Goal: Check status: Check status

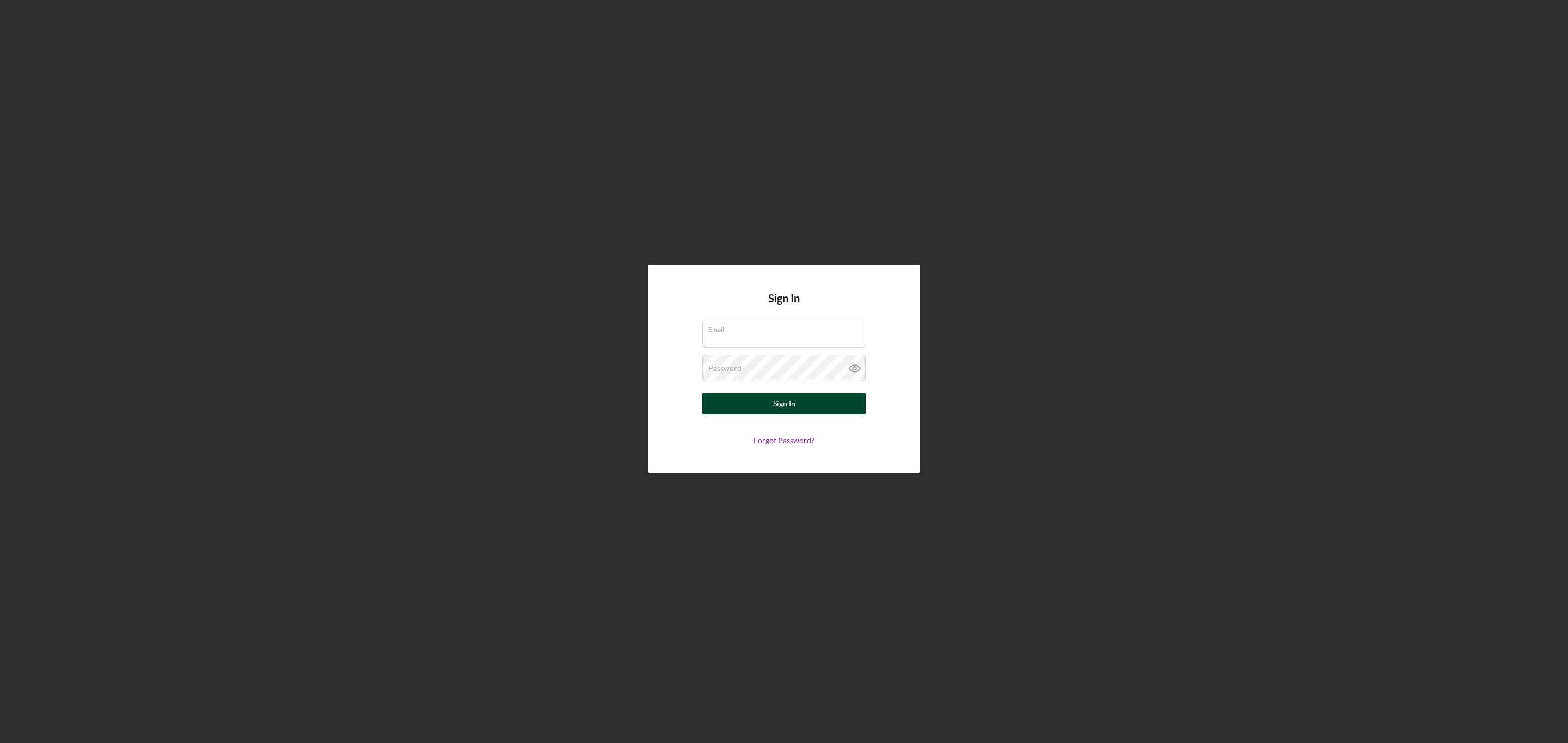
type input "[EMAIL_ADDRESS][DOMAIN_NAME]"
click at [728, 400] on button "Sign In" at bounding box center [784, 403] width 163 height 22
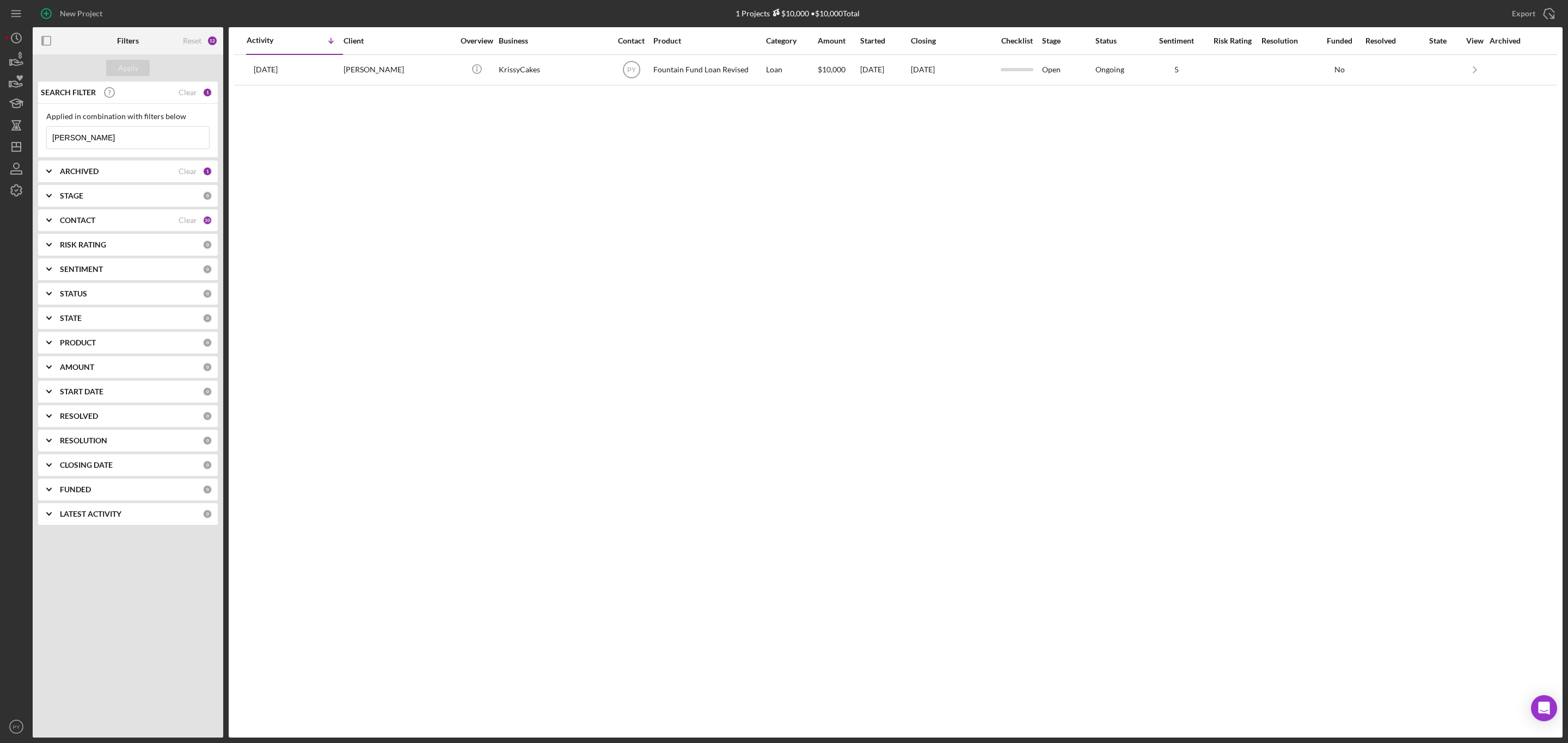
click at [108, 141] on input "[PERSON_NAME]" at bounding box center [127, 137] width 163 height 22
type input "k"
click at [126, 138] on input "twiw" at bounding box center [127, 137] width 163 height 22
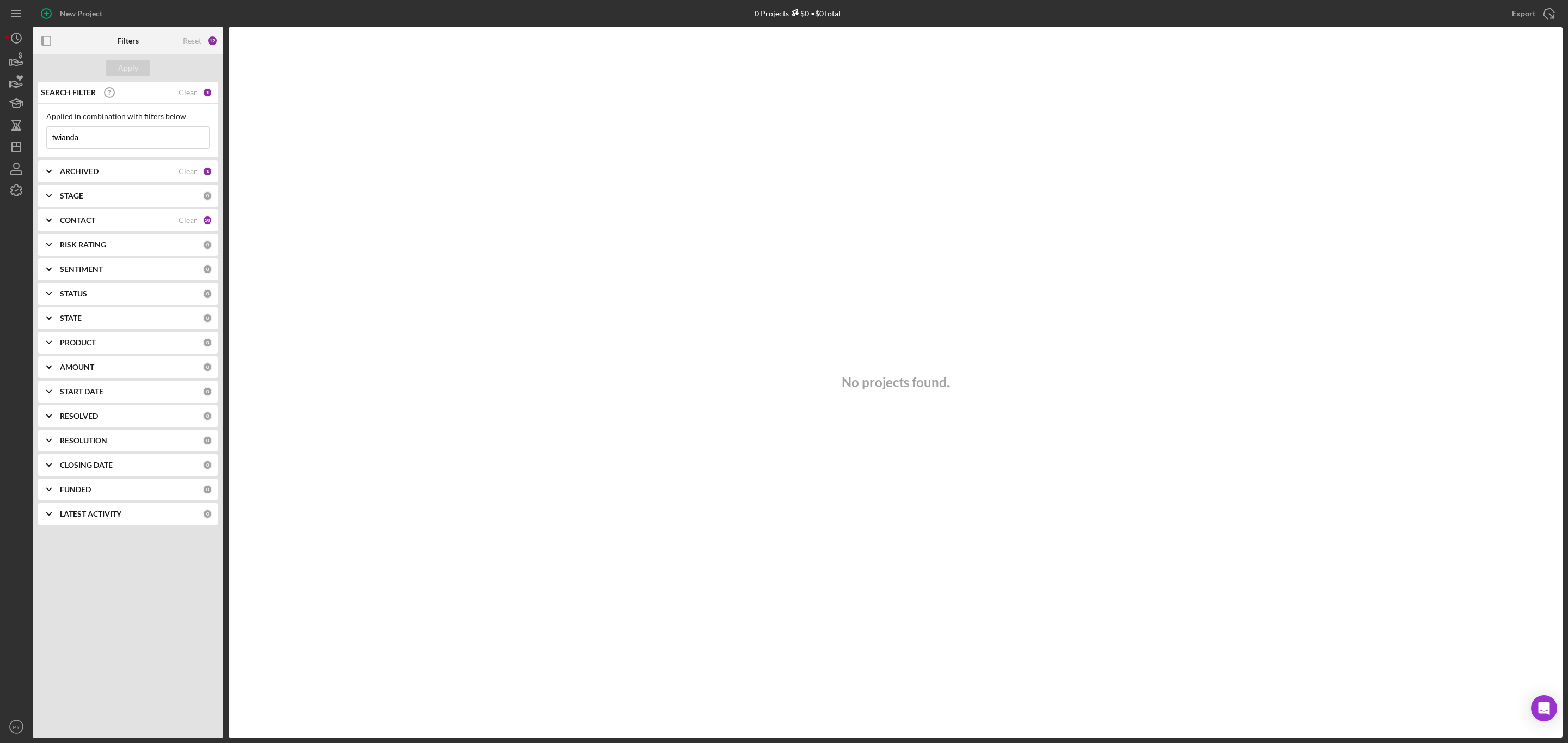
click at [104, 142] on input "twianda" at bounding box center [127, 137] width 163 height 22
type input "t"
click at [104, 142] on input "r" at bounding box center [127, 137] width 163 height 22
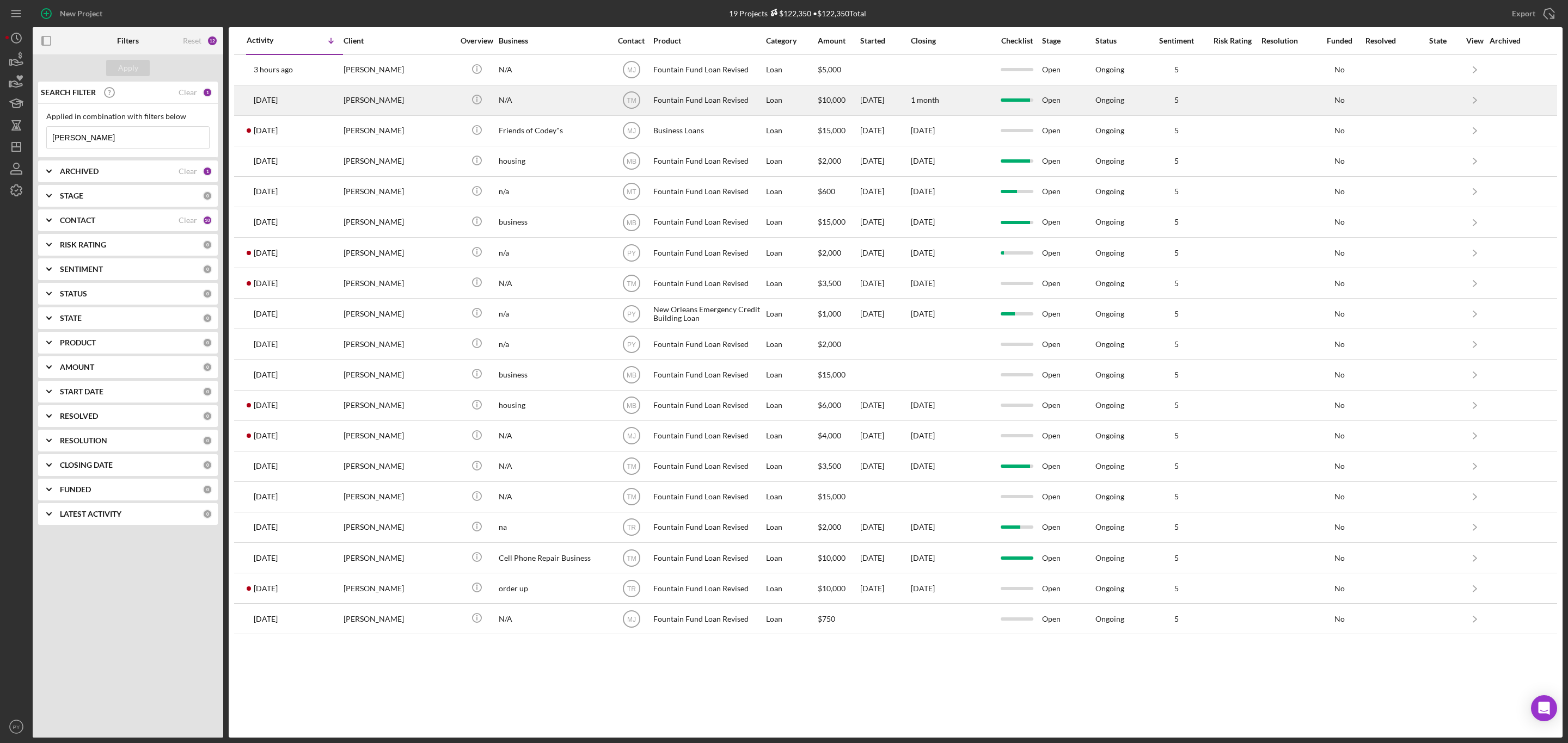
type input "[PERSON_NAME]"
click at [359, 98] on div "[PERSON_NAME]" at bounding box center [398, 100] width 109 height 29
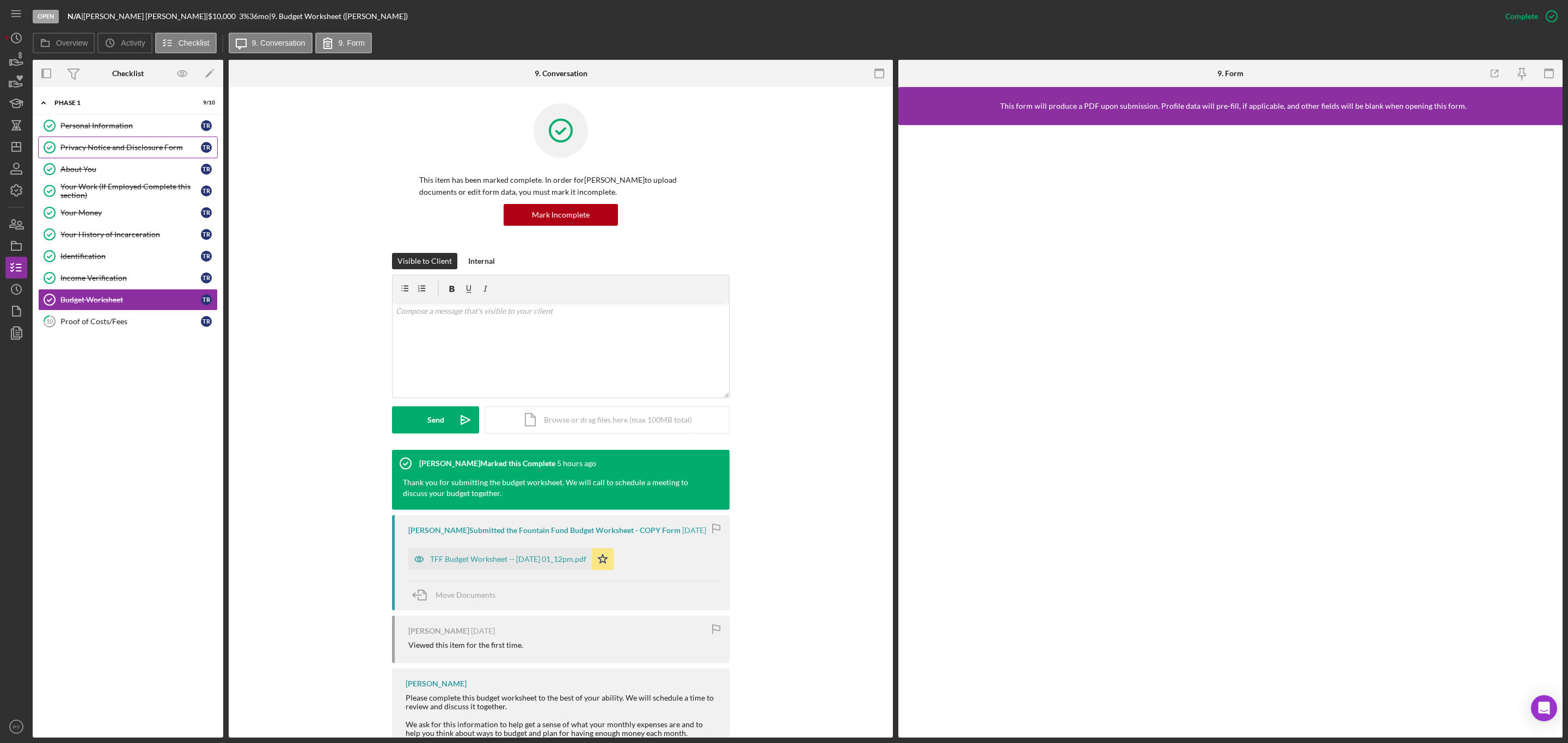
click at [106, 146] on div "Privacy Notice and Disclosure Form" at bounding box center [131, 148] width 141 height 9
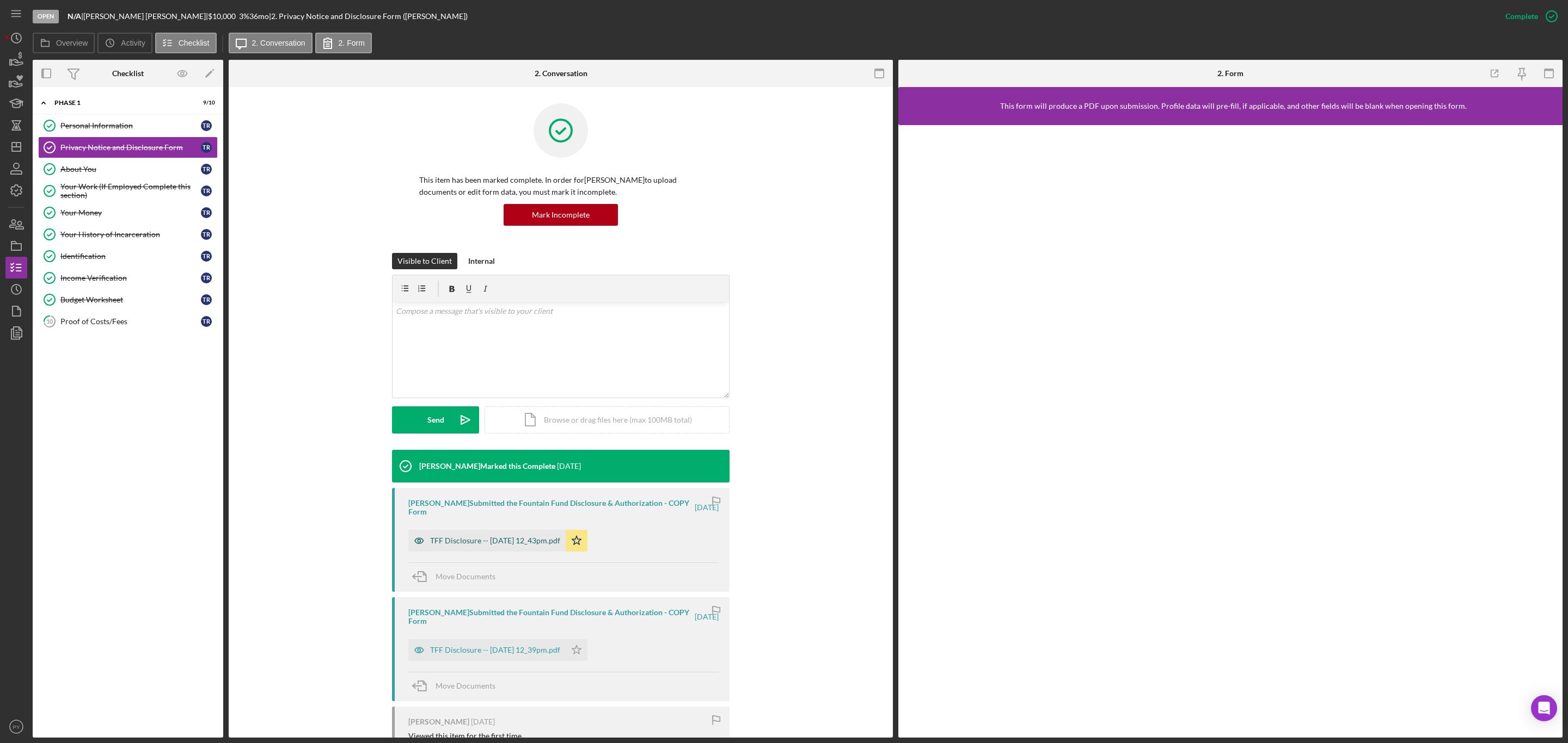
click at [461, 536] on div "TFF Disclosure -- [DATE] 12_43pm.pdf" at bounding box center [487, 541] width 157 height 22
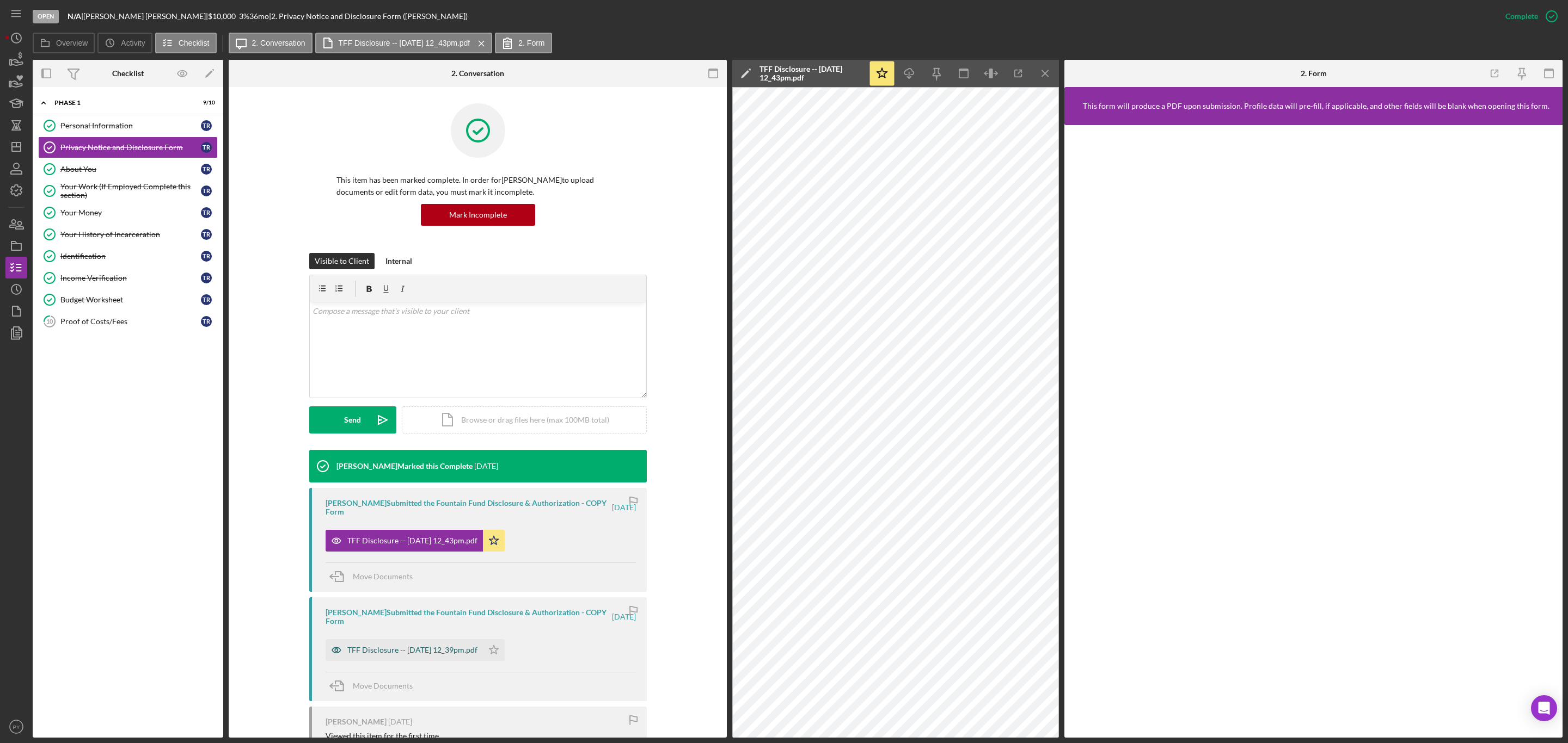
click at [433, 646] on div "TFF Disclosure -- [DATE] 12_39pm.pdf" at bounding box center [404, 650] width 157 height 22
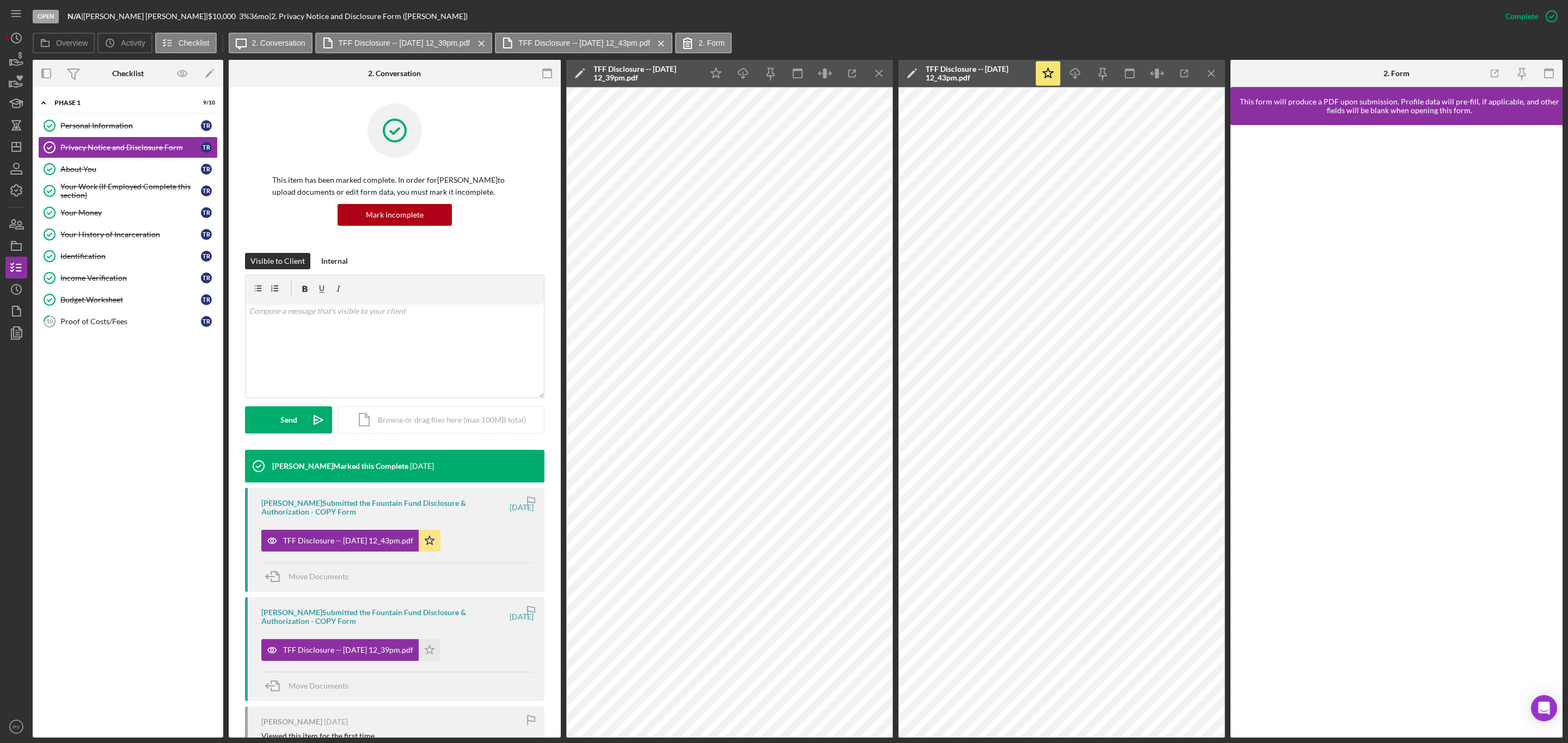
drag, startPoint x: 562, startPoint y: 585, endPoint x: 554, endPoint y: 633, distance: 48.7
click at [554, 633] on div "Overview Internal Workflow Stage Open Icon/Dropdown Arrow Archive (can unarchiv…" at bounding box center [797, 399] width 1529 height 678
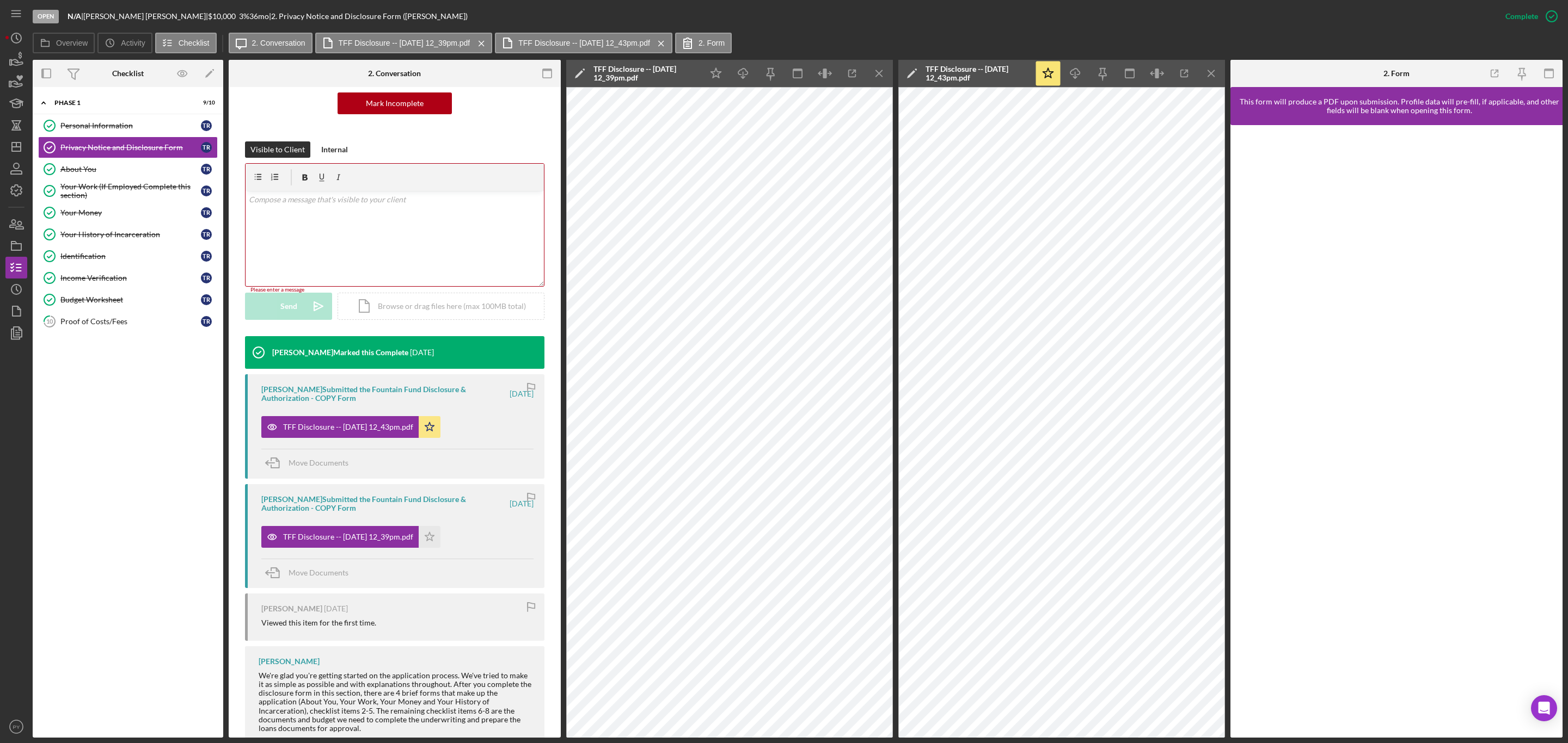
scroll to position [136, 0]
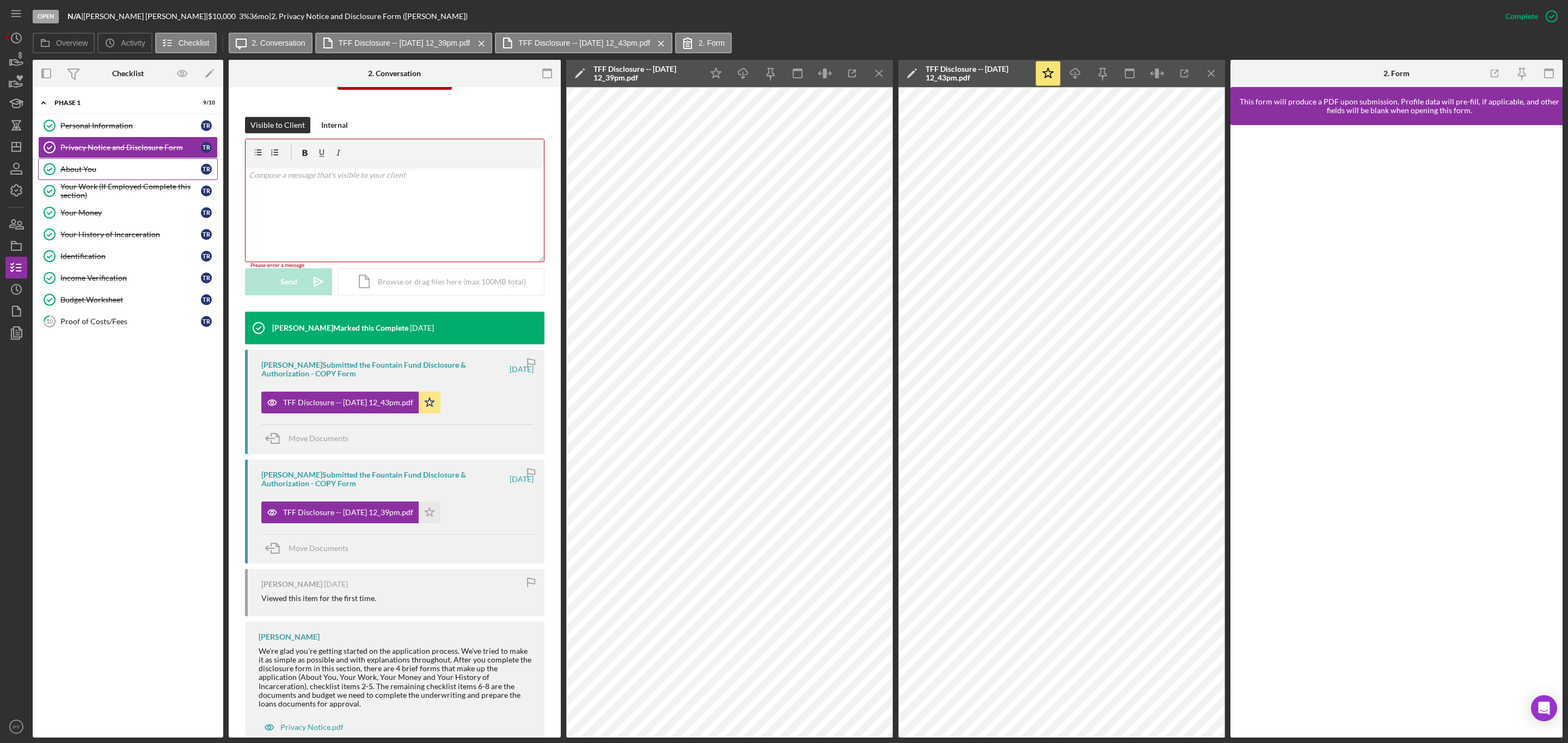
click at [83, 173] on div "About You" at bounding box center [131, 170] width 141 height 9
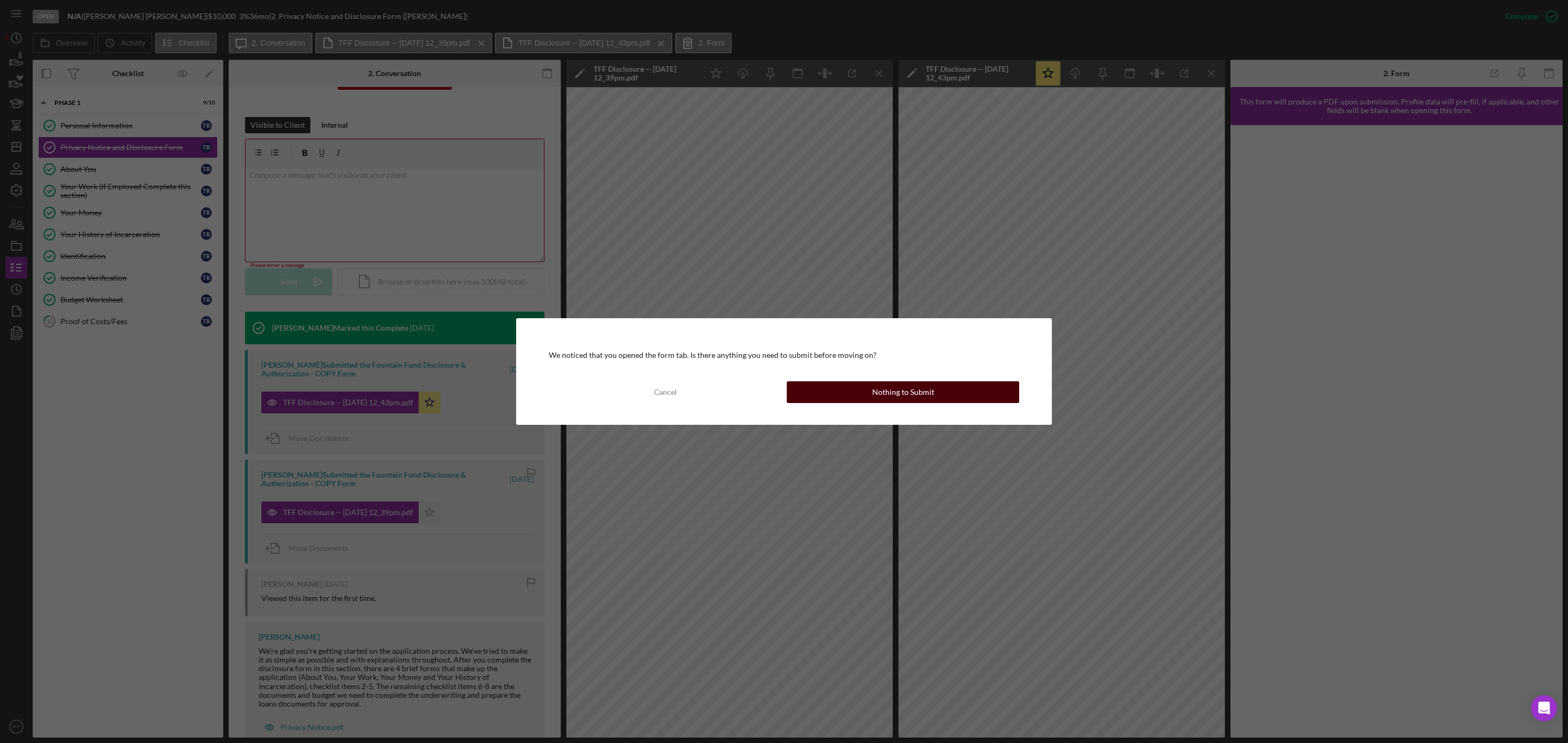
click at [852, 390] on button "Nothing to Submit" at bounding box center [902, 392] width 233 height 22
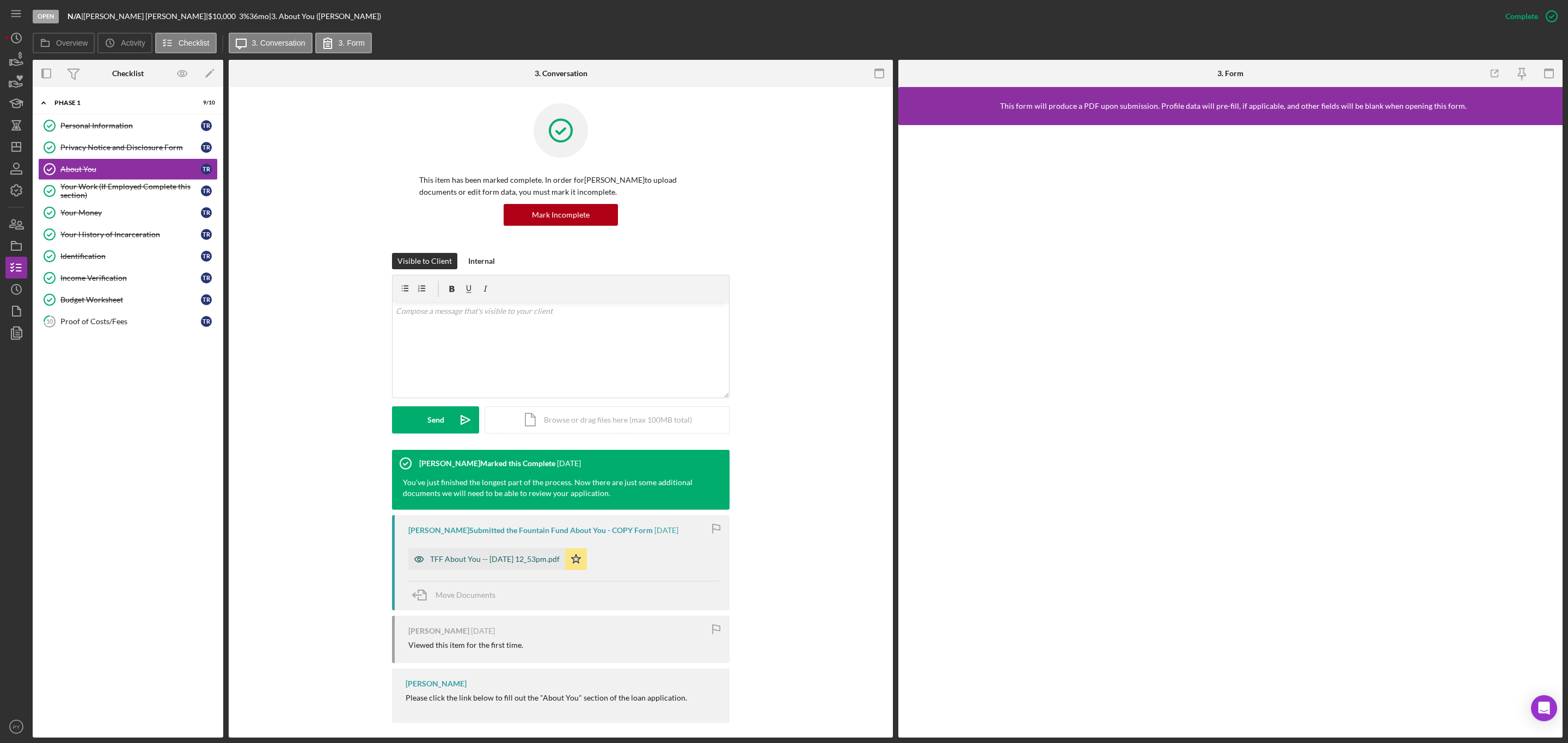
click at [523, 555] on div "TFF About You -- [DATE] 12_53pm.pdf" at bounding box center [487, 559] width 156 height 22
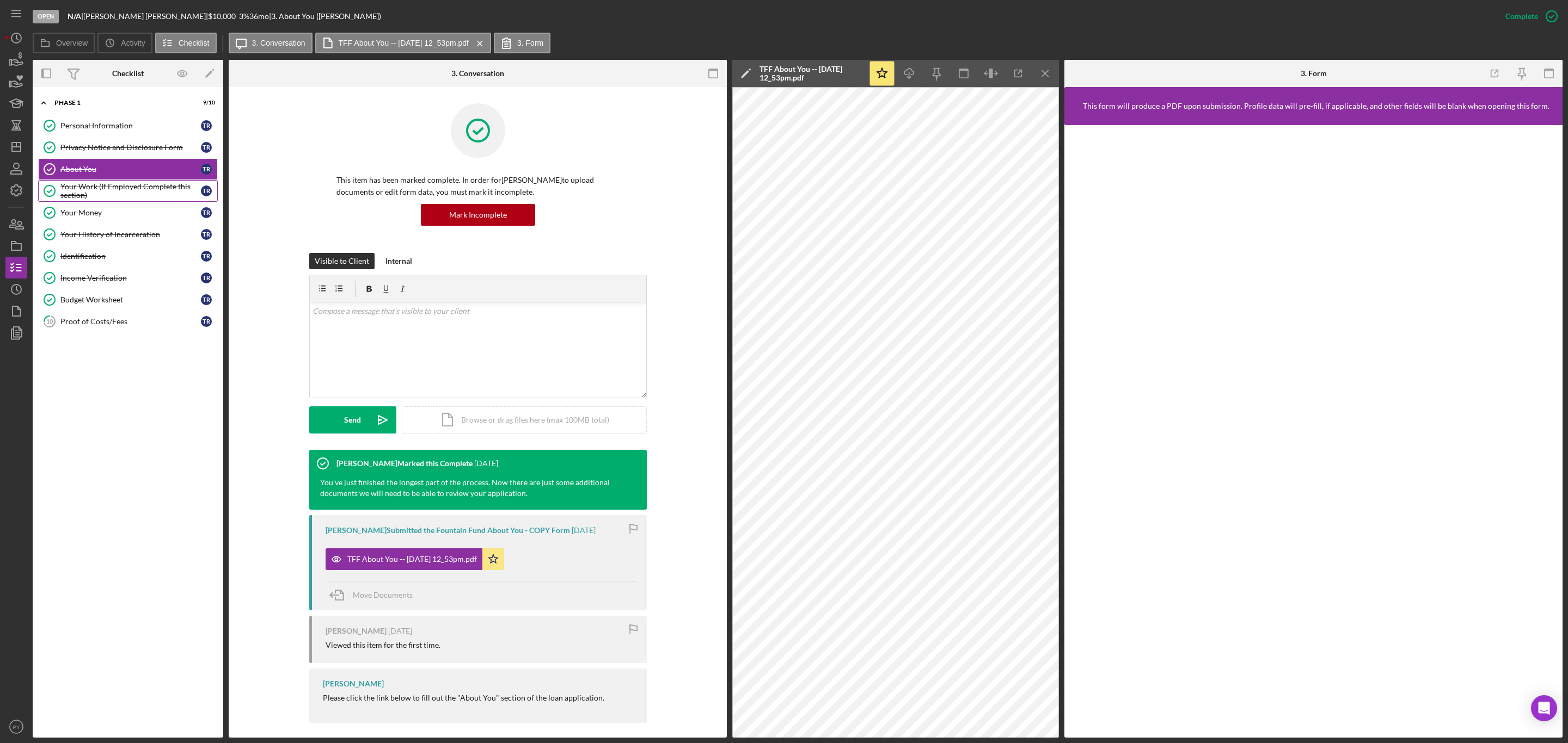
click at [147, 188] on div "Your Work (If Employed Complete this section)" at bounding box center [131, 191] width 141 height 18
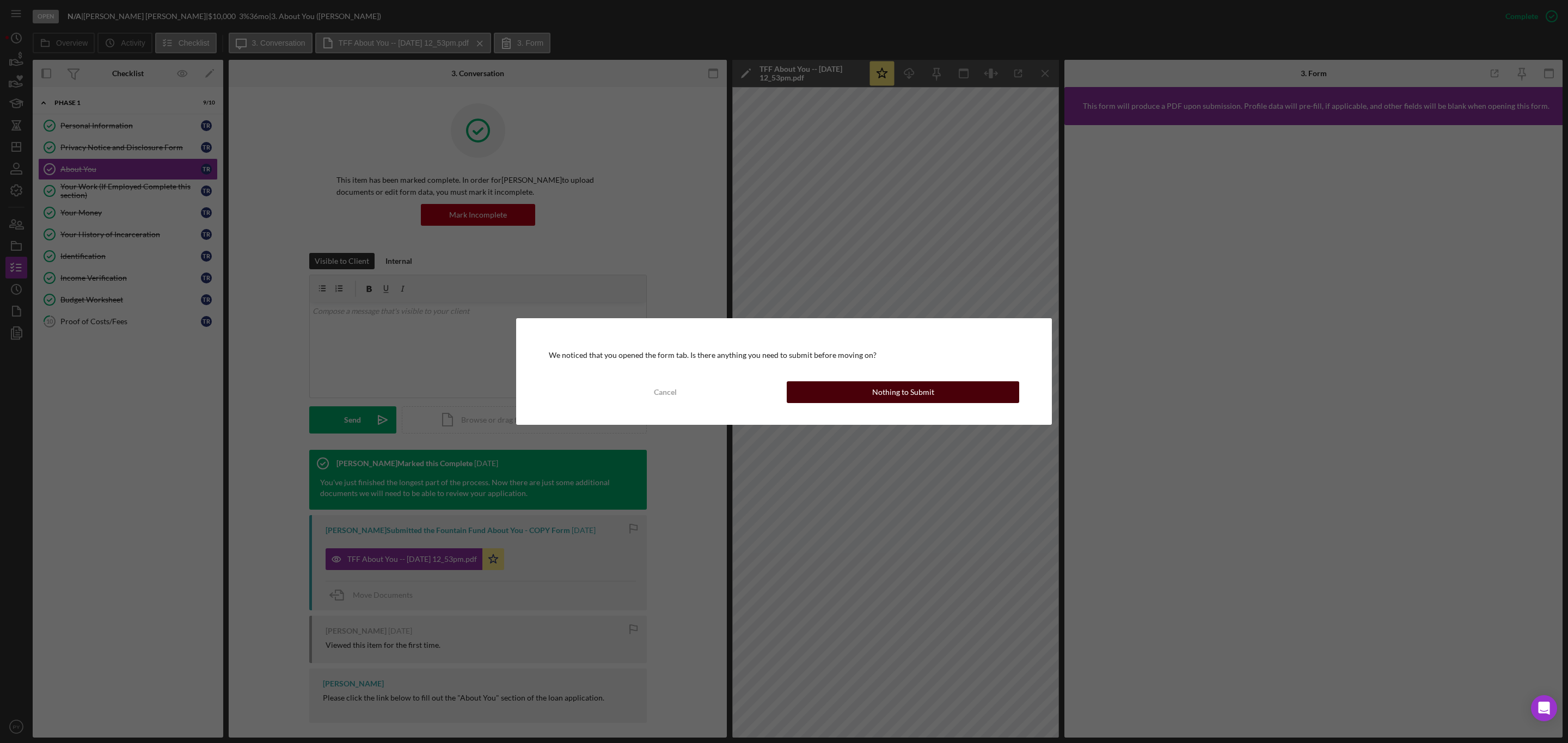
click at [914, 392] on div "Nothing to Submit" at bounding box center [903, 392] width 62 height 22
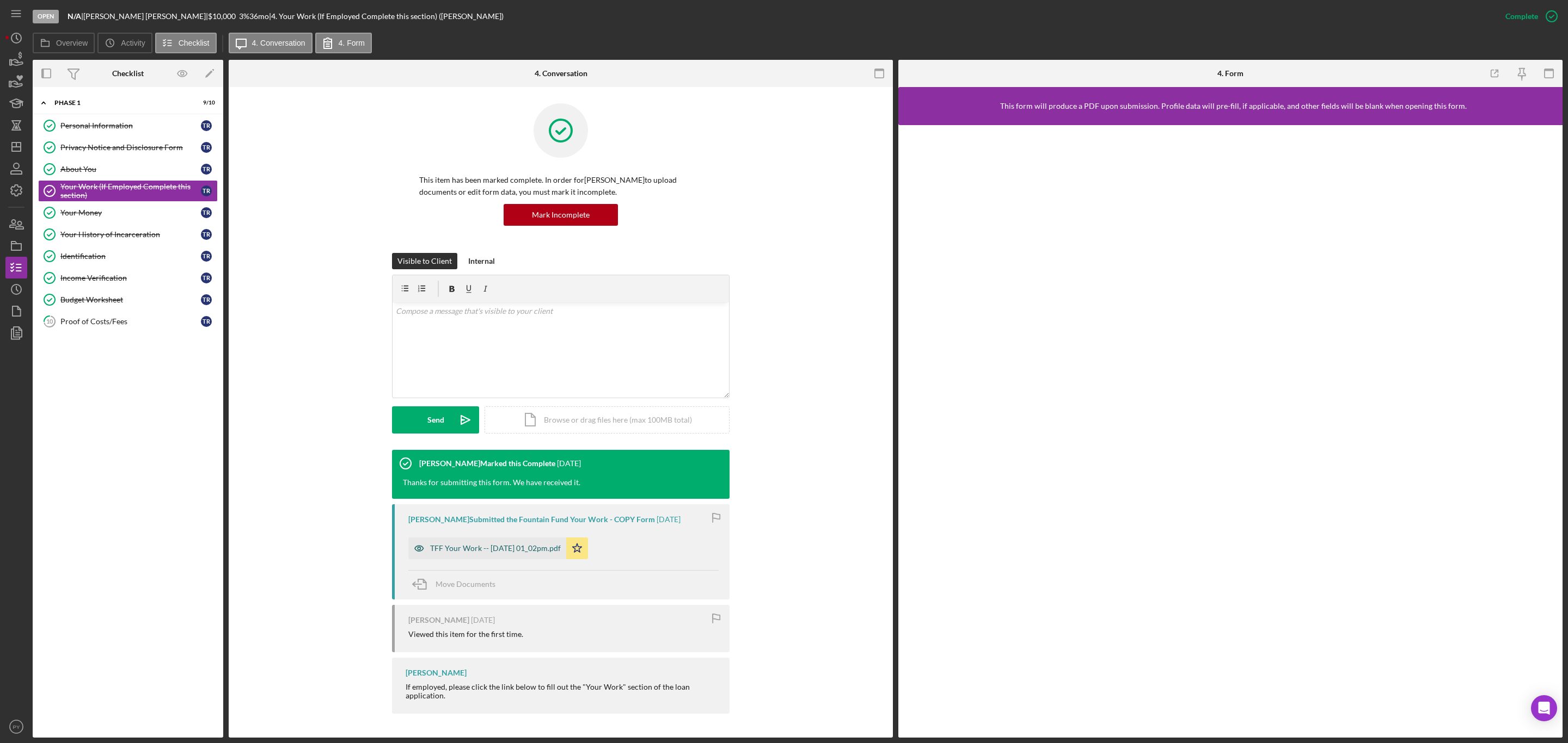
click at [551, 545] on div "TFF Your Work -- [DATE] 01_02pm.pdf" at bounding box center [495, 549] width 131 height 9
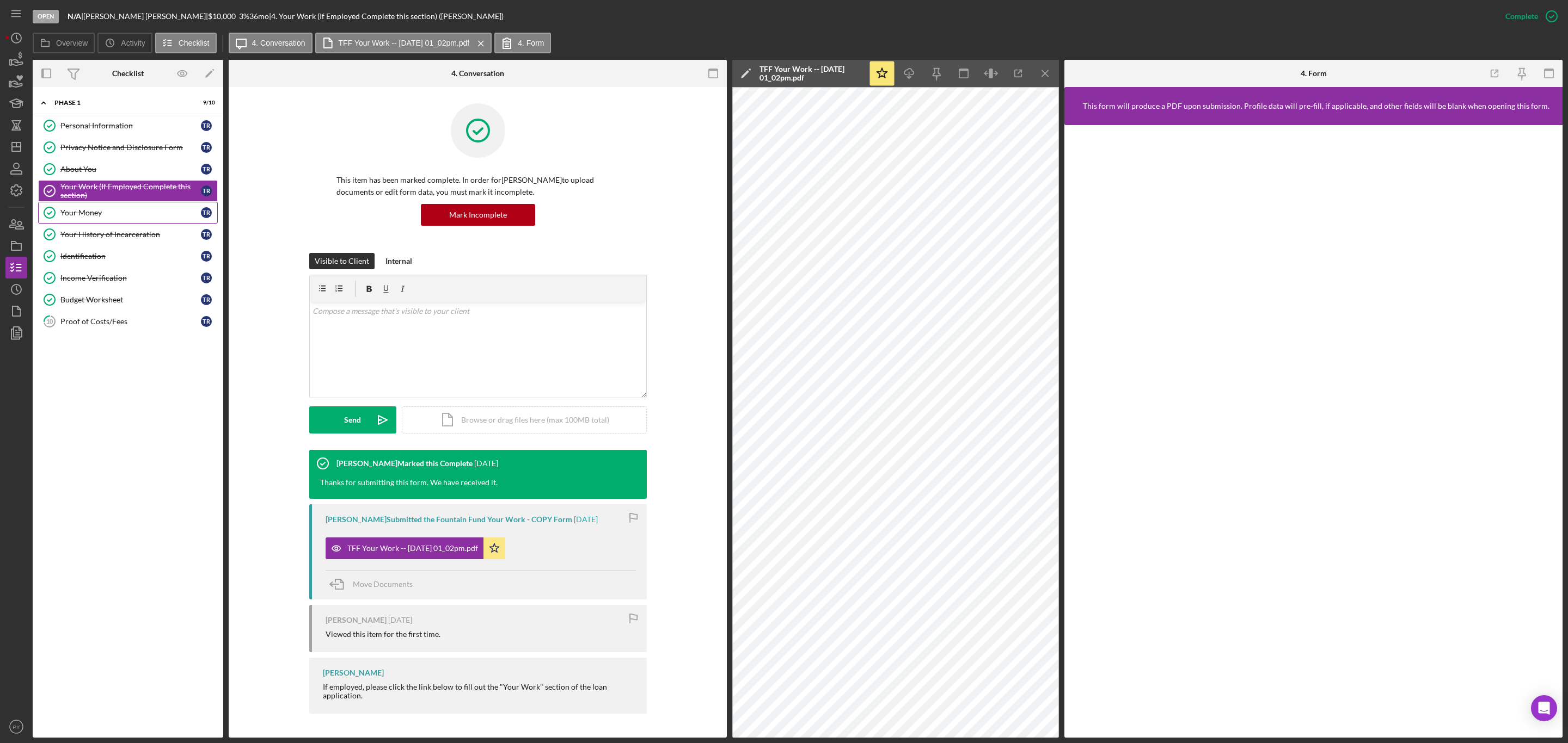
click at [105, 214] on div "Your Money" at bounding box center [131, 213] width 141 height 9
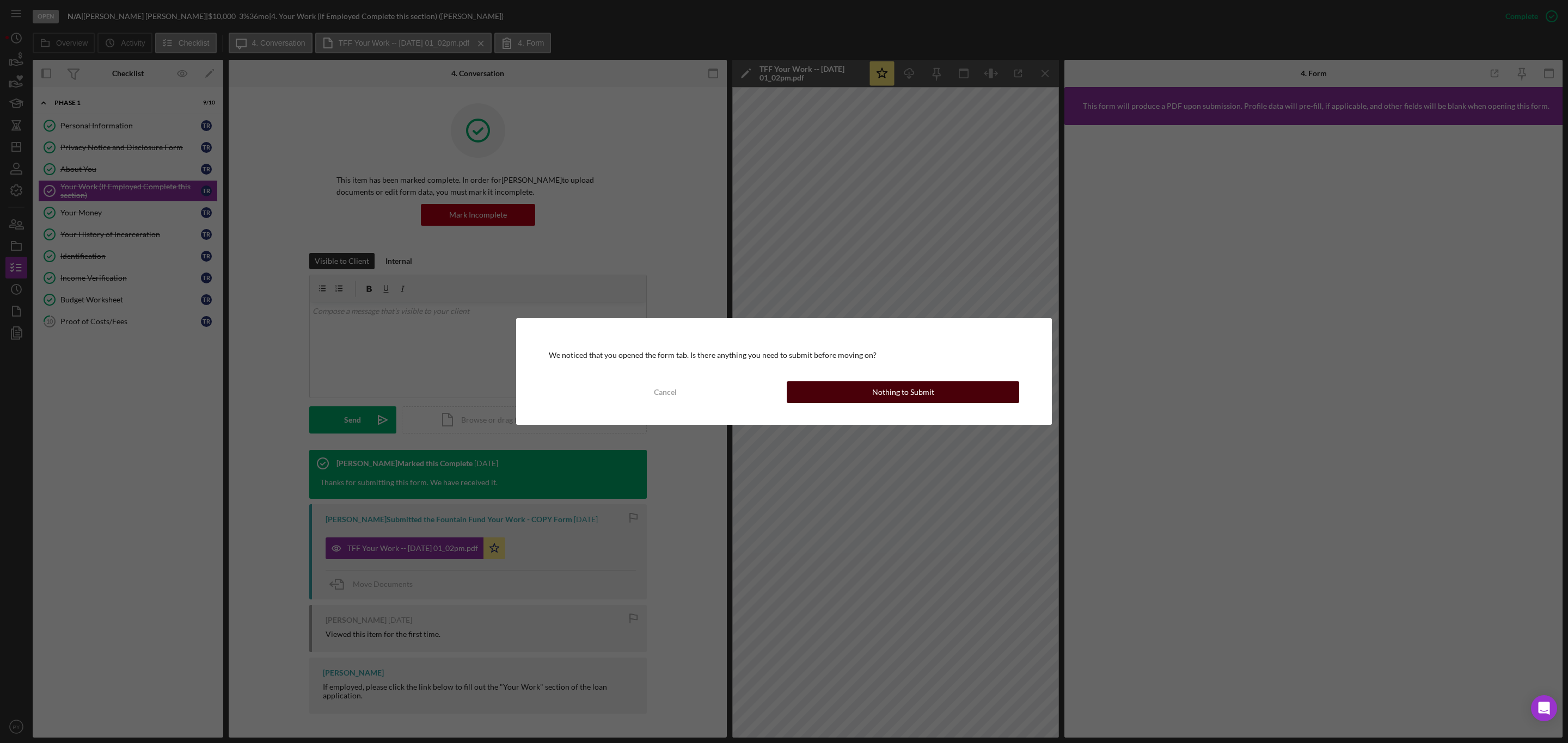
click at [882, 387] on div "Nothing to Submit" at bounding box center [903, 392] width 62 height 22
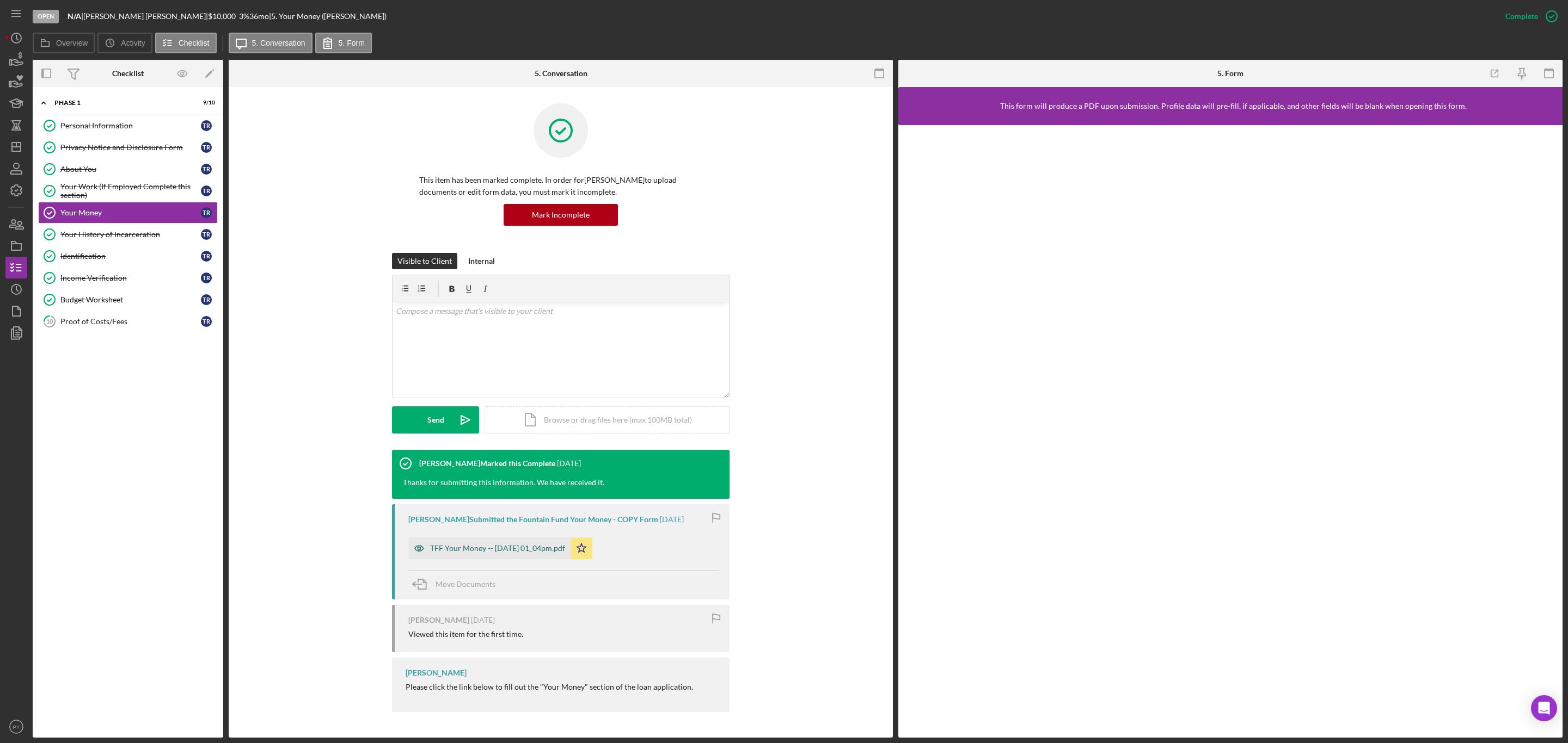
click at [547, 546] on div "TFF Your Money -- [DATE] 01_04pm.pdf" at bounding box center [498, 549] width 135 height 9
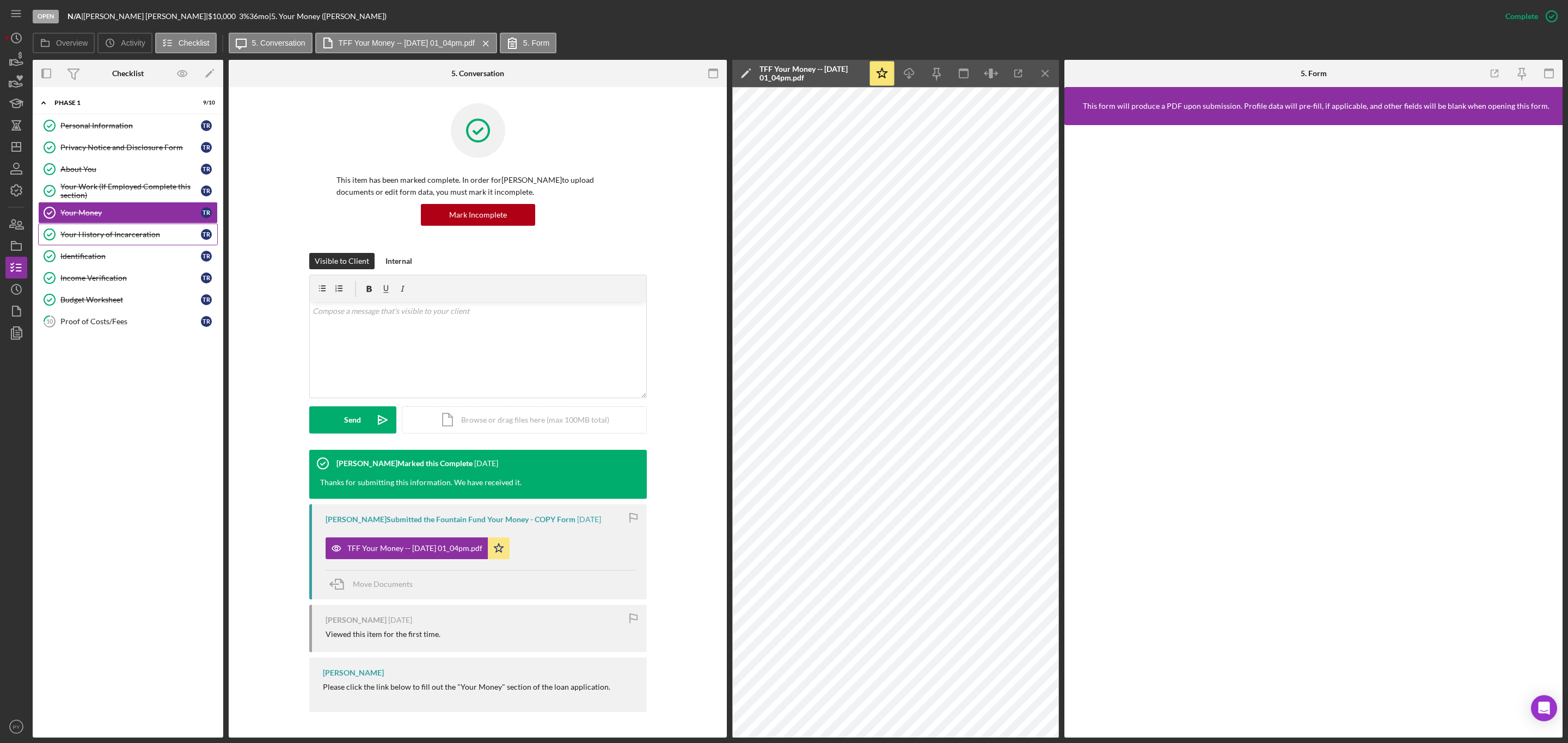
click at [115, 237] on div "Your History of Incarceration" at bounding box center [131, 234] width 141 height 9
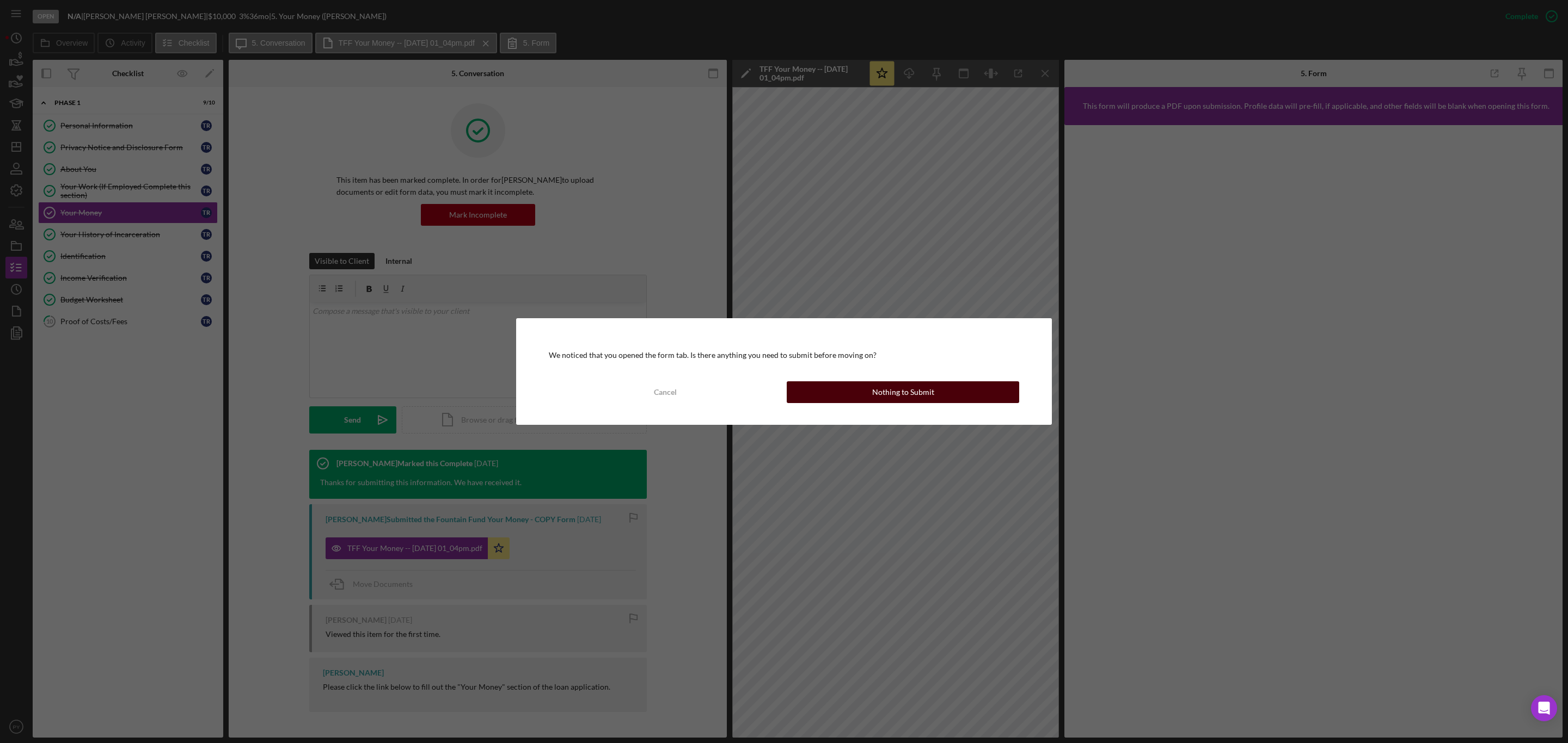
click at [885, 390] on div "Nothing to Submit" at bounding box center [903, 392] width 62 height 22
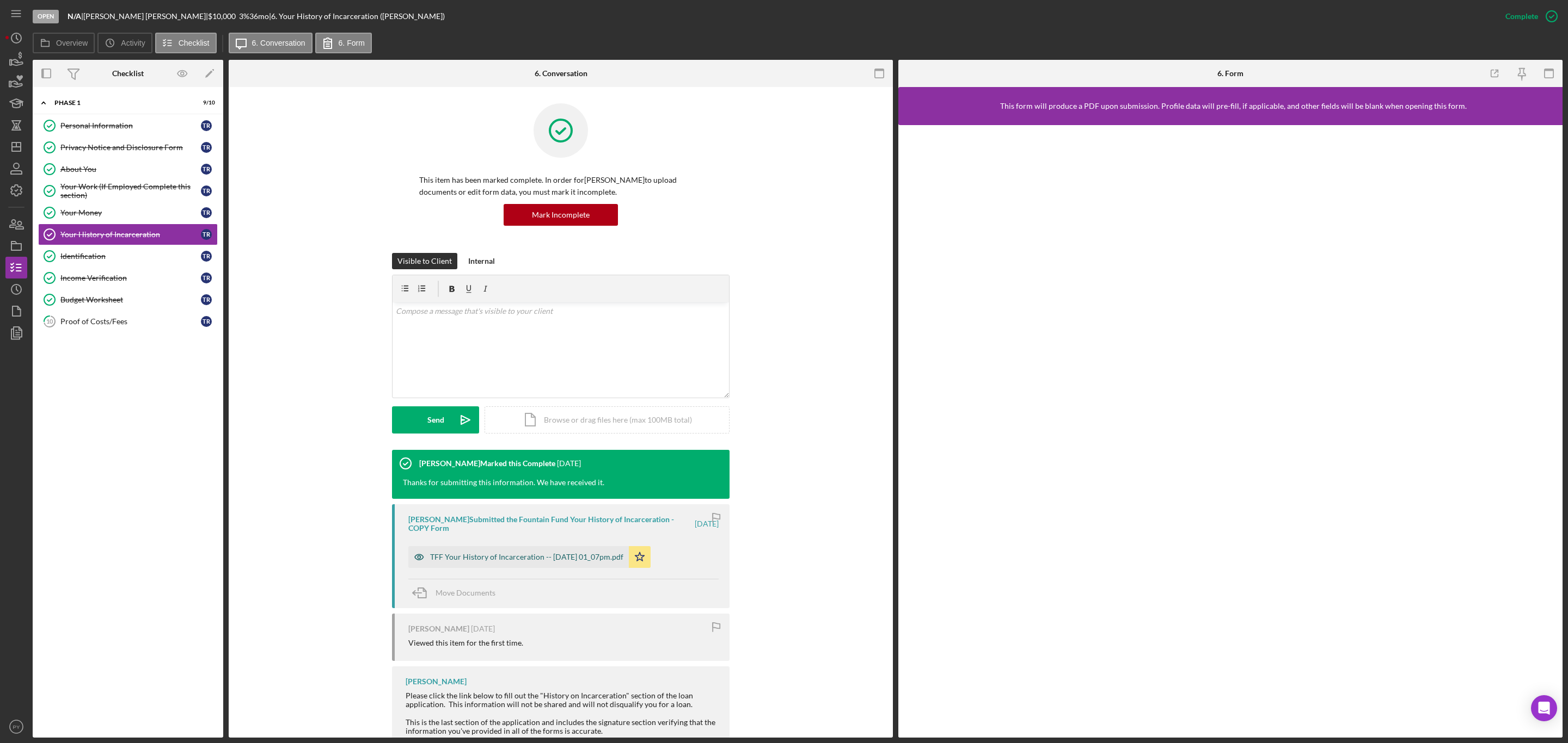
click at [531, 550] on div "TFF Your History of Incarceration -- [DATE] 01_07pm.pdf" at bounding box center [518, 557] width 220 height 22
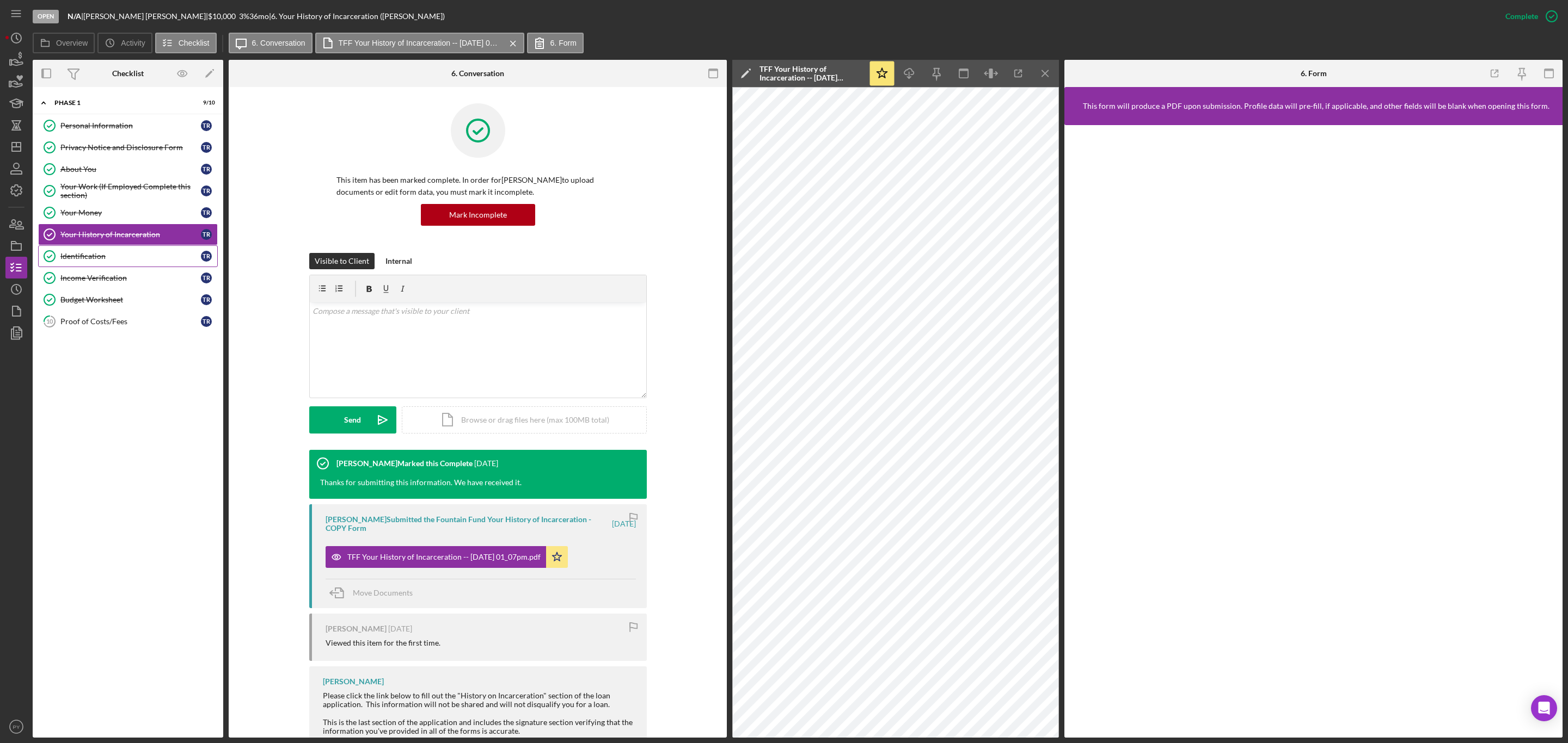
click at [119, 261] on div "Identification" at bounding box center [131, 256] width 141 height 9
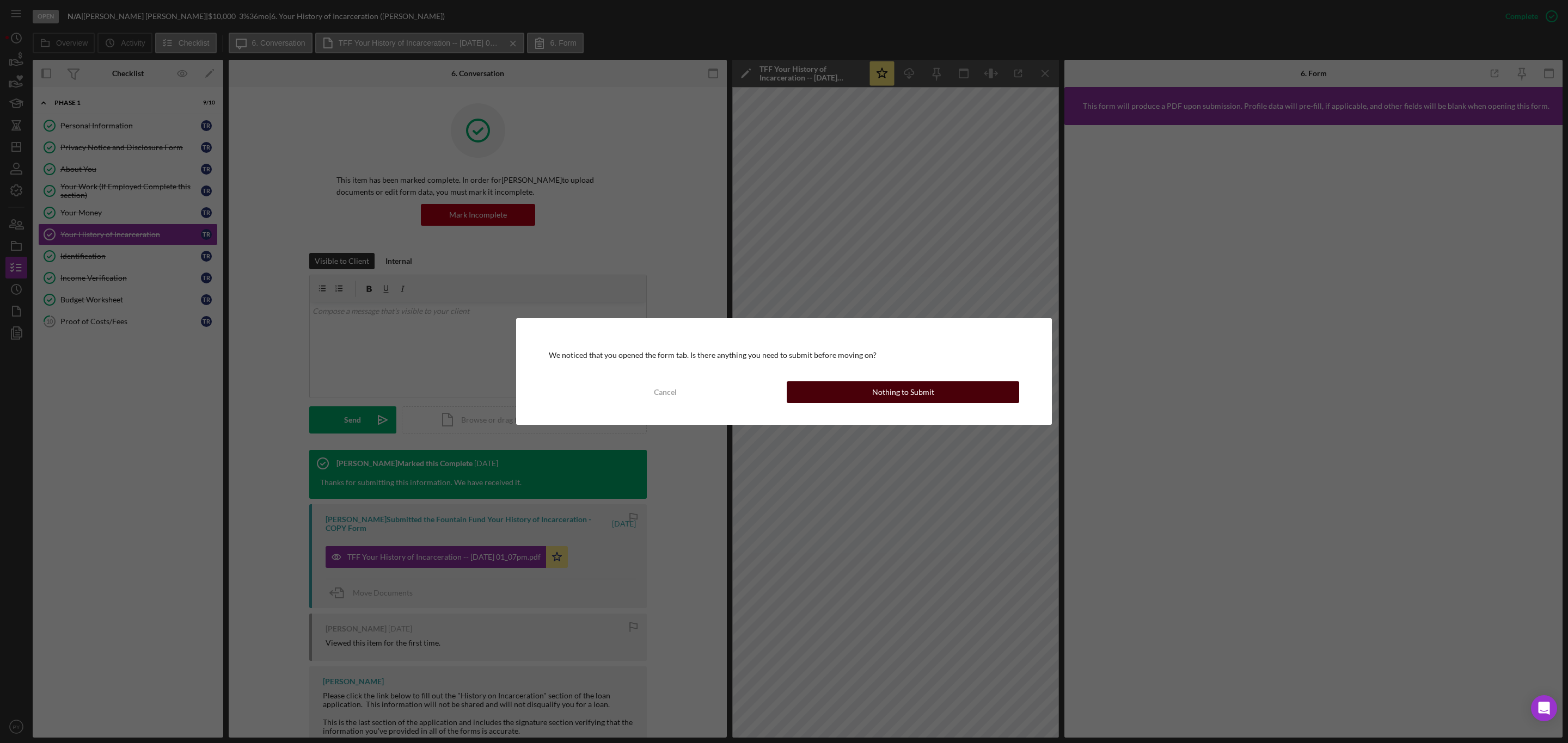
click at [880, 396] on div "Nothing to Submit" at bounding box center [903, 392] width 62 height 22
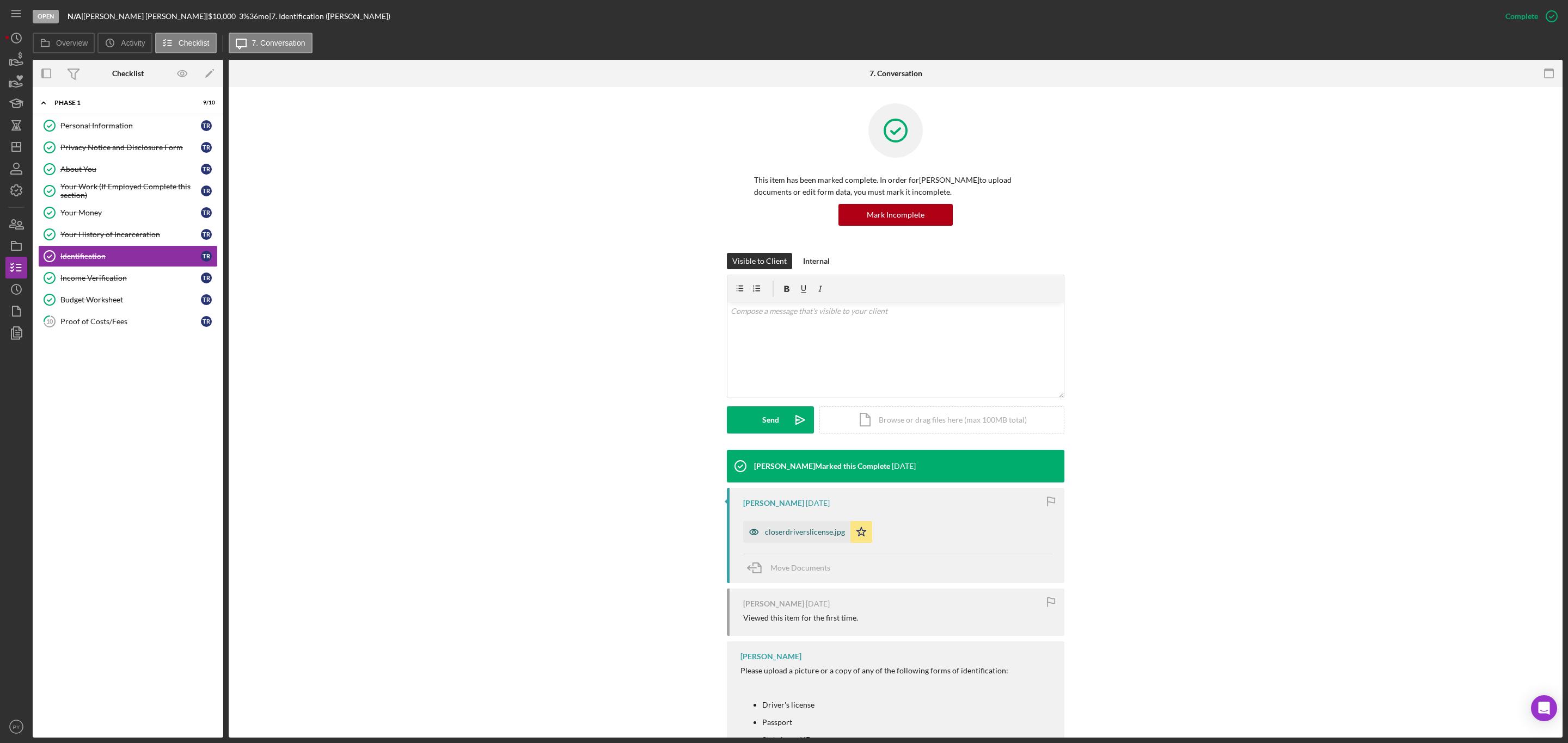
click at [801, 531] on div "closerdriverslicense.jpg" at bounding box center [805, 532] width 80 height 9
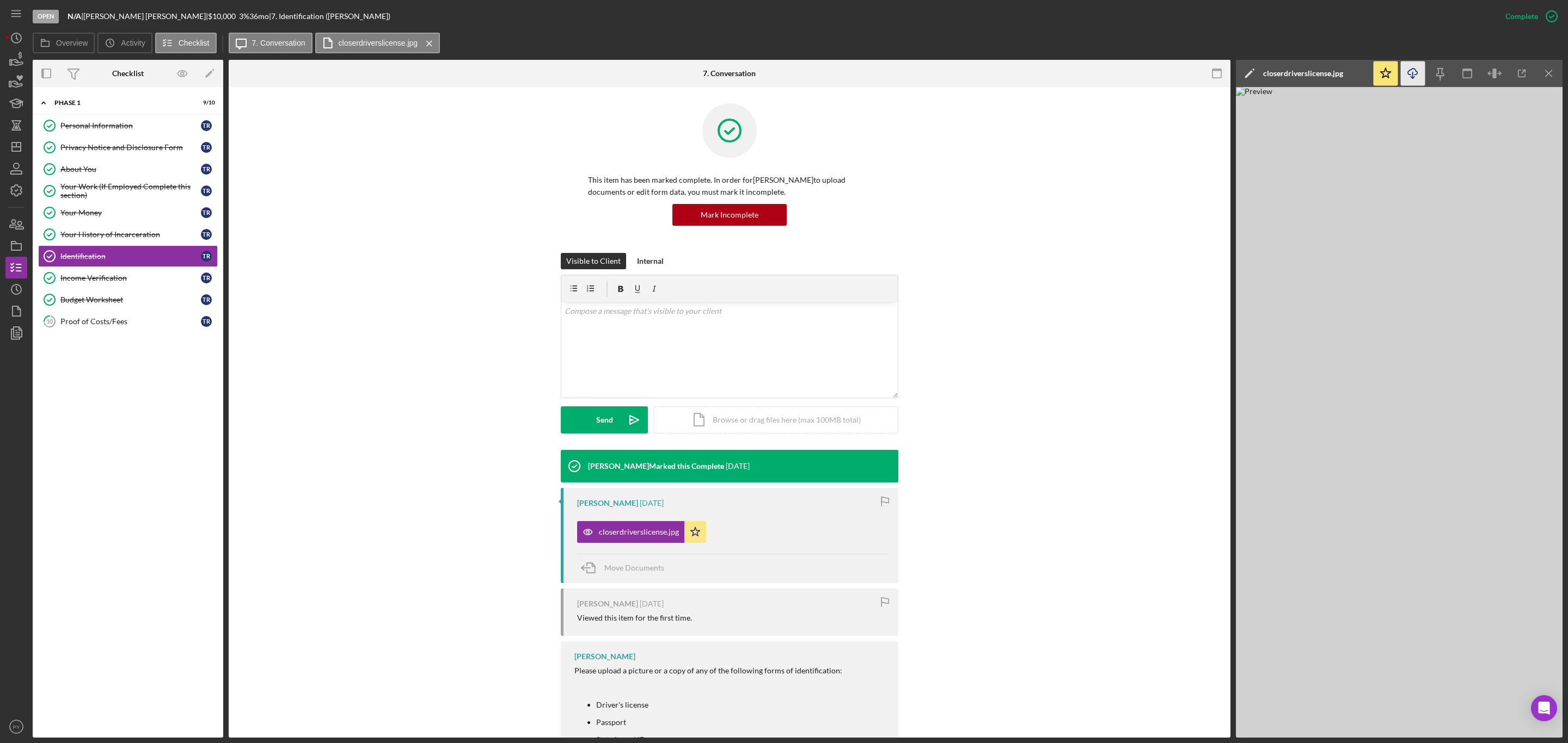
click at [1414, 76] on icon "Icon/Download" at bounding box center [1413, 74] width 25 height 25
click at [106, 278] on div "Income Verification" at bounding box center [131, 278] width 141 height 9
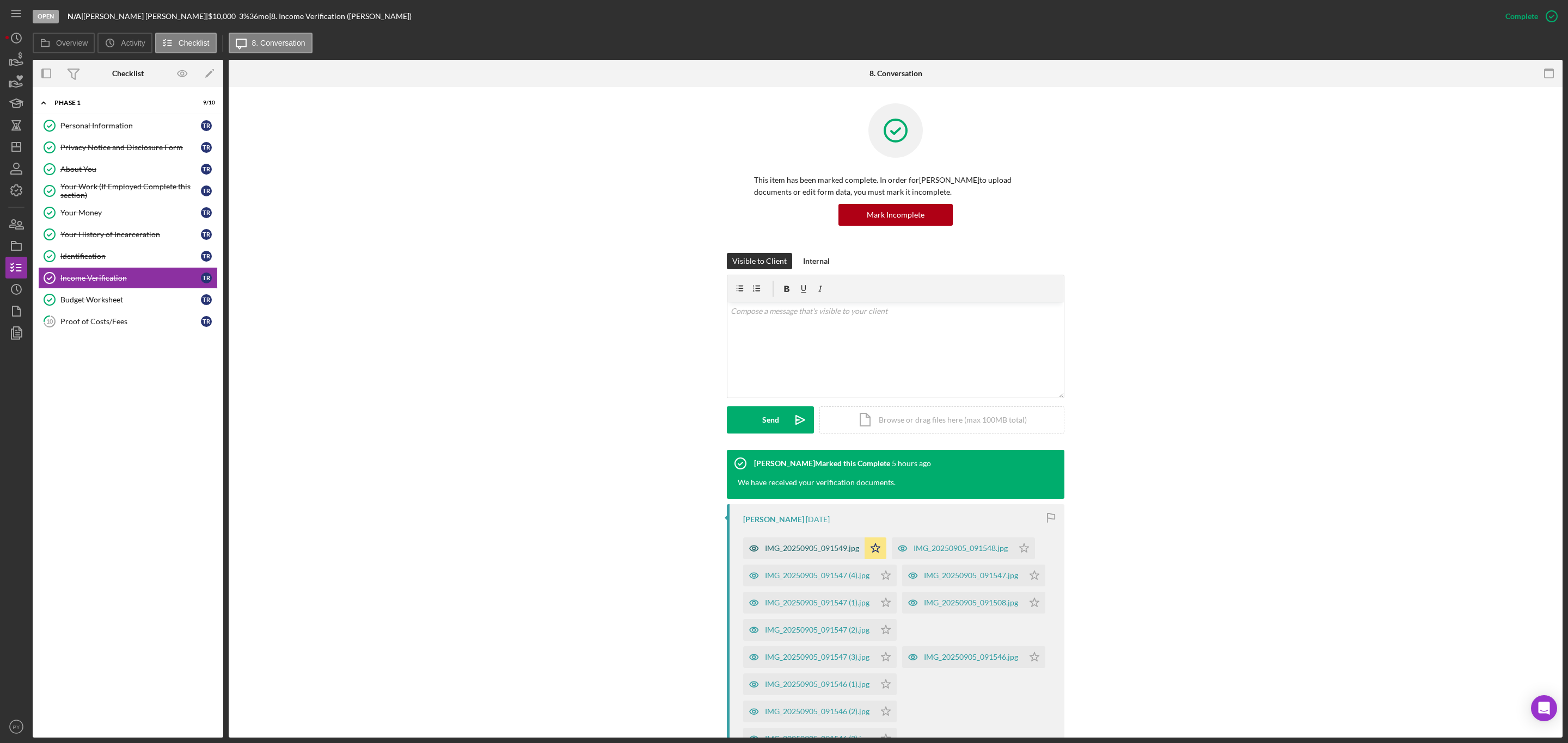
click at [778, 546] on div "IMG_20250905_091549.jpg" at bounding box center [812, 549] width 94 height 9
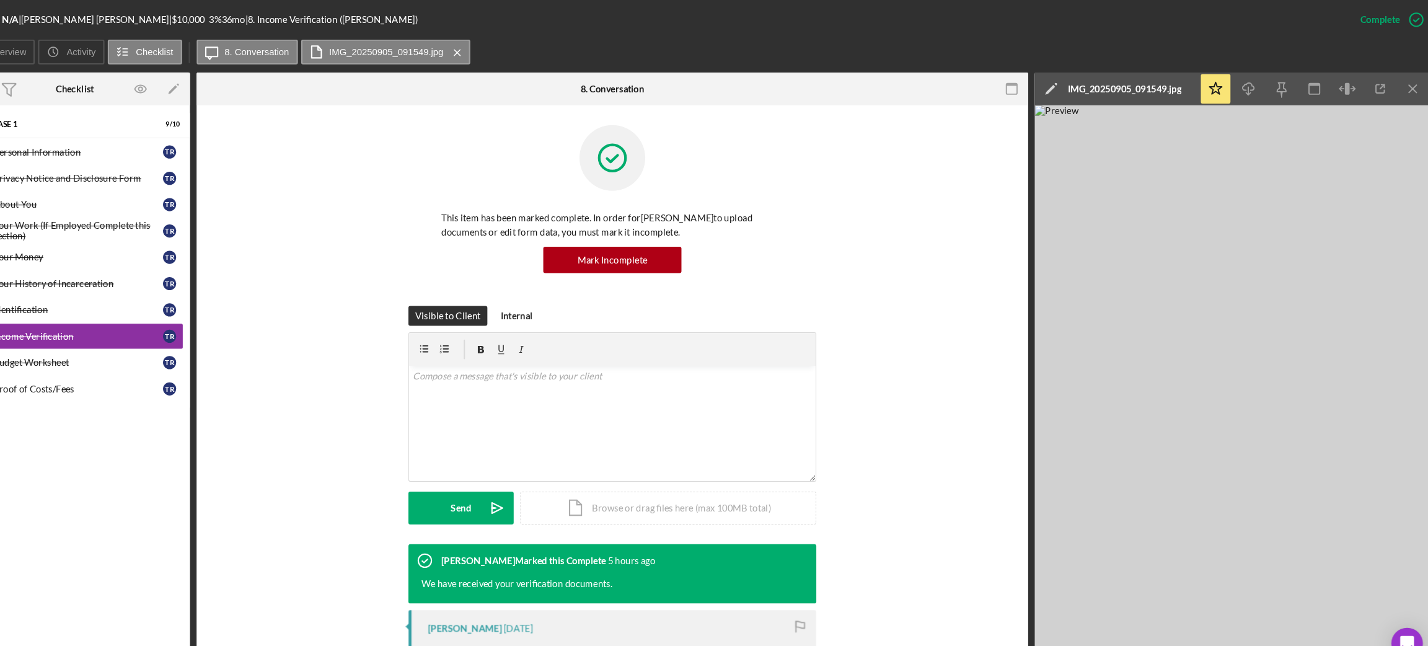
click at [953, 376] on div "Visible to Client Internal v Color teal Color pink Remove color Add row above A…" at bounding box center [652, 400] width 746 height 224
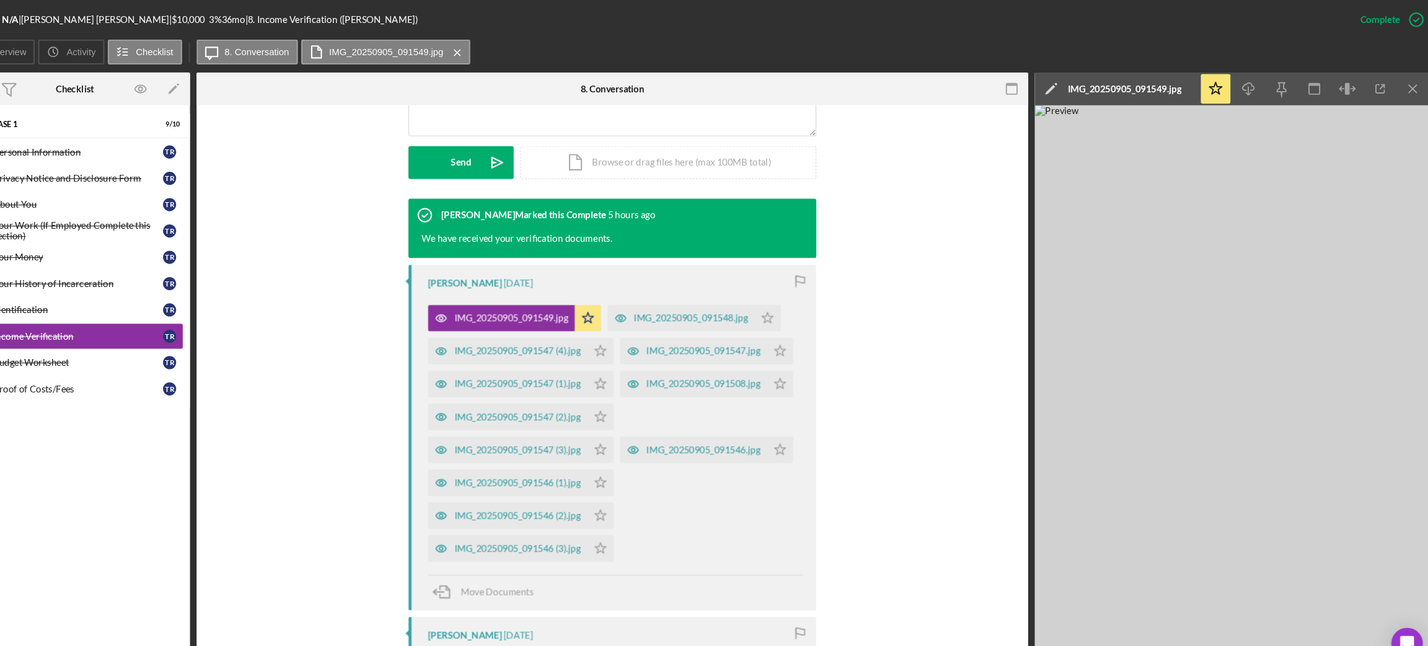
scroll to position [330, 0]
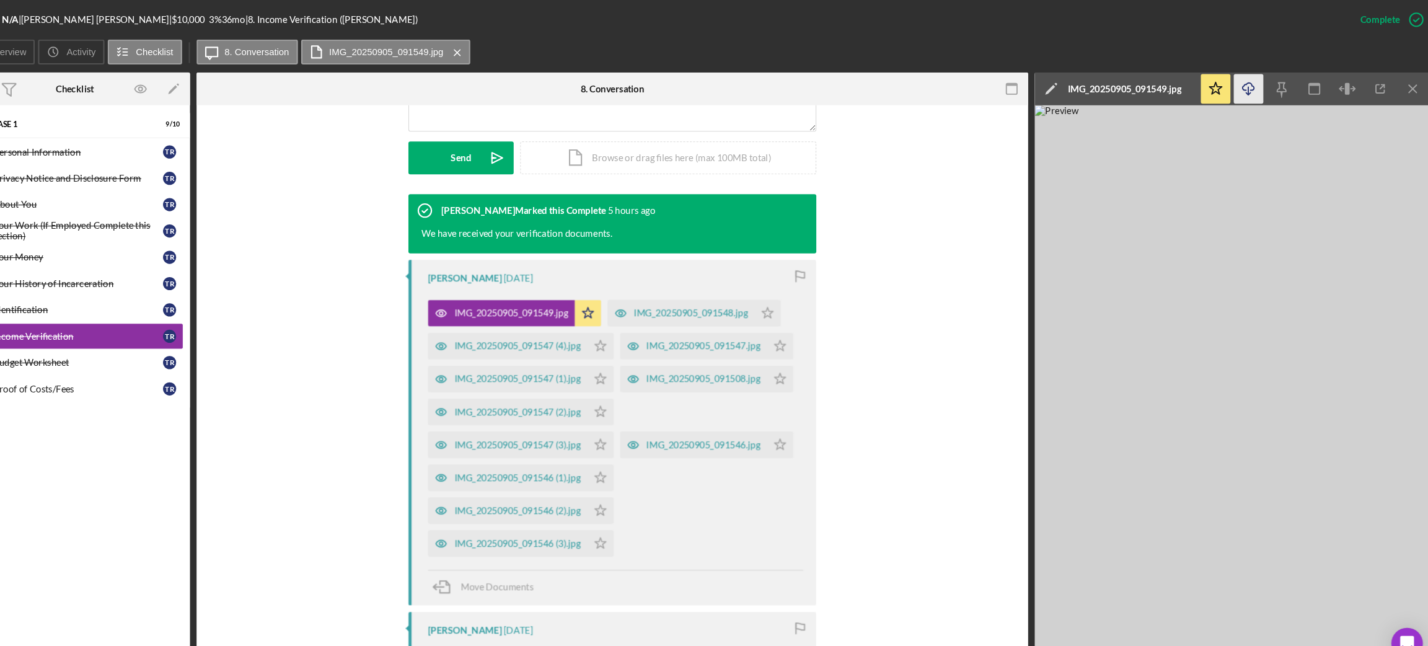
click at [1253, 86] on icon "Icon/Download" at bounding box center [1251, 84] width 28 height 28
click at [556, 322] on div "IMG_20250905_091547 (4).jpg" at bounding box center [562, 326] width 119 height 10
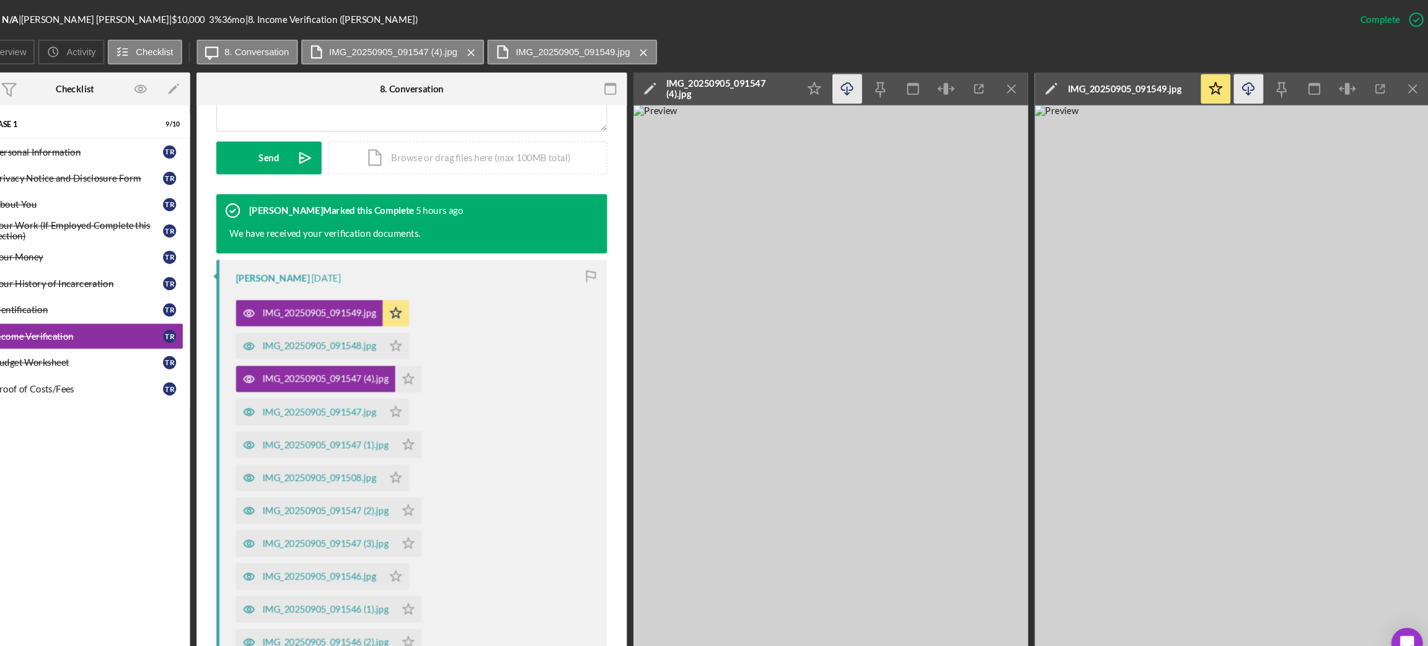
click at [873, 89] on g "button" at bounding box center [873, 83] width 11 height 11
click at [382, 383] on div "IMG_20250905_091547.jpg" at bounding box center [375, 388] width 107 height 10
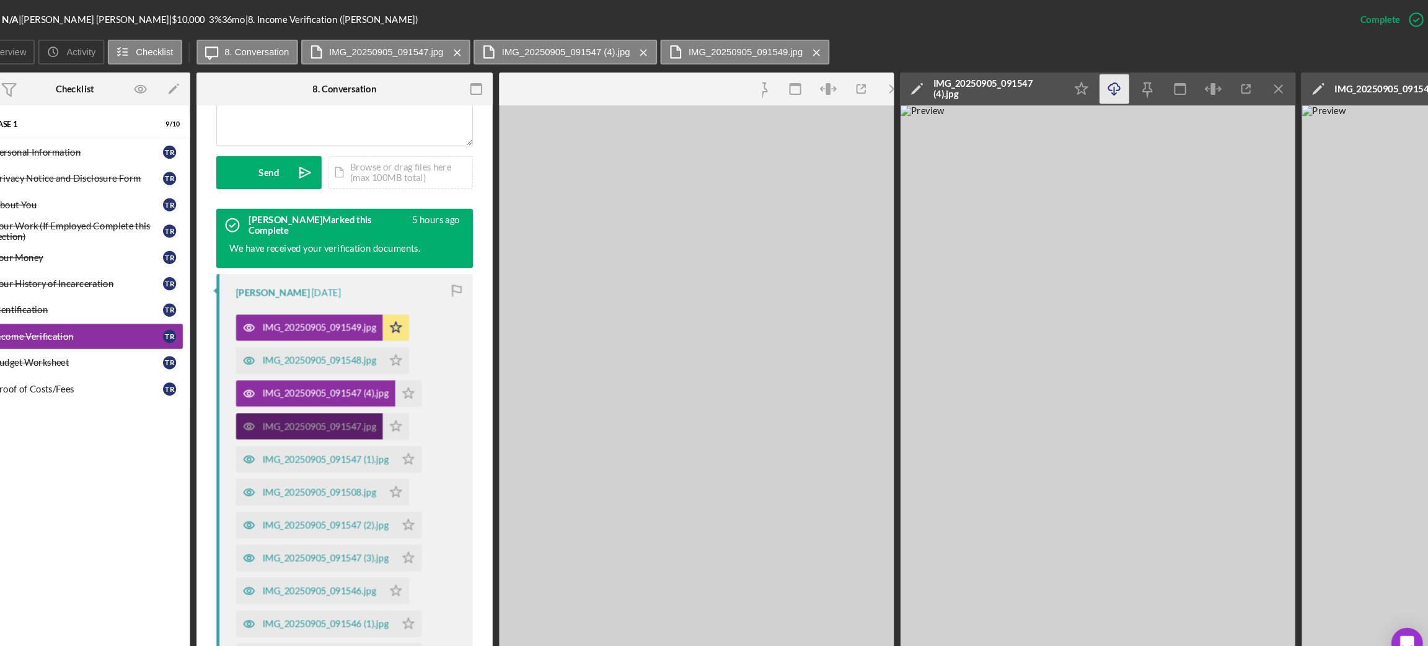
scroll to position [344, 0]
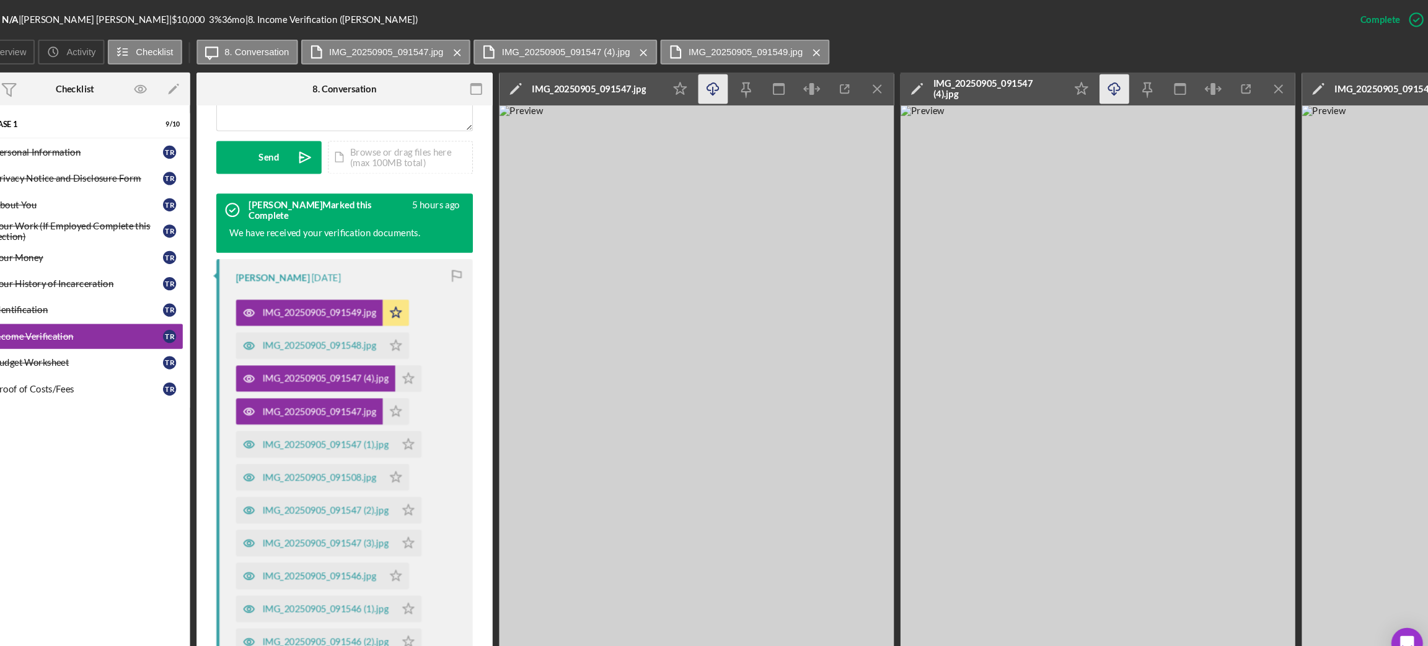
click at [742, 85] on icon "button" at bounding box center [746, 81] width 11 height 7
click at [391, 418] on div "IMG_20250905_091547 (1).jpg" at bounding box center [381, 418] width 119 height 10
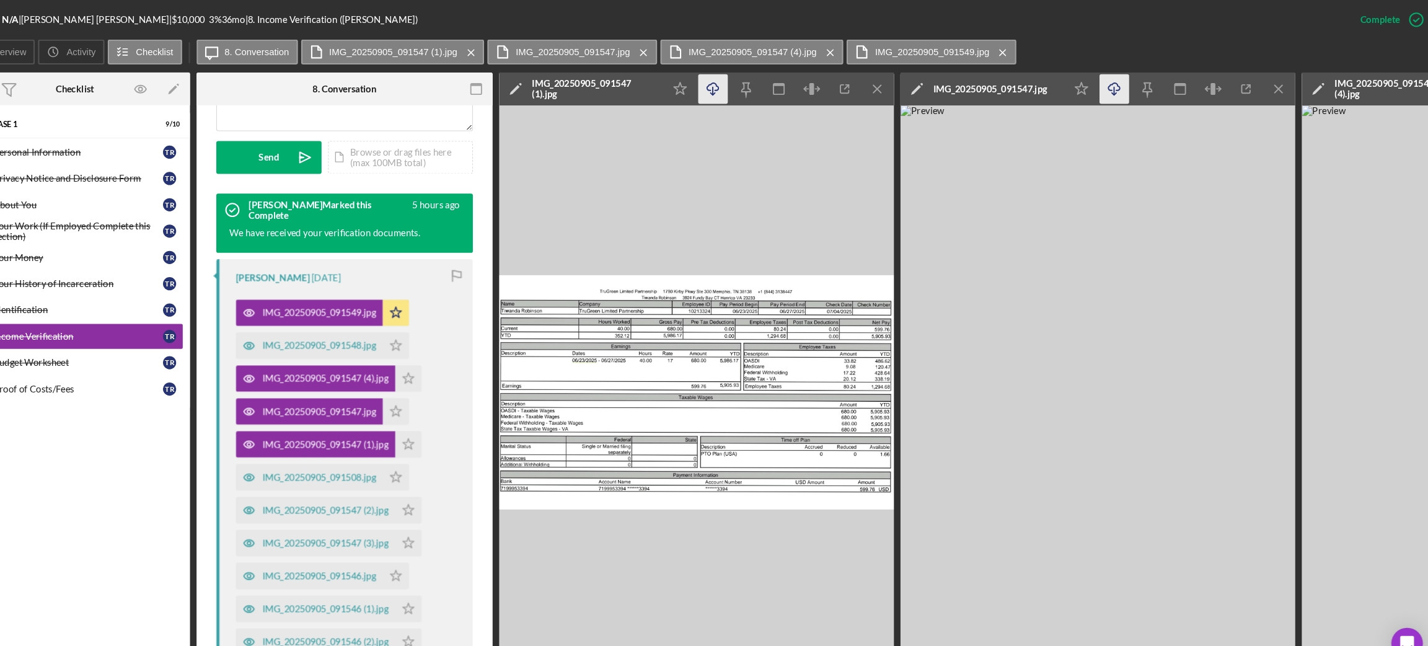
click at [744, 89] on icon "Icon/Download" at bounding box center [747, 84] width 28 height 28
click at [394, 454] on div "IMG_20250905_091508.jpg" at bounding box center [366, 449] width 138 height 25
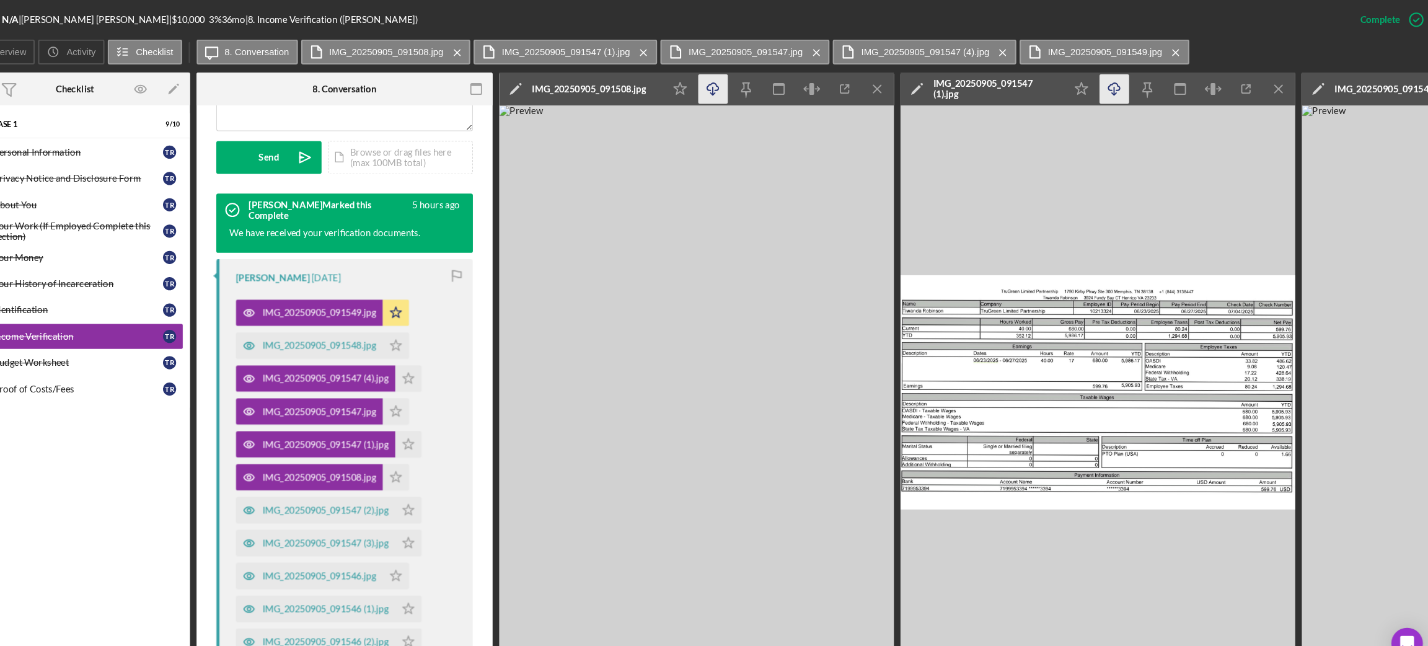
click at [749, 83] on icon "Icon/Download" at bounding box center [747, 84] width 28 height 28
click at [477, 384] on div "IMG_20250905_091549.jpg Icon/Star IMG_20250905_091548.jpg Icon/Star IMG_2025090…" at bounding box center [402, 462] width 211 height 372
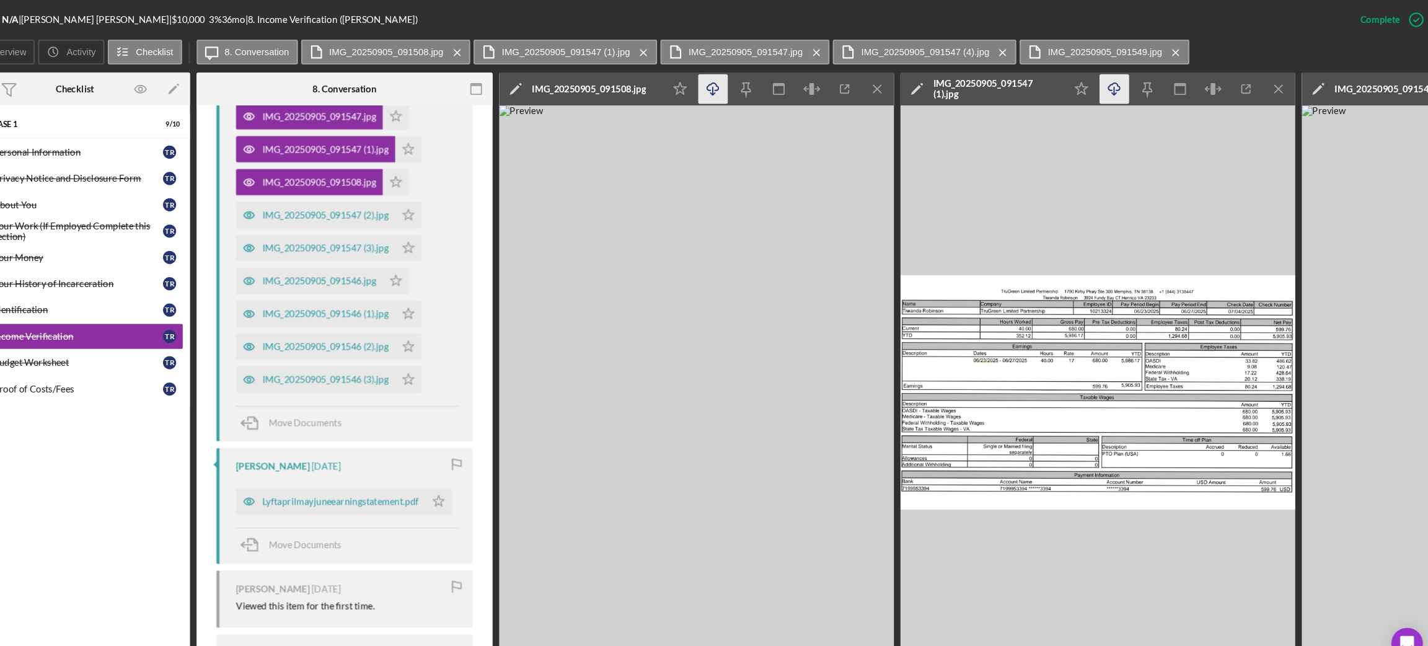
scroll to position [642, 0]
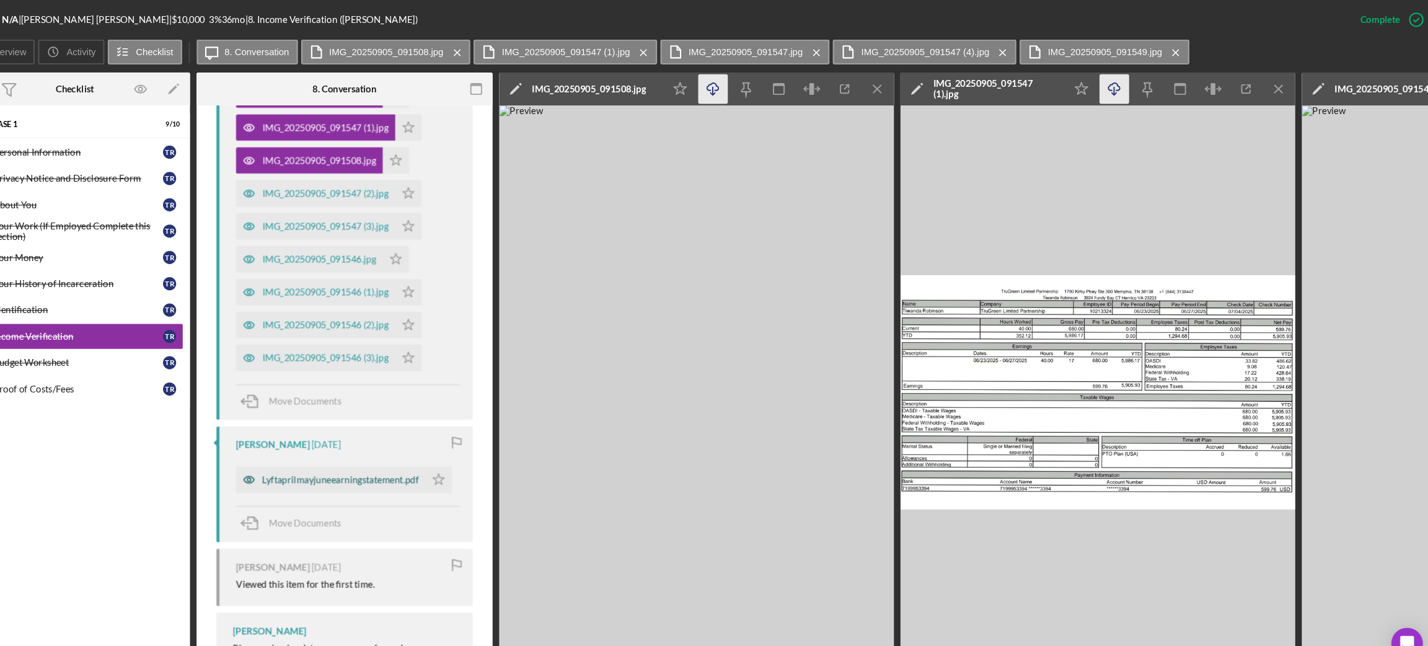
click at [386, 456] on div "Lyftaprilmayjuneearningstatement.pdf" at bounding box center [395, 452] width 147 height 10
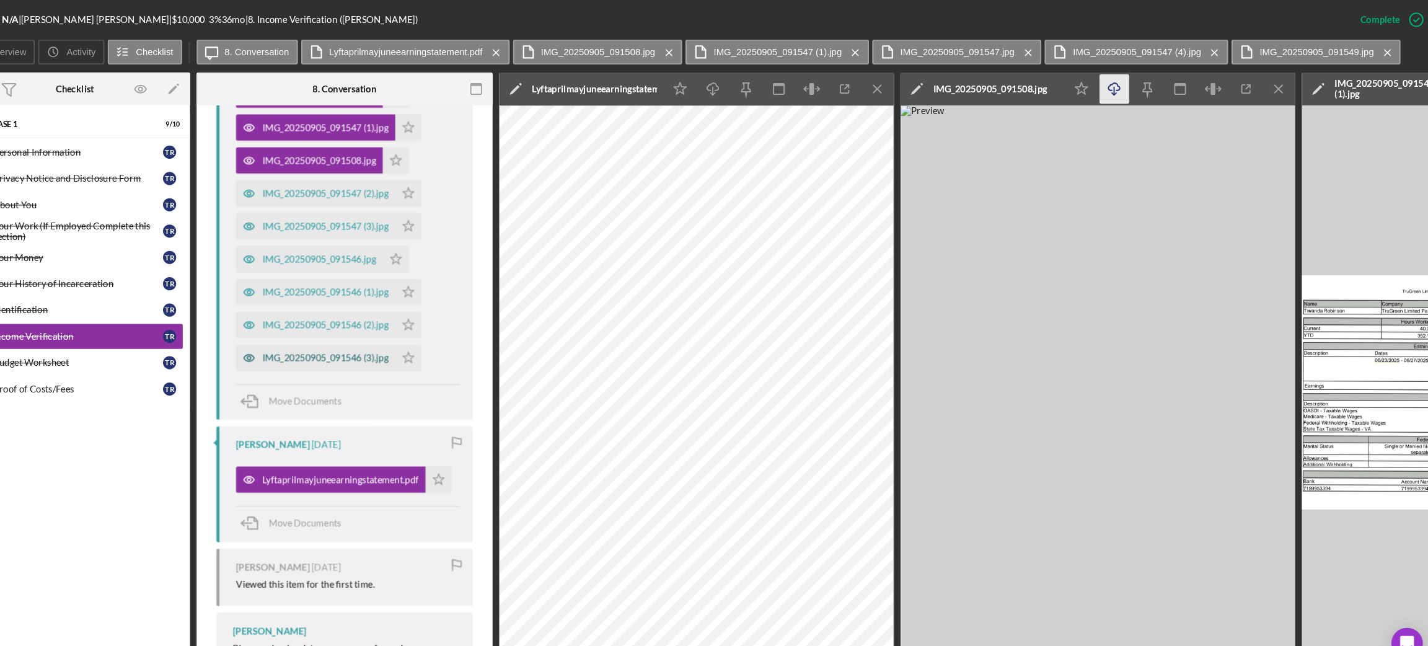
click at [402, 338] on div "IMG_20250905_091546 (3).jpg" at bounding box center [381, 337] width 119 height 10
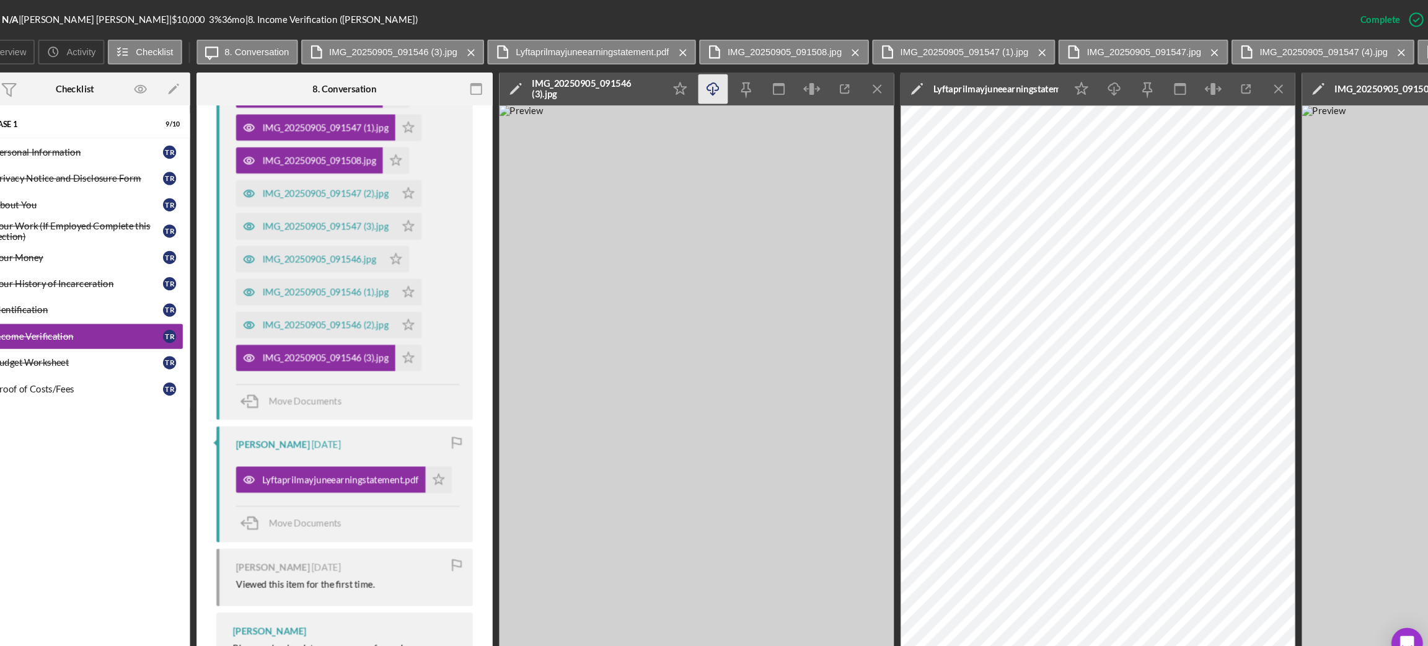
click at [753, 83] on icon "Icon/Download" at bounding box center [747, 84] width 28 height 28
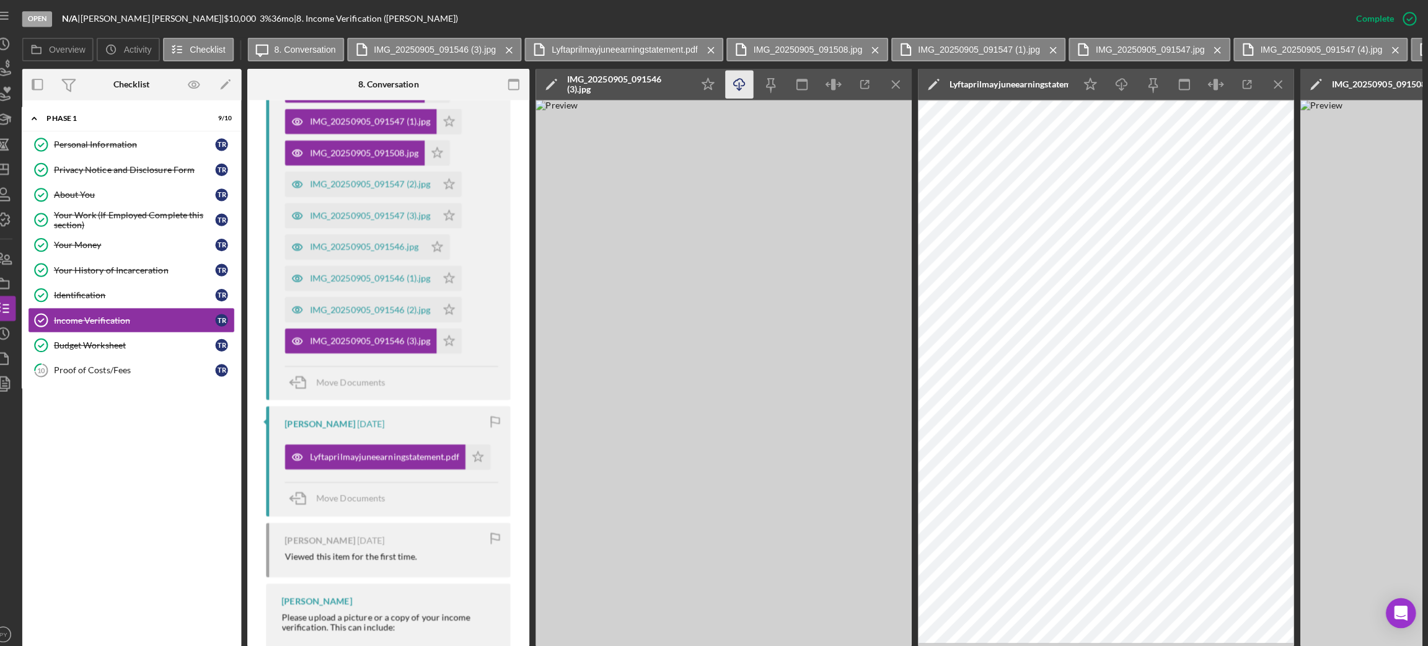
scroll to position [0, 0]
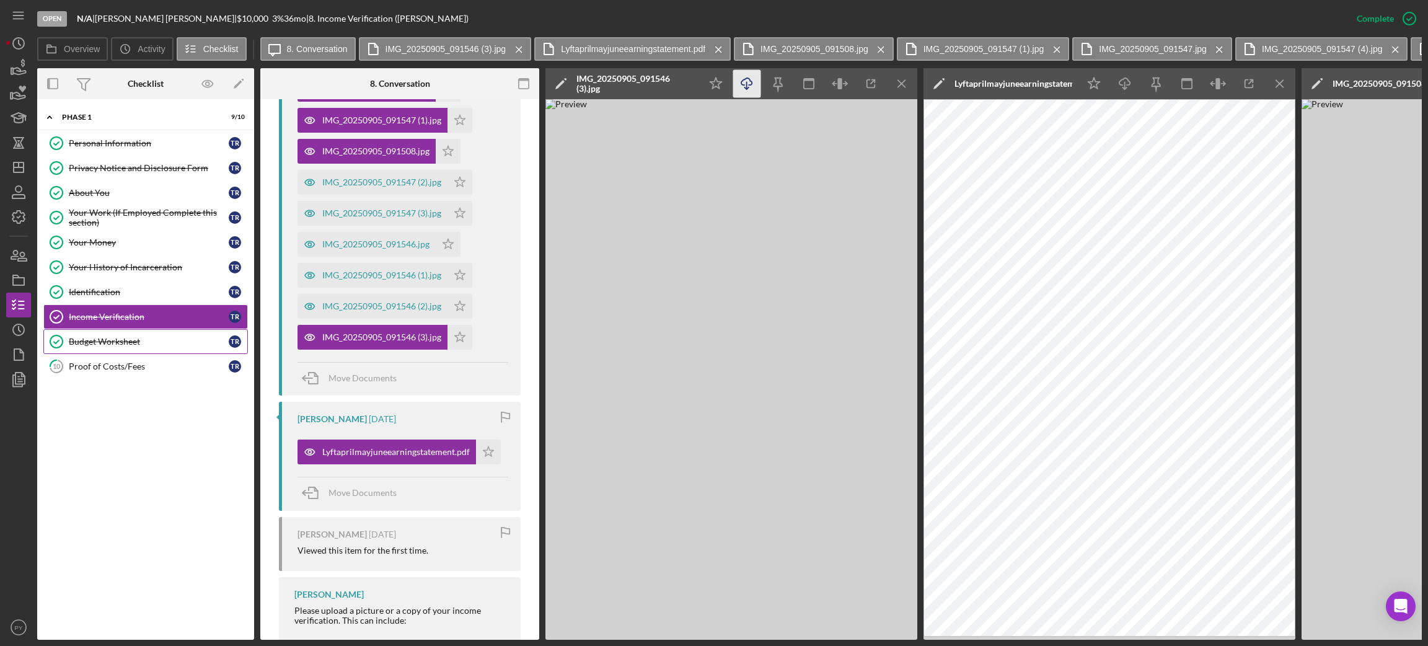
click at [103, 343] on div "Budget Worksheet" at bounding box center [149, 341] width 160 height 10
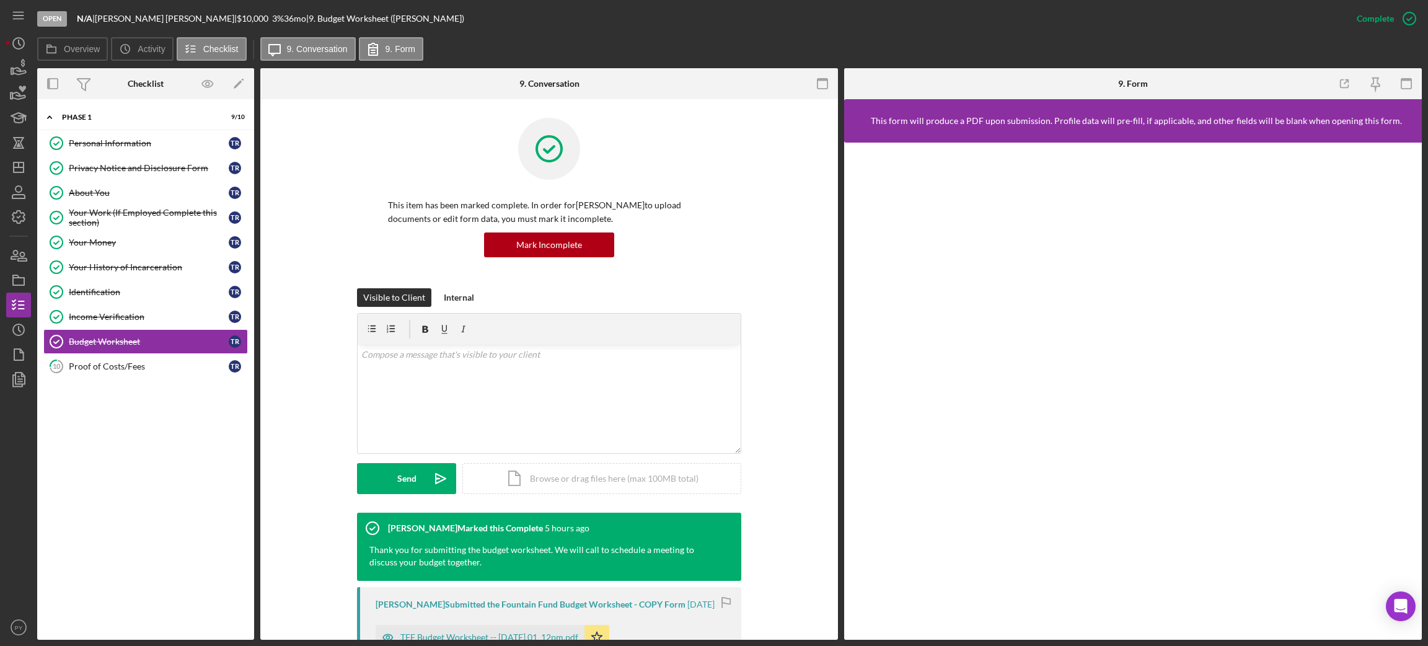
click at [752, 413] on div "Visible to Client Internal v Color teal Color pink Remove color Add row above A…" at bounding box center [549, 400] width 540 height 224
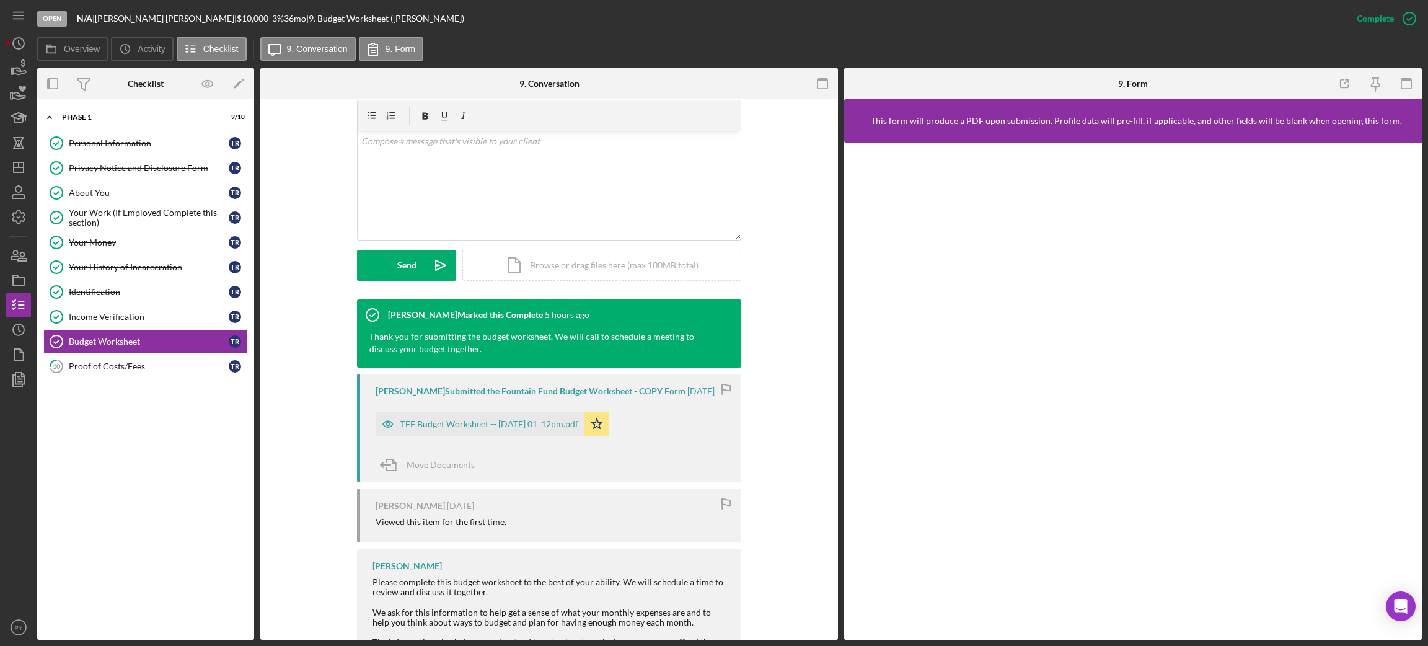
scroll to position [224, 0]
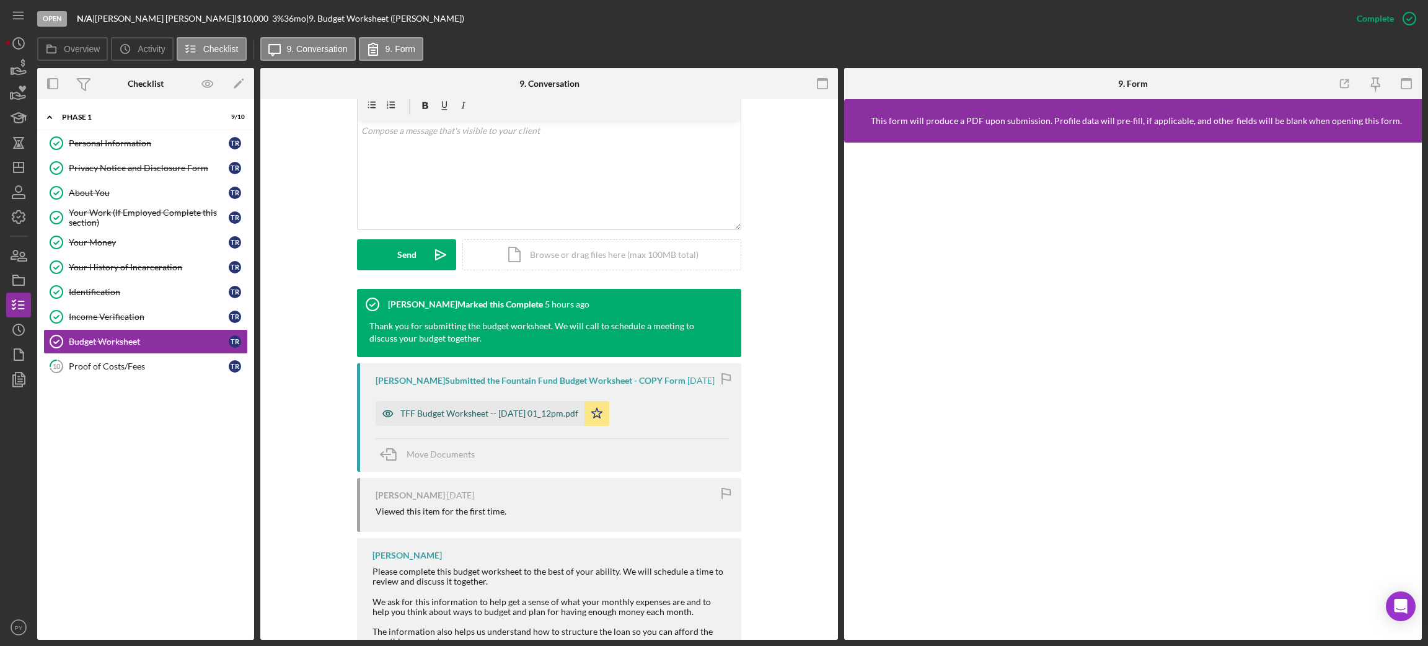
click at [408, 418] on div "TFF Budget Worksheet -- [DATE] 01_12pm.pdf" at bounding box center [489, 413] width 178 height 10
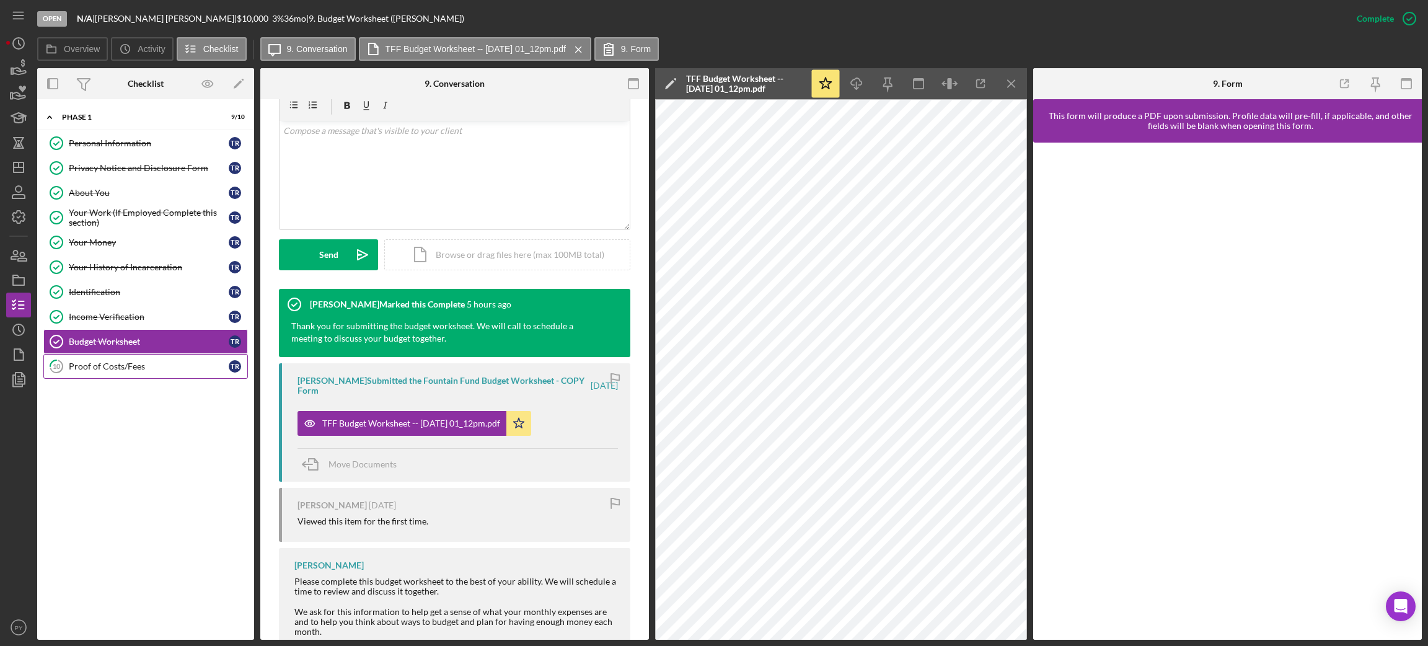
click at [140, 364] on div "Proof of Costs/Fees" at bounding box center [149, 366] width 160 height 10
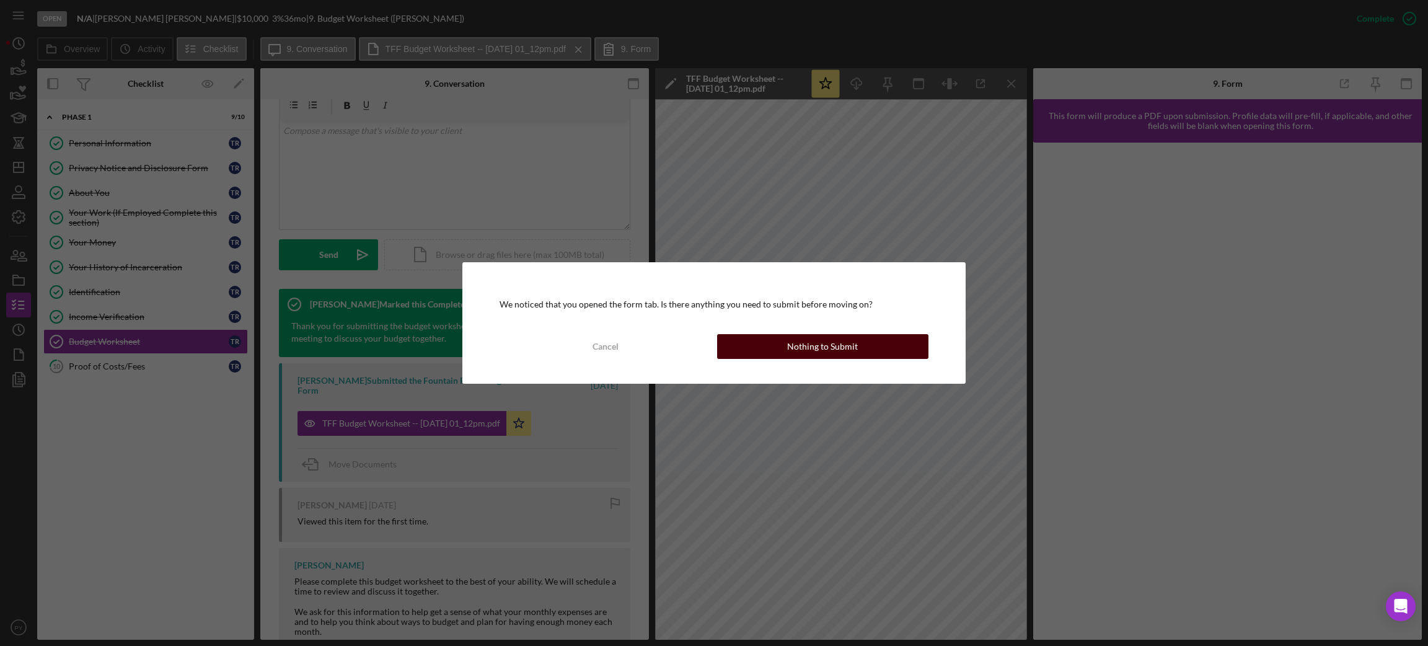
click at [737, 348] on button "Nothing to Submit" at bounding box center [822, 346] width 211 height 25
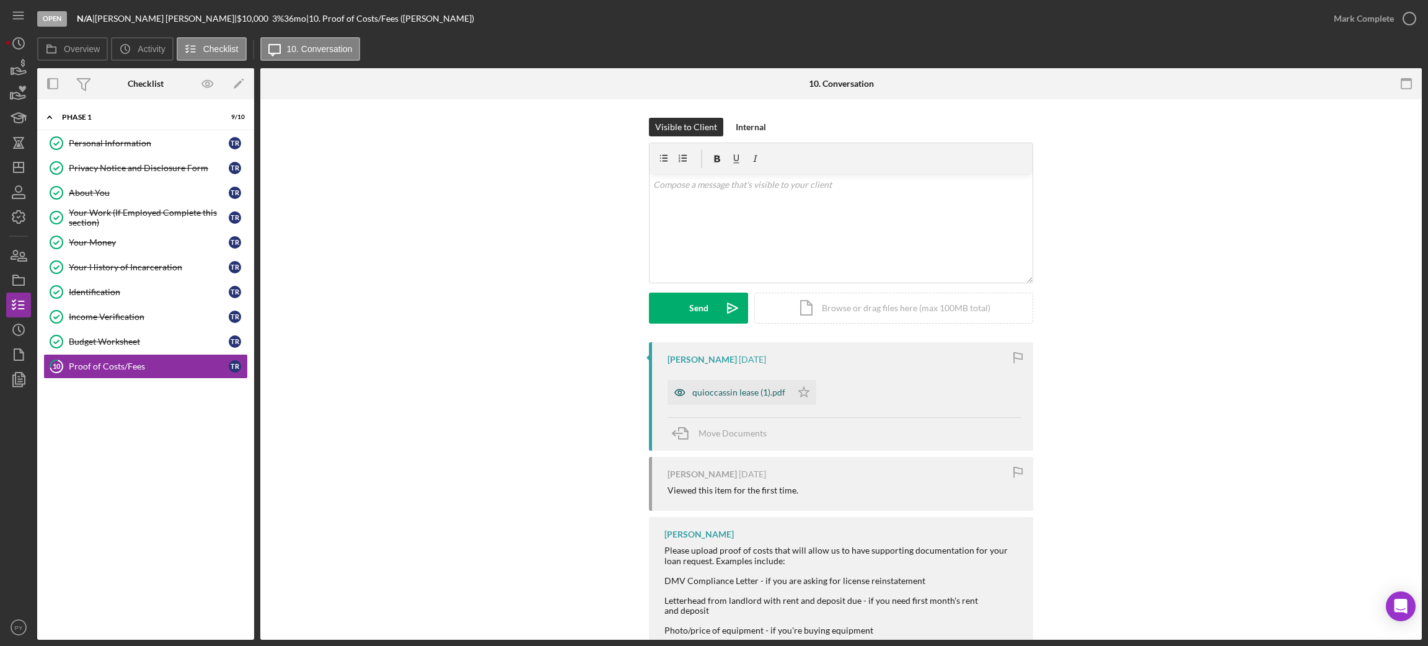
click at [733, 393] on div "quioccassin lease (1).pdf" at bounding box center [738, 392] width 93 height 10
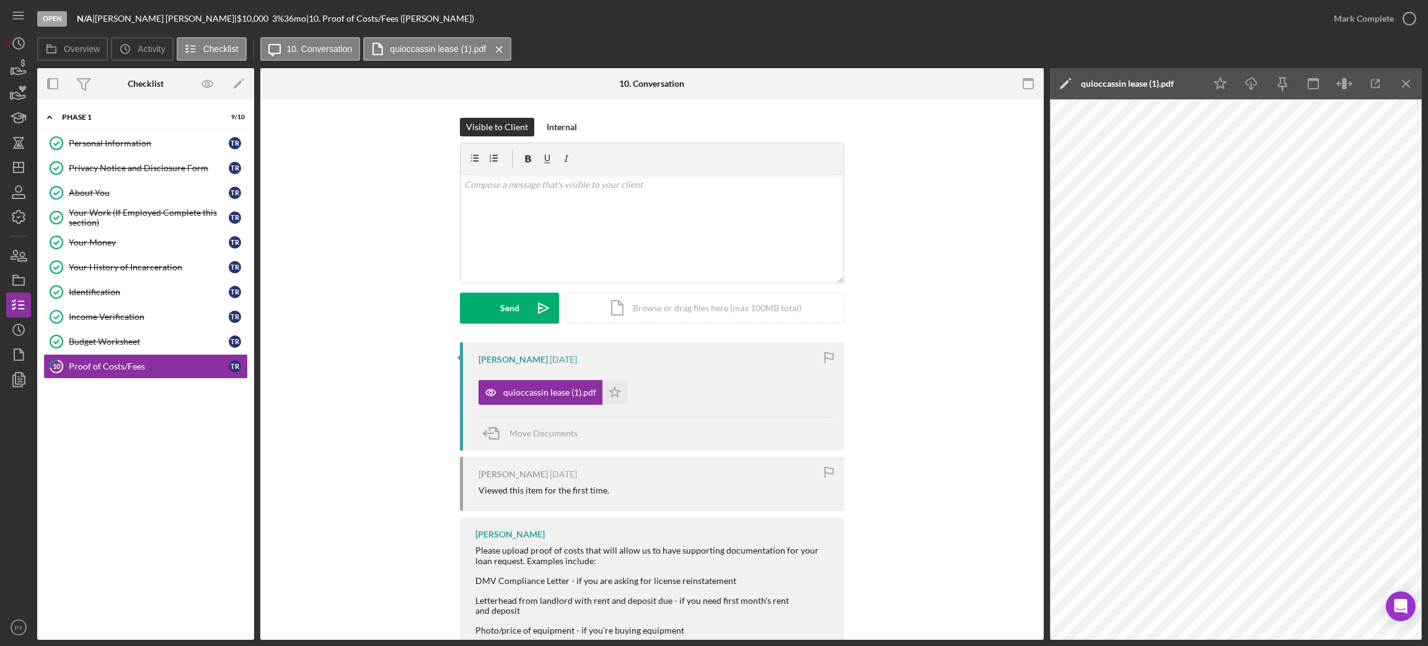
drag, startPoint x: 1039, startPoint y: 265, endPoint x: 1039, endPoint y: 353, distance: 88.0
click at [1039, 353] on div "10 Proof of Costs/Fees Visible to Client Internal v Color teal Color pink Remov…" at bounding box center [651, 369] width 783 height 540
click at [147, 343] on div "Budget Worksheet" at bounding box center [149, 341] width 160 height 10
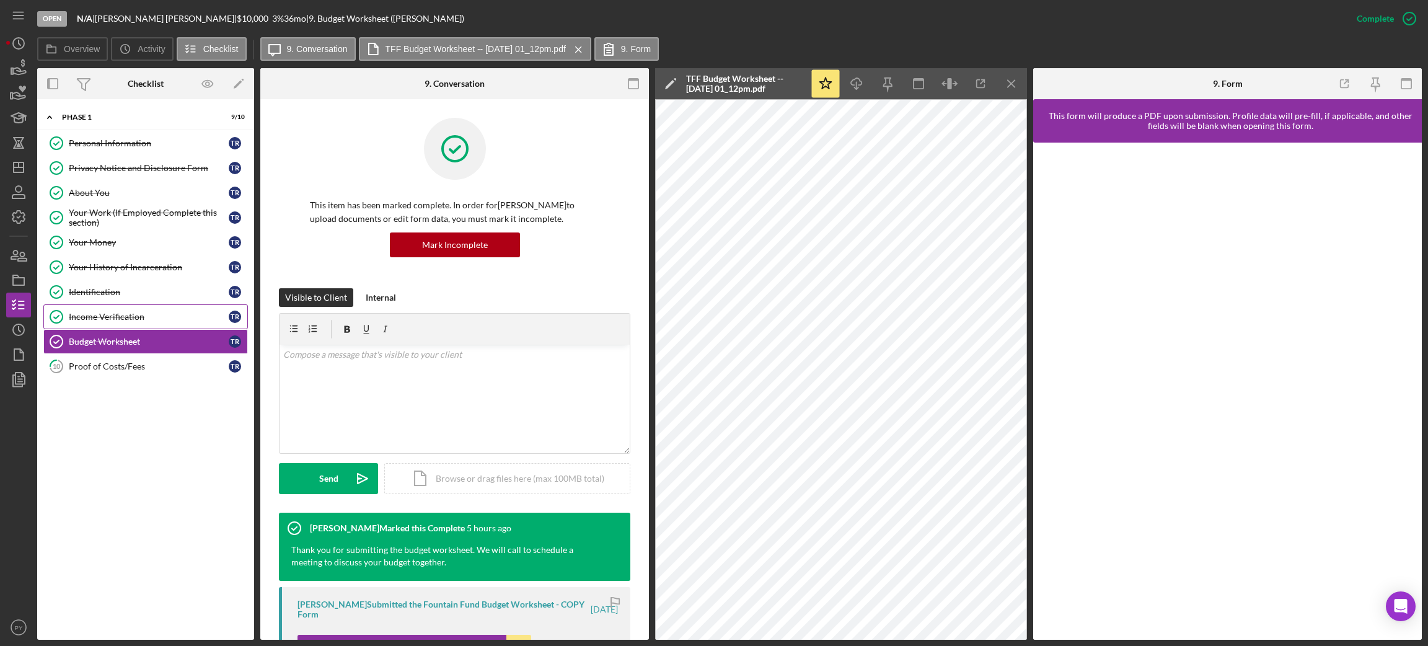
click at [146, 311] on link "Income Verification Income Verification T R" at bounding box center [145, 316] width 204 height 25
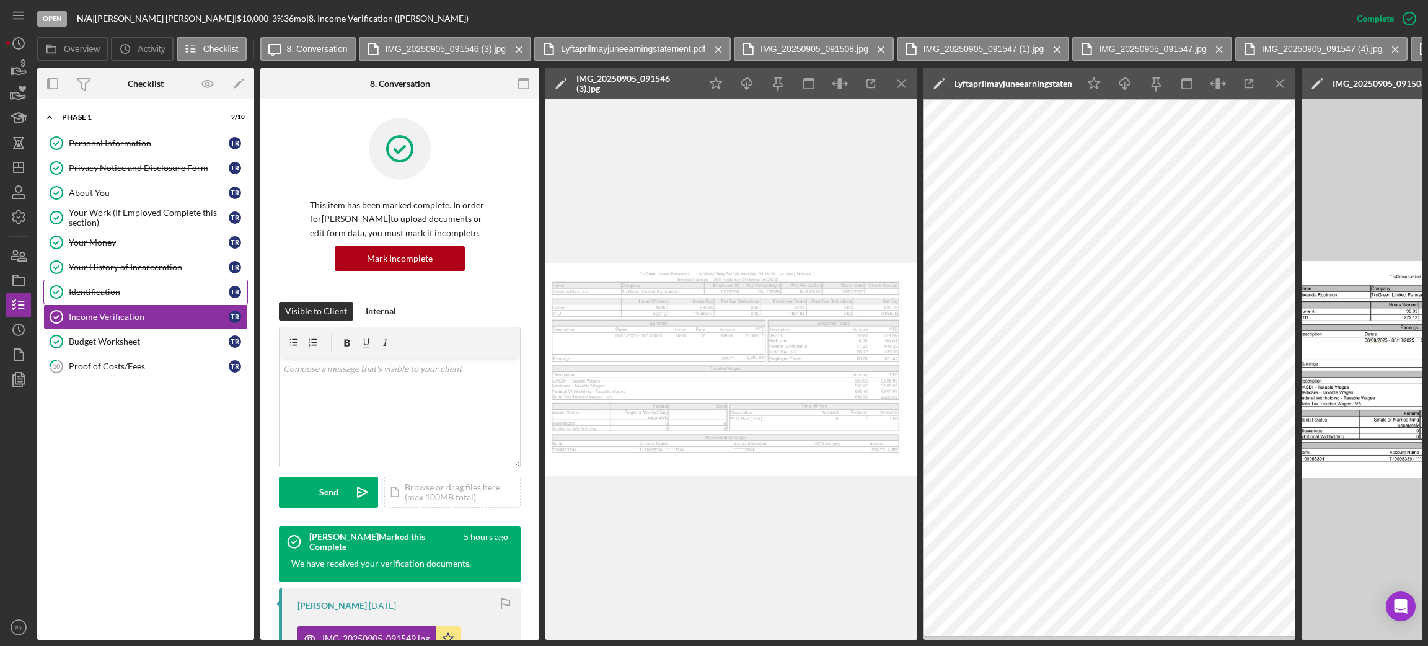
click at [138, 288] on div "Identification" at bounding box center [149, 292] width 160 height 10
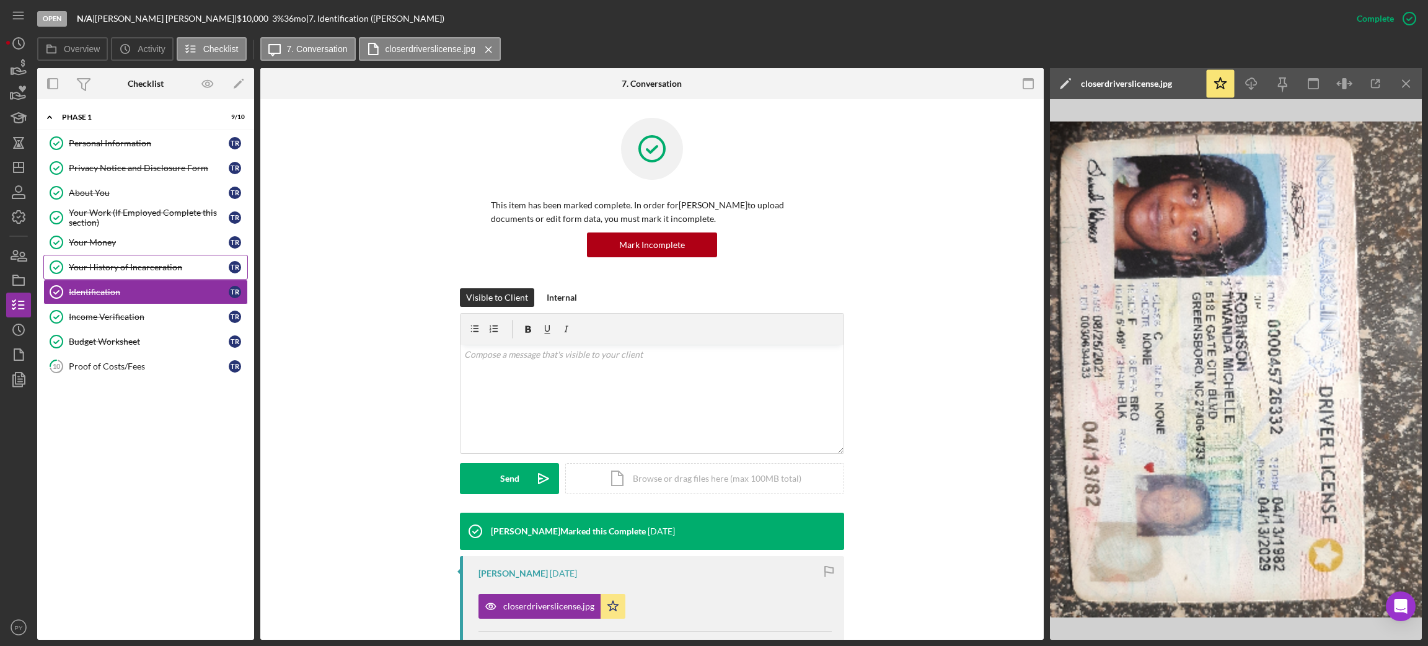
click at [160, 272] on div "Your History of Incarceration" at bounding box center [149, 267] width 160 height 10
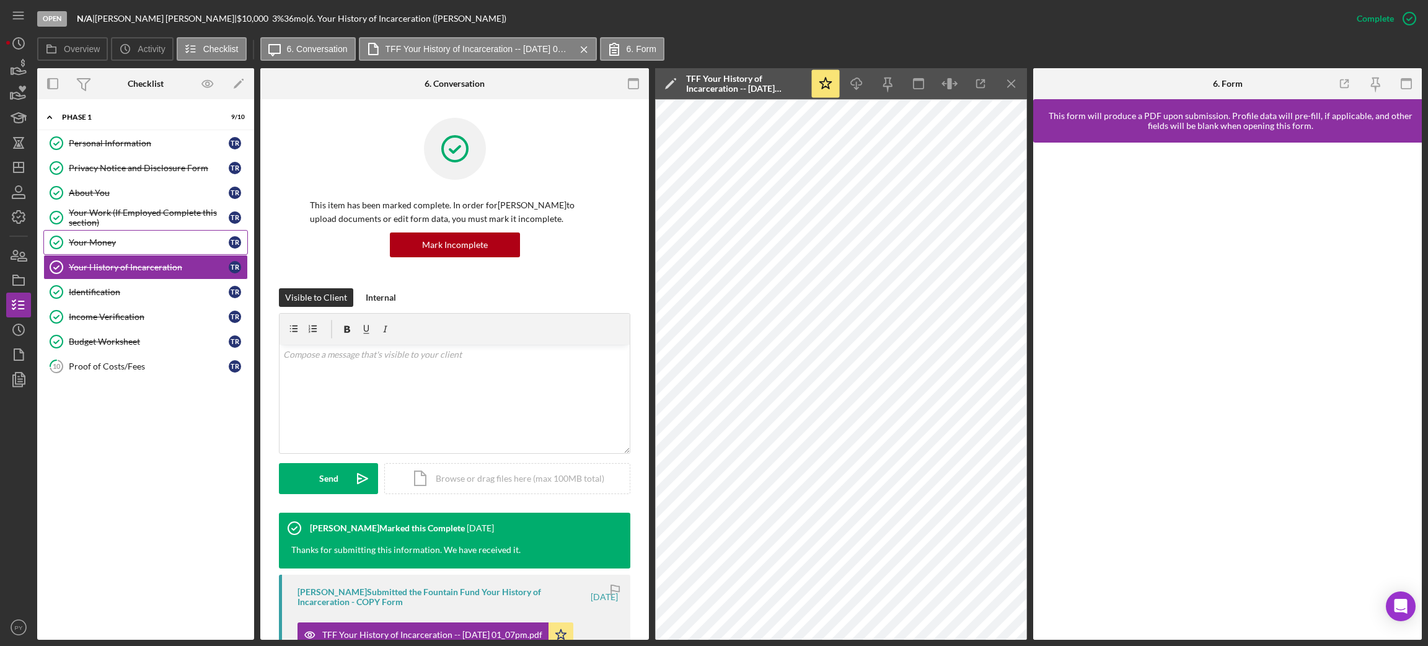
click at [152, 251] on link "Your Money Your Money T R" at bounding box center [145, 242] width 204 height 25
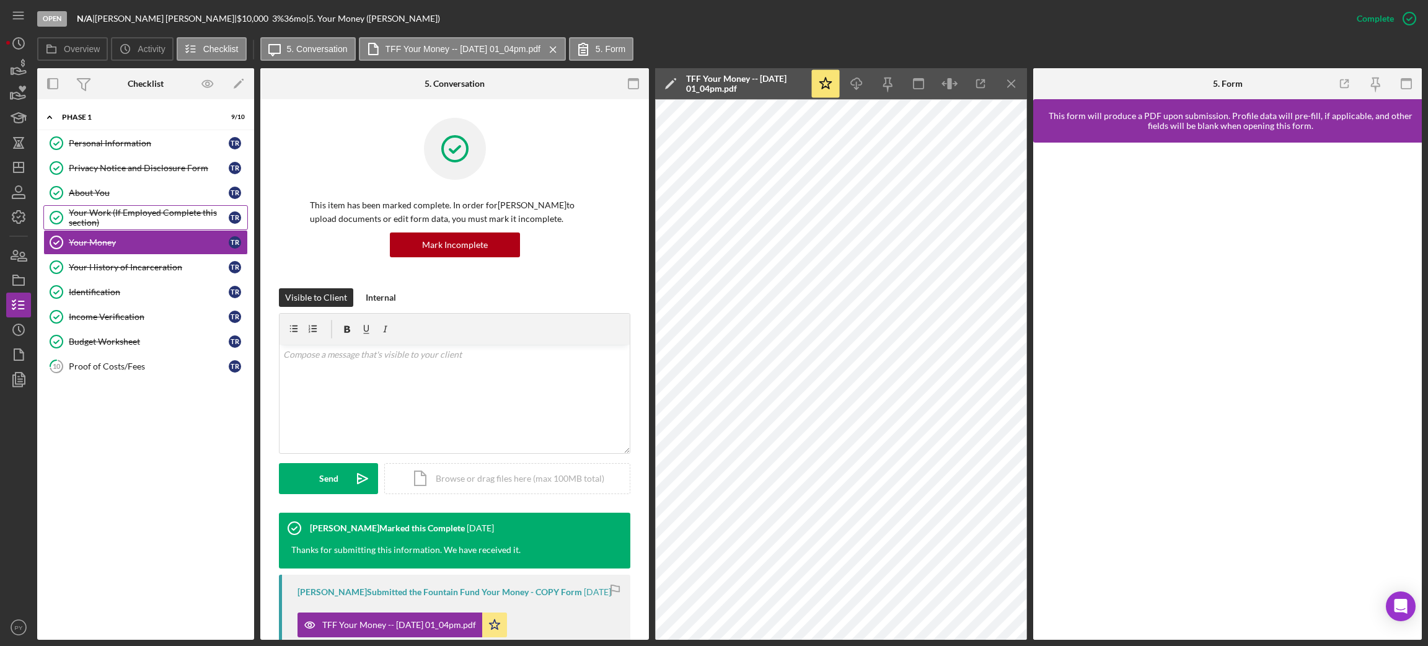
click at [160, 211] on div "Your Work (If Employed Complete this section)" at bounding box center [149, 218] width 160 height 20
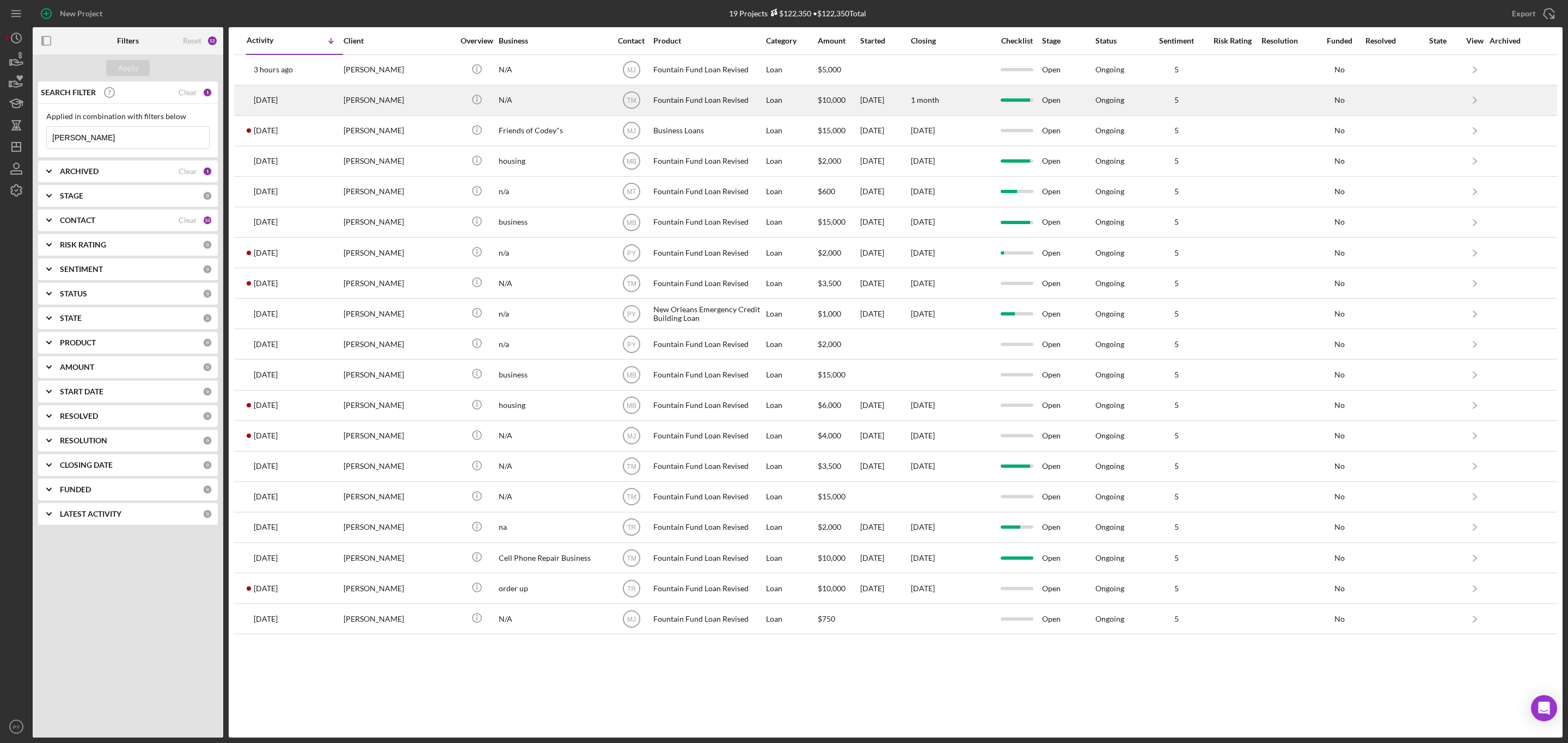
click at [365, 104] on div "[PERSON_NAME]" at bounding box center [398, 100] width 109 height 29
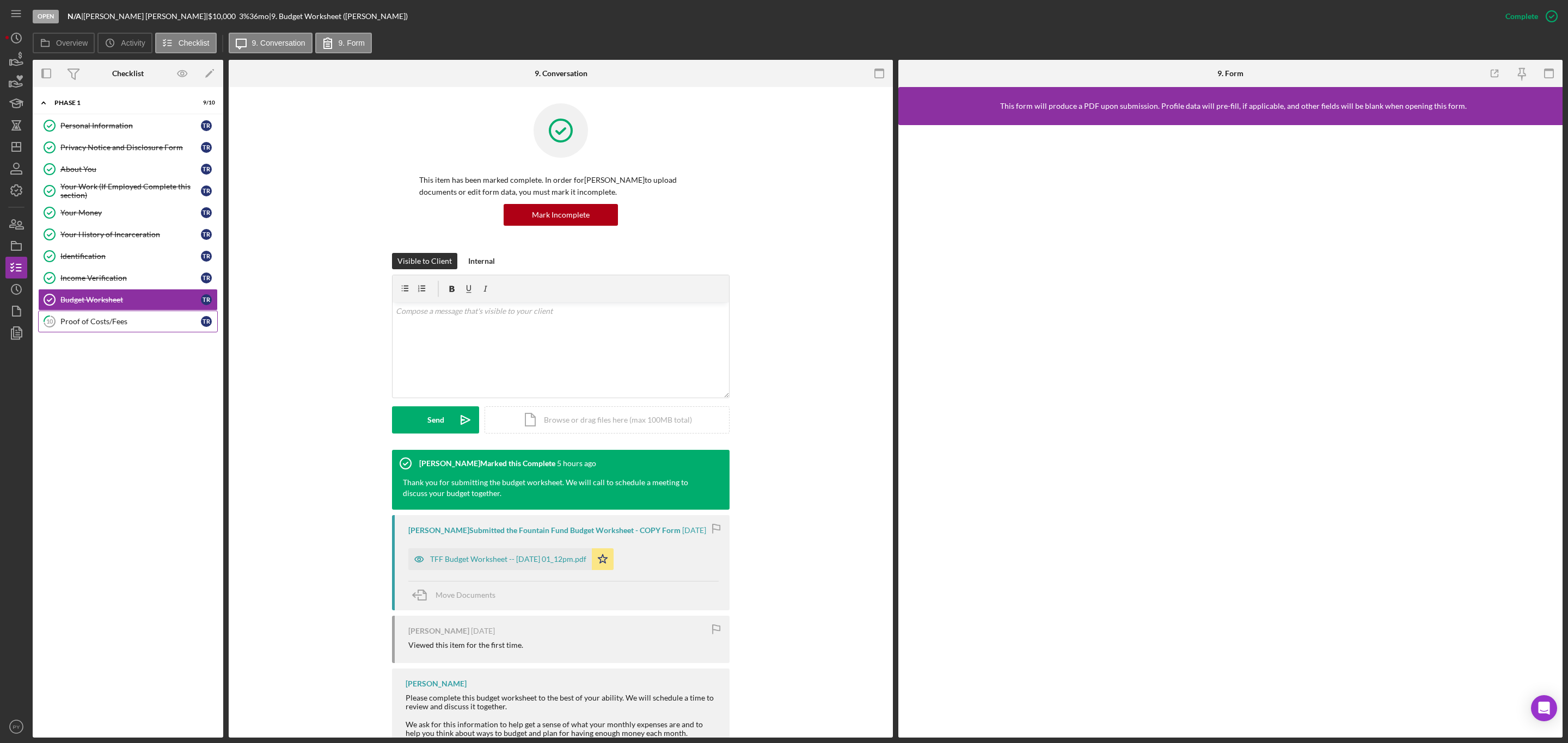
click at [108, 326] on div "Proof of Costs/Fees" at bounding box center [131, 321] width 141 height 9
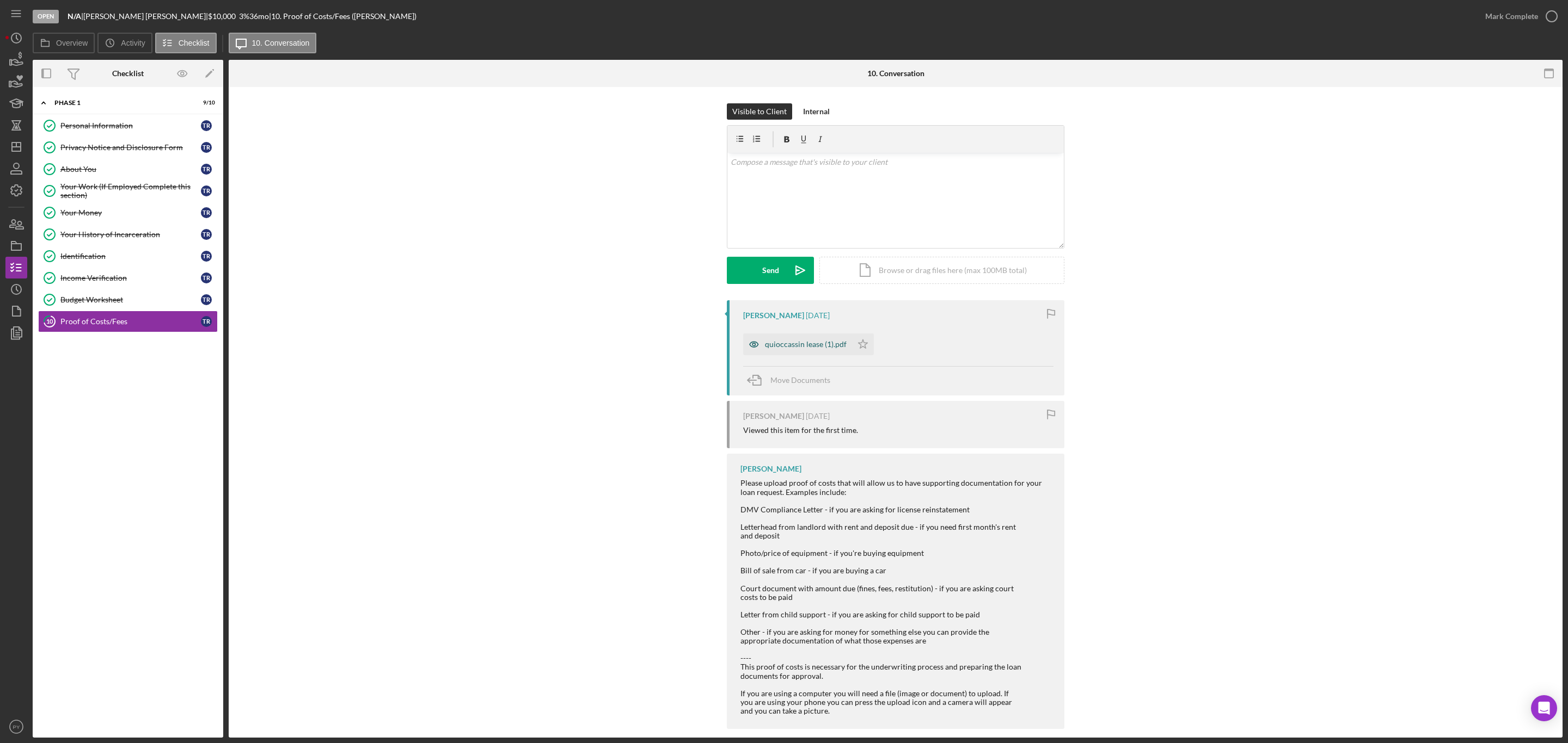
click at [779, 349] on div "quioccassin lease (1).pdf" at bounding box center [806, 344] width 82 height 9
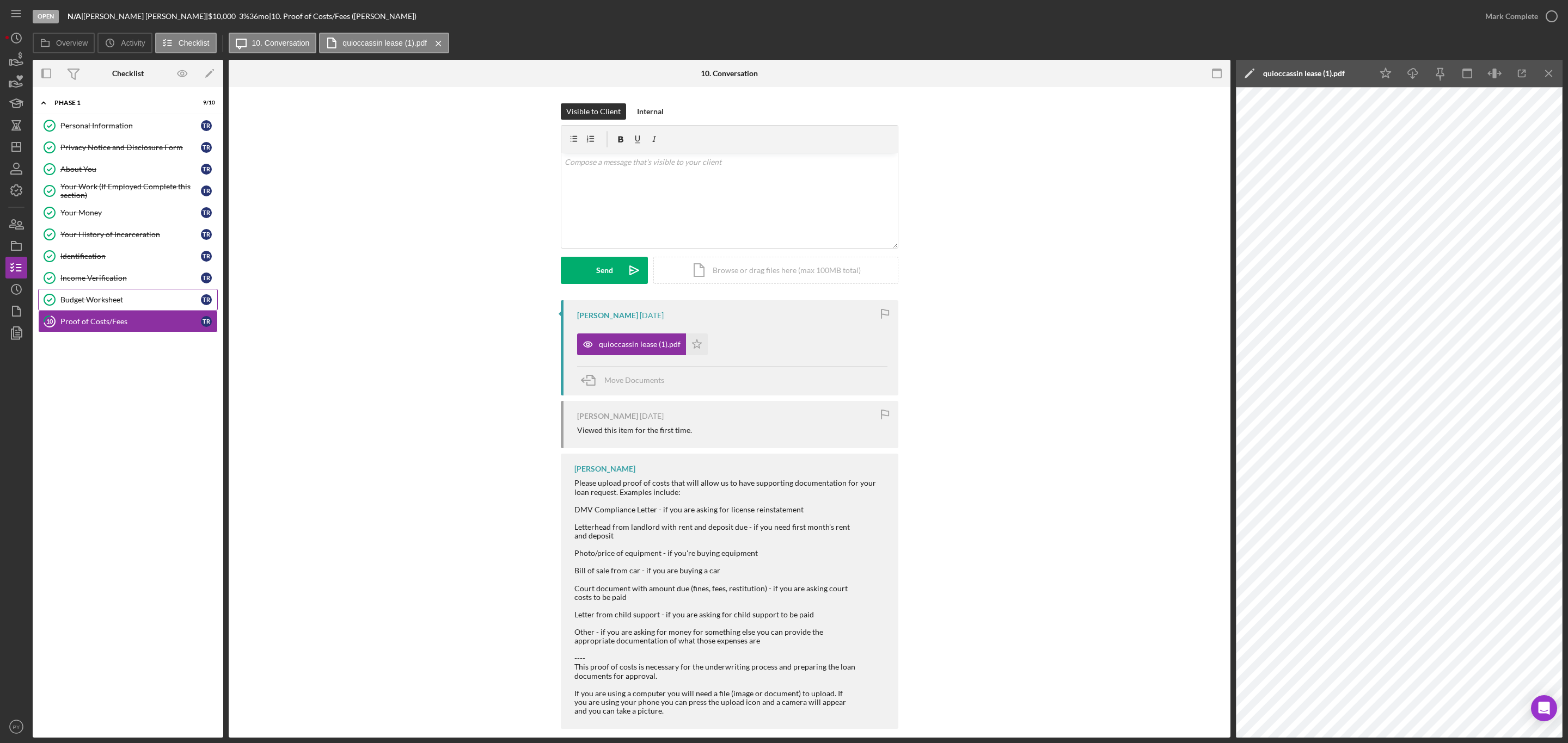
click at [135, 301] on div "Budget Worksheet" at bounding box center [131, 299] width 141 height 9
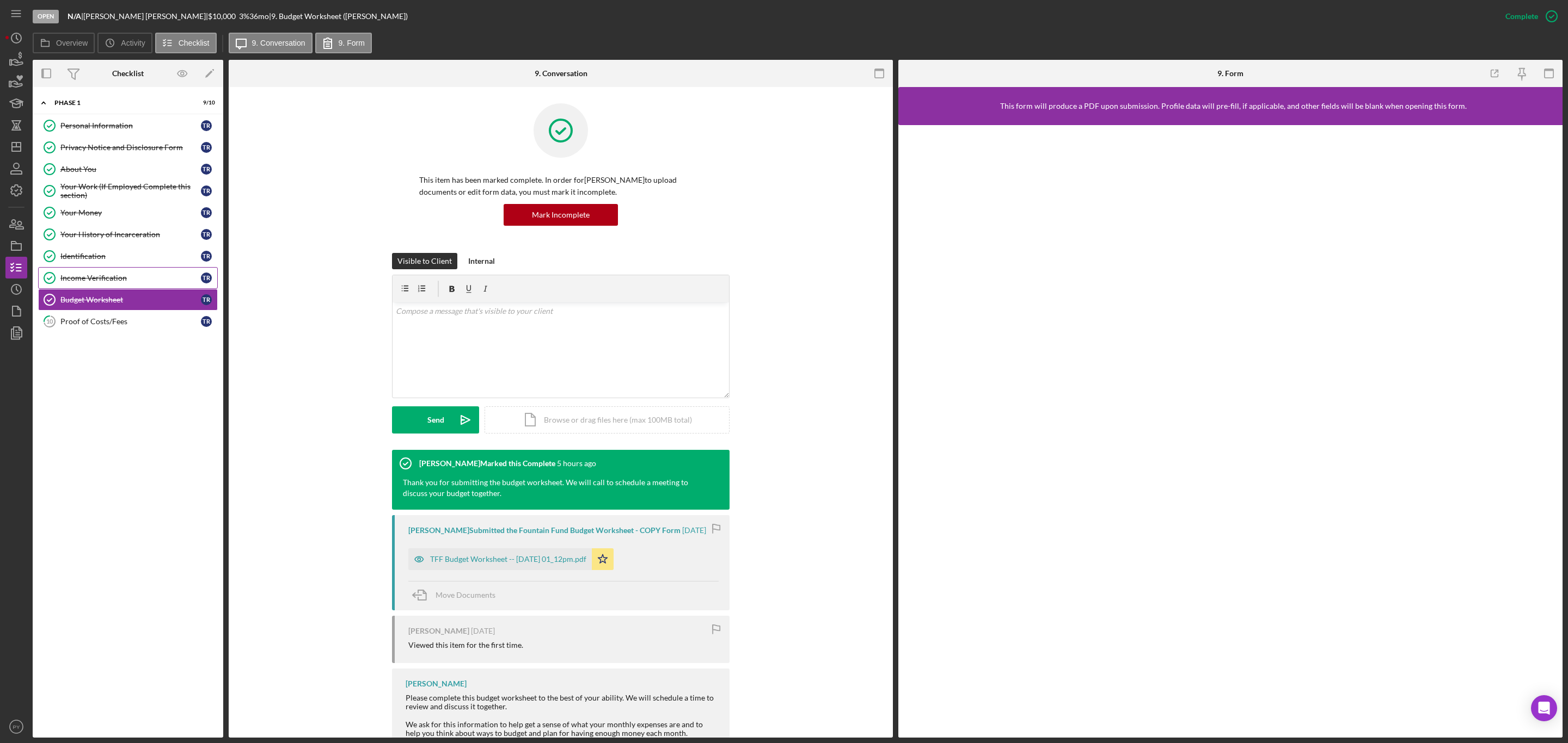
click at [126, 278] on div "Income Verification" at bounding box center [131, 278] width 141 height 9
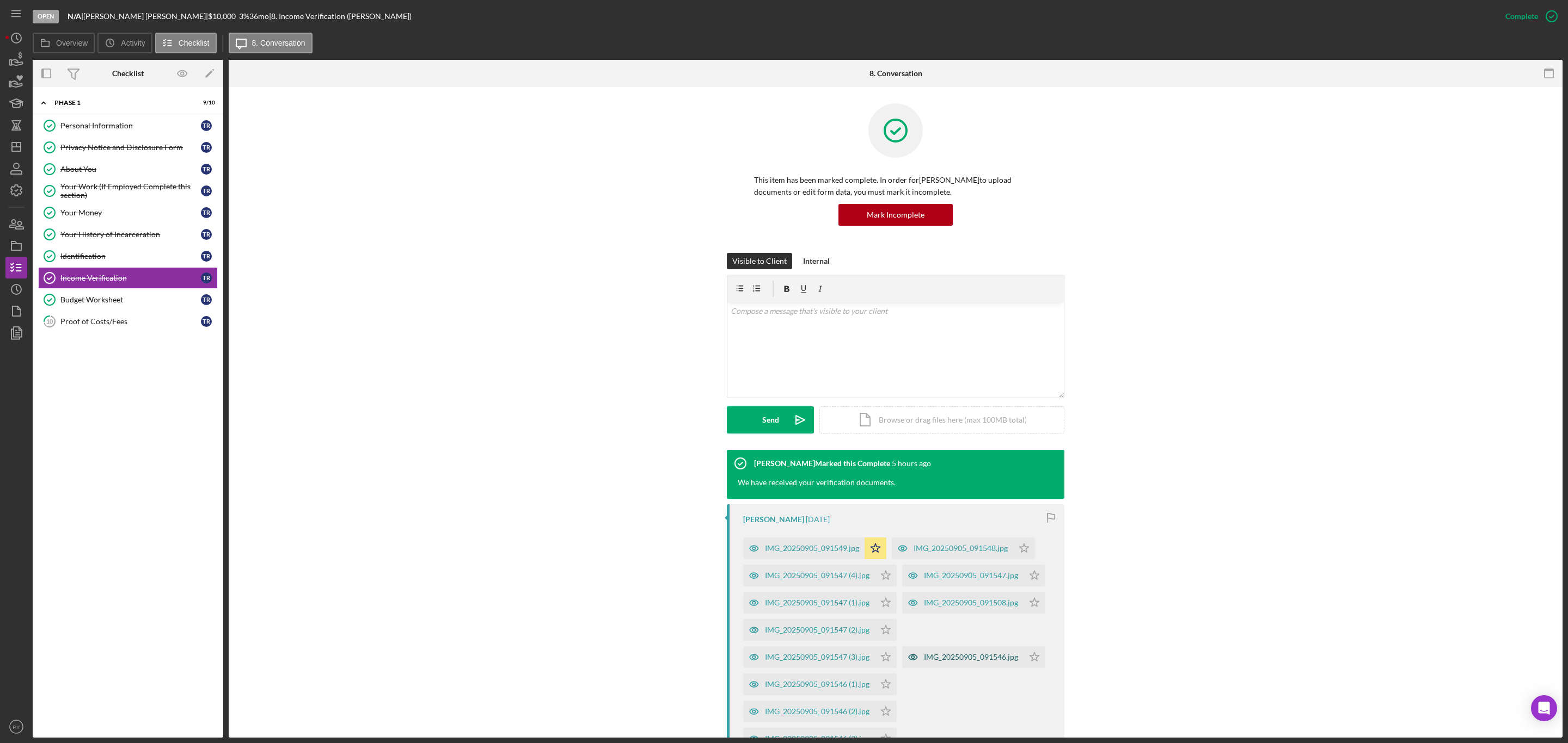
drag, startPoint x: 126, startPoint y: 278, endPoint x: 959, endPoint y: 654, distance: 913.9
click at [959, 654] on div "IMG_20250905_091546.jpg" at bounding box center [971, 658] width 94 height 9
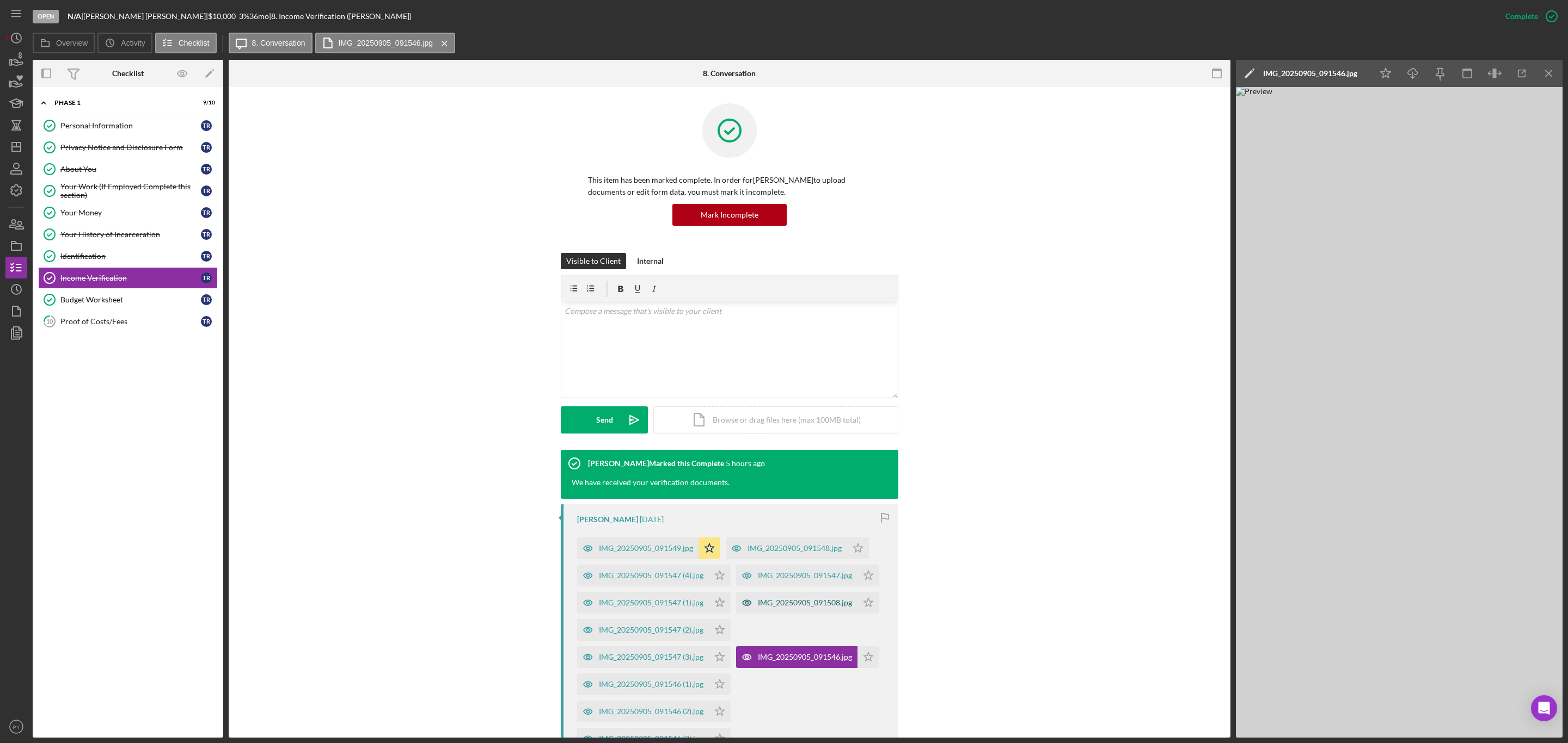
click at [817, 604] on div "IMG_20250905_091508.jpg" at bounding box center [805, 603] width 94 height 9
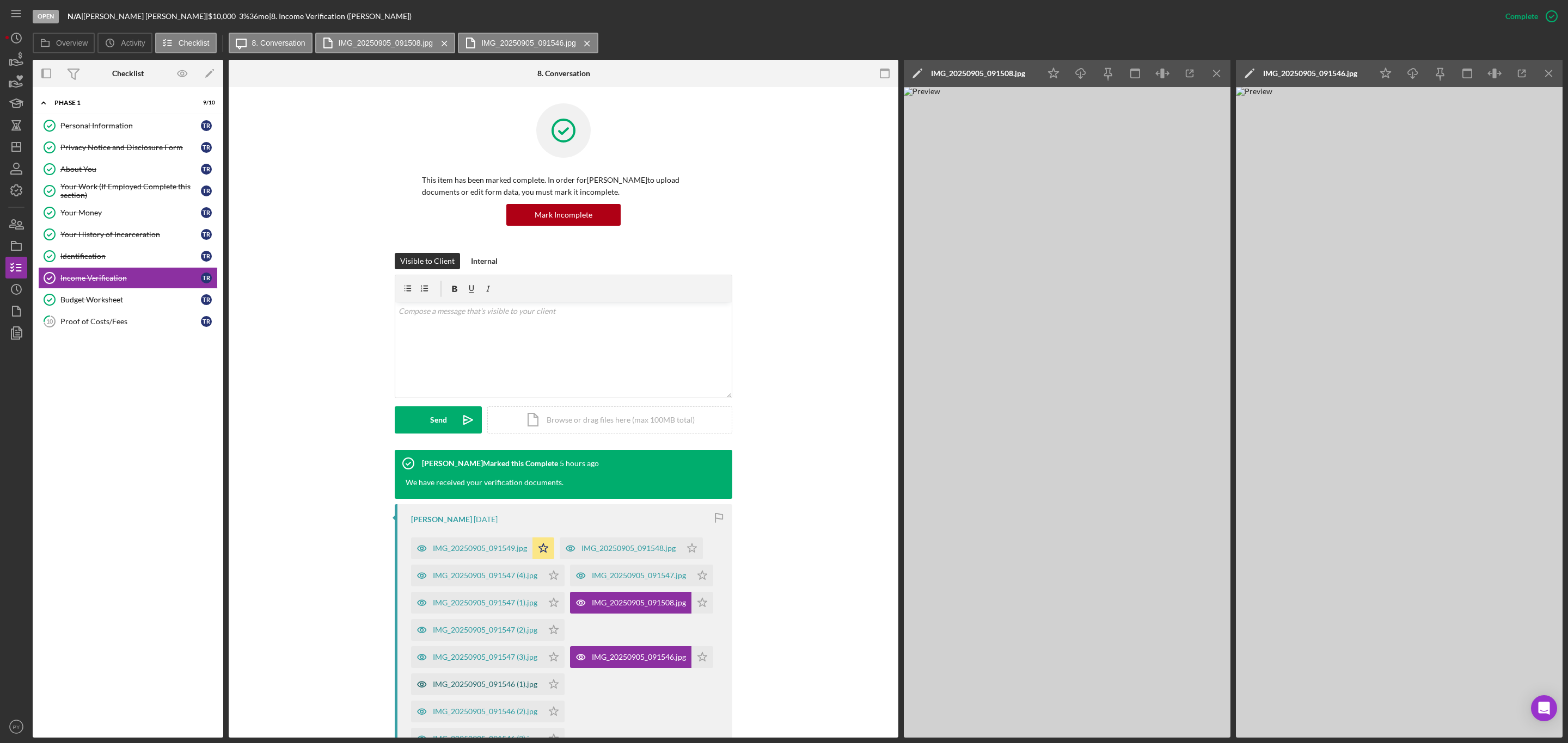
click at [500, 685] on div "IMG_20250905_091546 (1).jpg" at bounding box center [485, 685] width 105 height 9
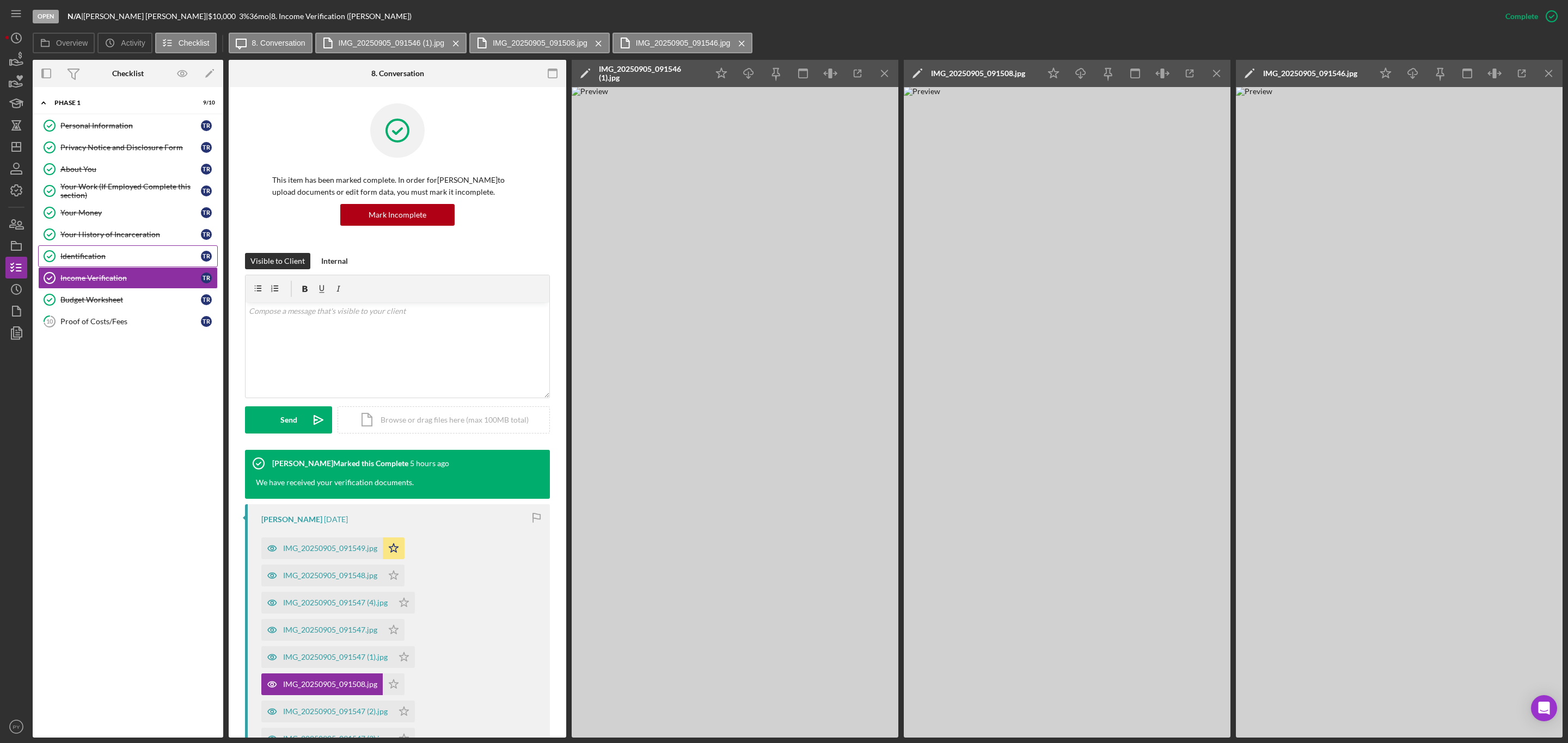
click at [89, 260] on div "Identification" at bounding box center [131, 256] width 141 height 9
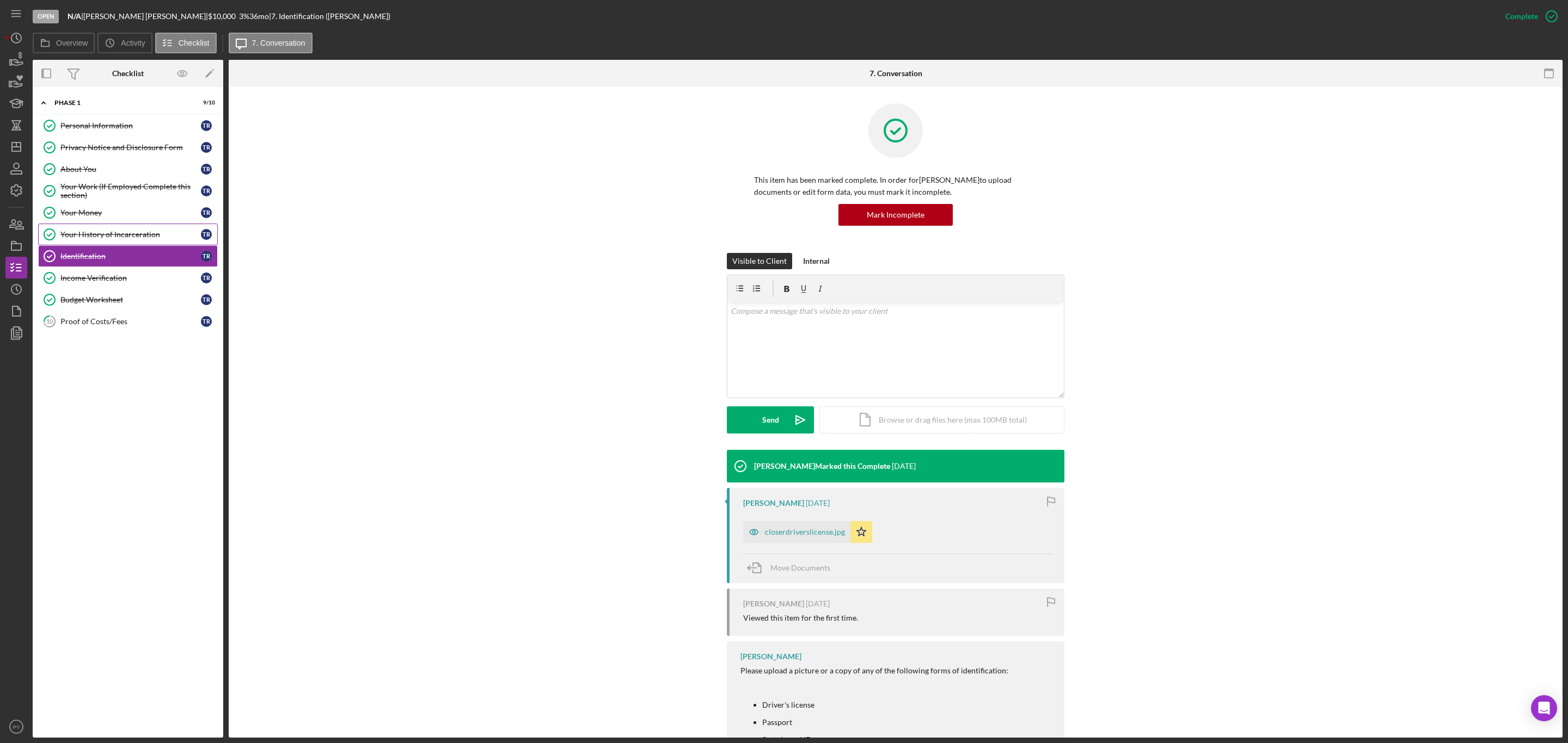
click at [93, 239] on div "Your History of Incarceration" at bounding box center [131, 234] width 141 height 9
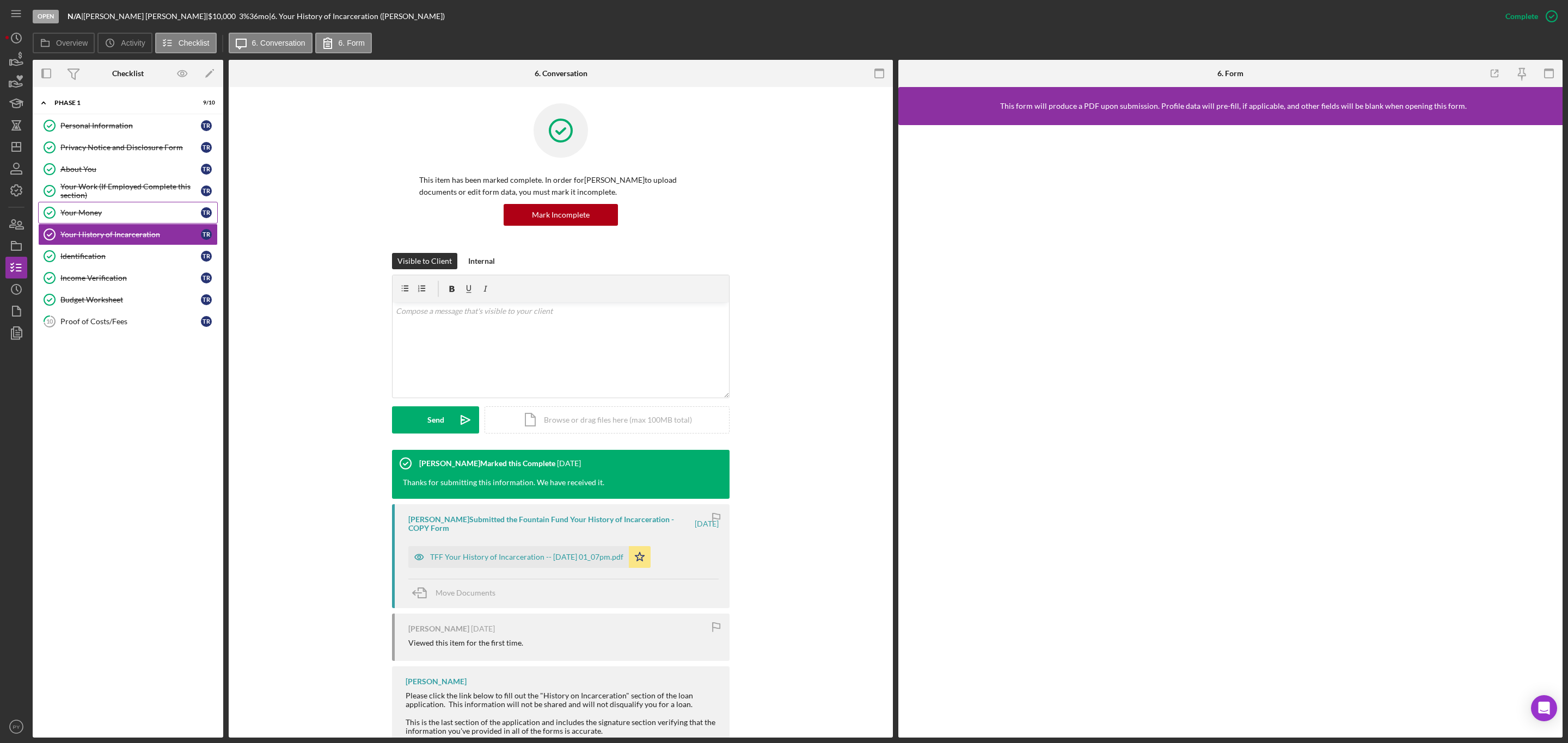
click at [99, 215] on div "Your Money" at bounding box center [131, 213] width 141 height 9
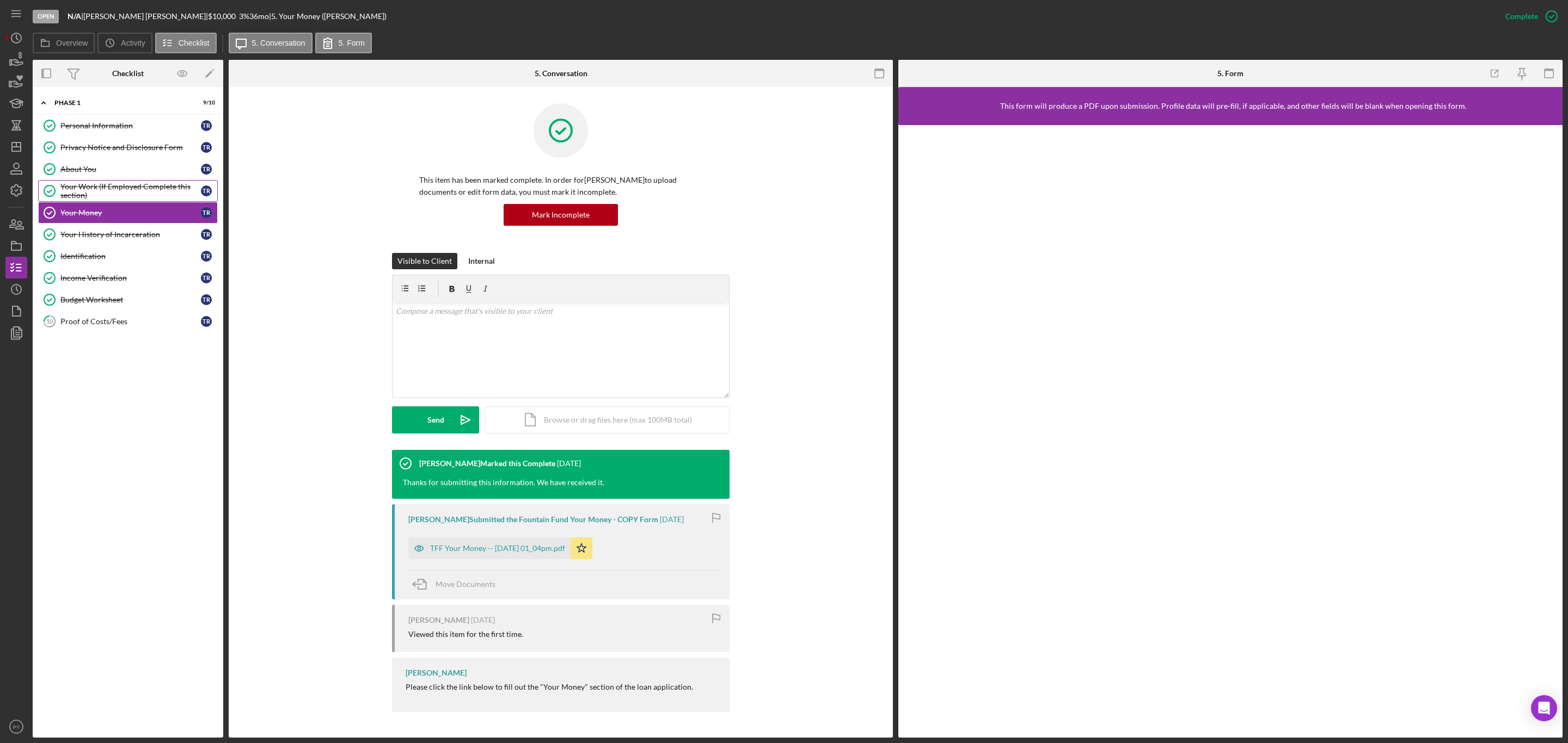
click at [108, 184] on div "Your Work (If Employed Complete this section)" at bounding box center [131, 191] width 141 height 18
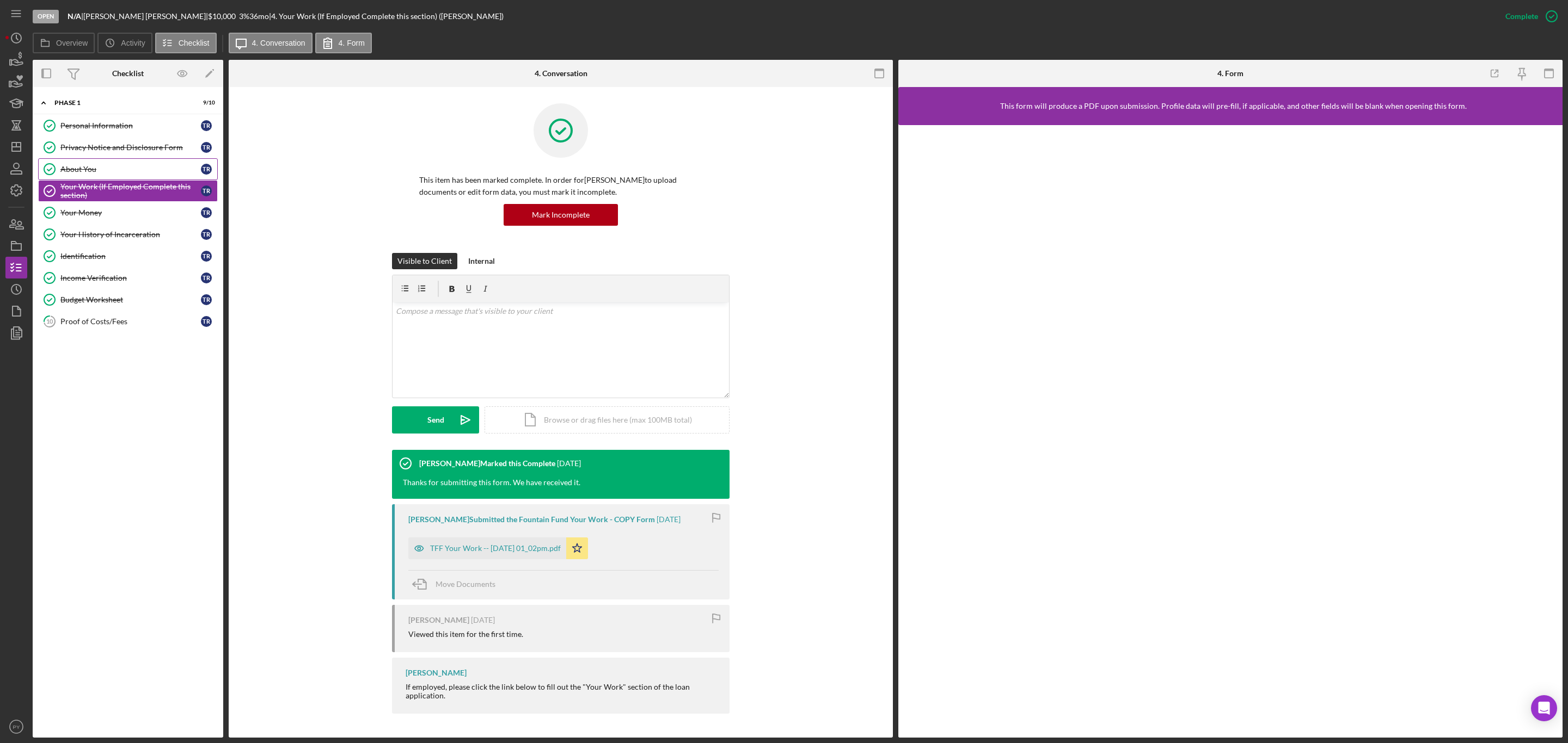
click at [97, 170] on div "About You" at bounding box center [131, 170] width 141 height 9
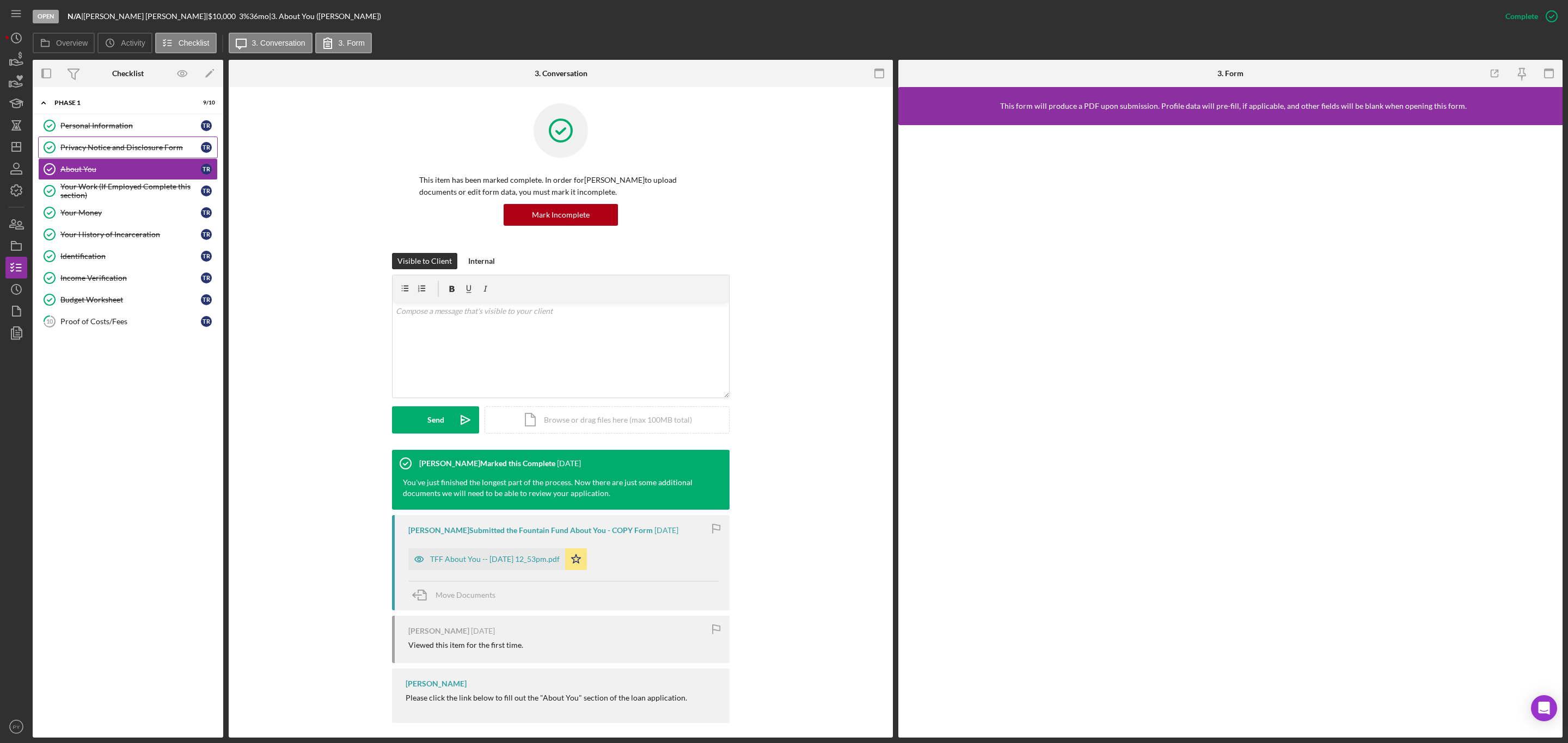
click at [114, 148] on div "Privacy Notice and Disclosure Form" at bounding box center [131, 148] width 141 height 9
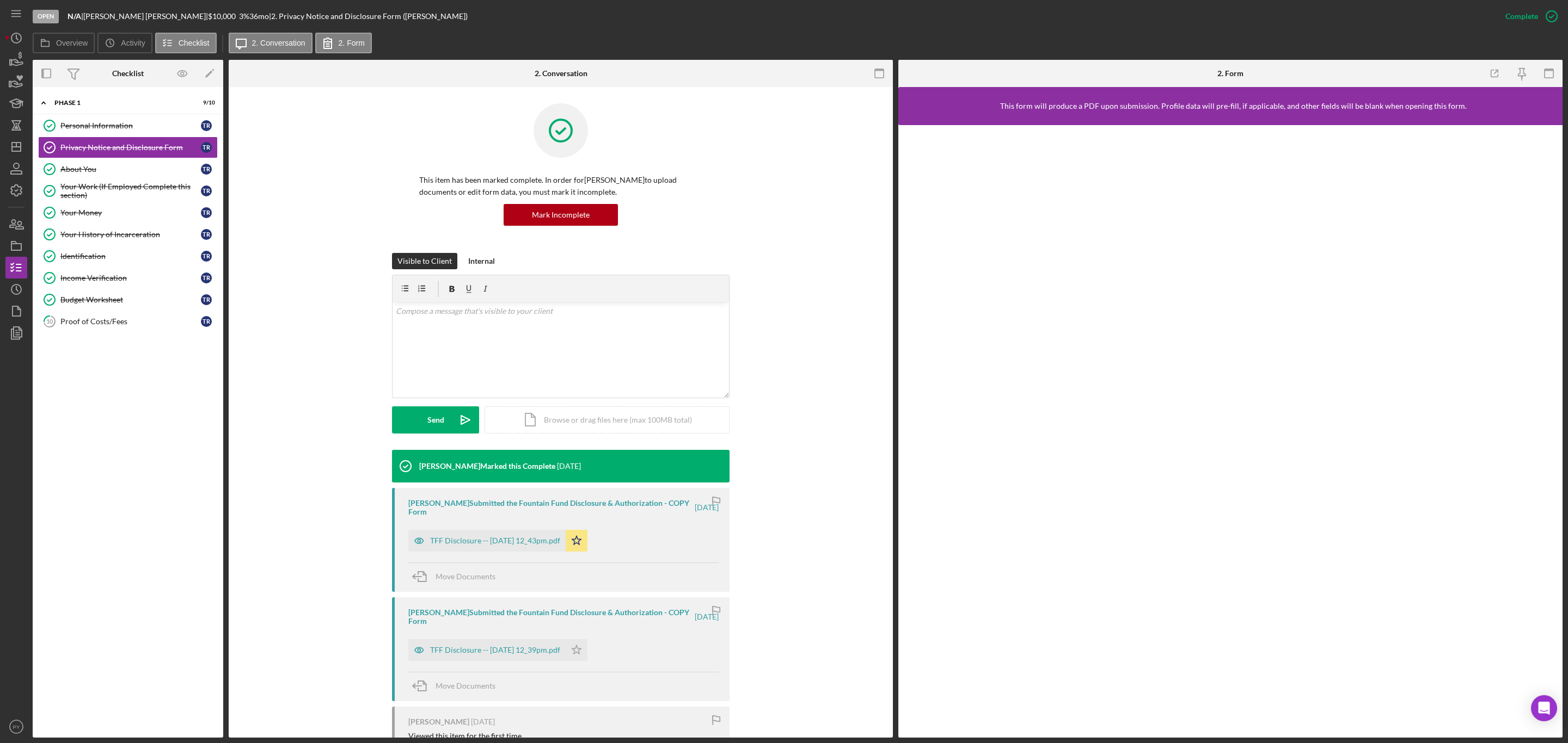
drag, startPoint x: 888, startPoint y: 372, endPoint x: 889, endPoint y: 458, distance: 86.0
click at [889, 458] on div "Privacy Notice and Disclosure Form Privacy Notice and Disclosure Form This item…" at bounding box center [560, 412] width 664 height 651
drag, startPoint x: 893, startPoint y: 496, endPoint x: 889, endPoint y: 581, distance: 85.1
click at [889, 581] on div "Overview Internal Workflow Stage Open Icon/Dropdown Arrow Archive (can unarchiv…" at bounding box center [797, 399] width 1529 height 678
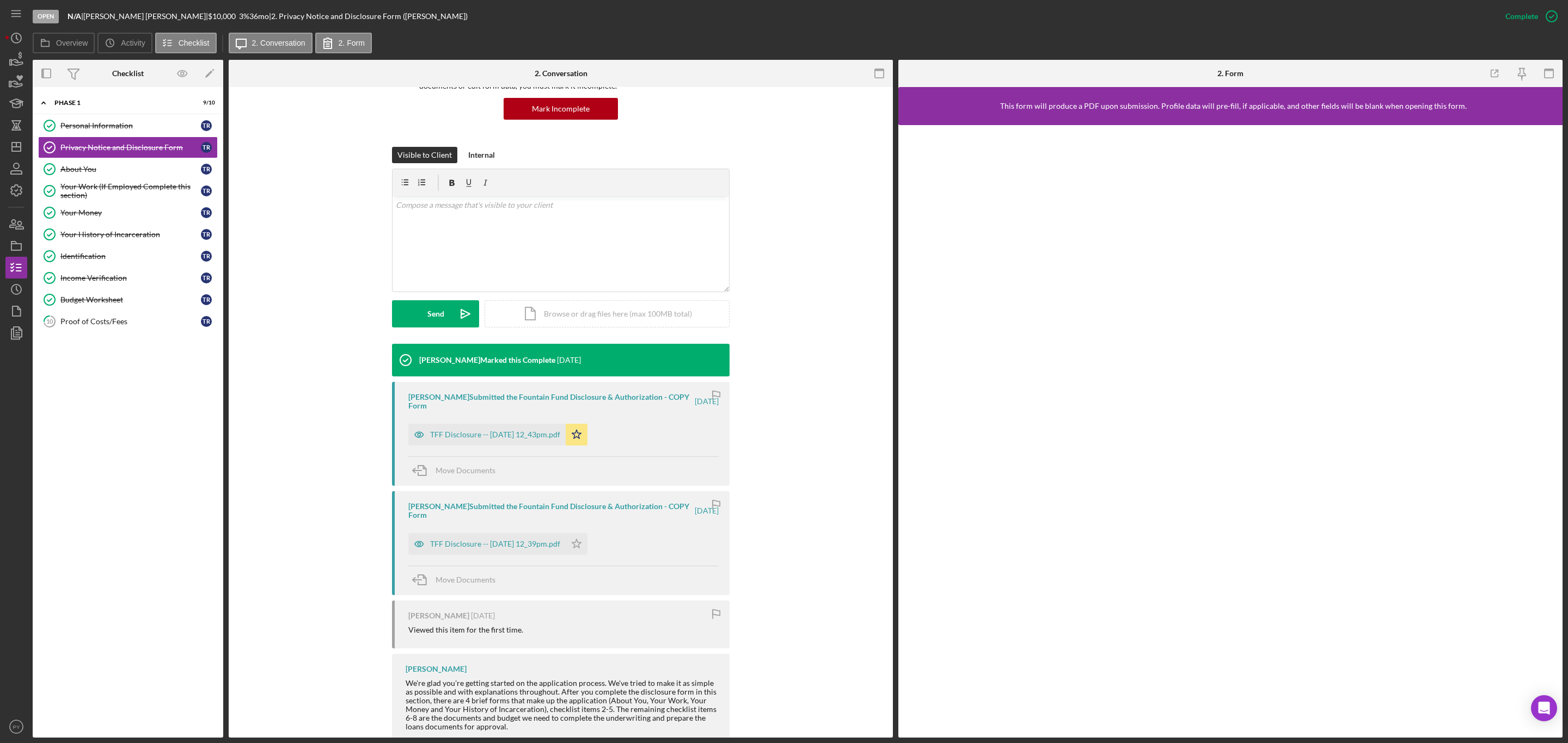
scroll to position [110, 0]
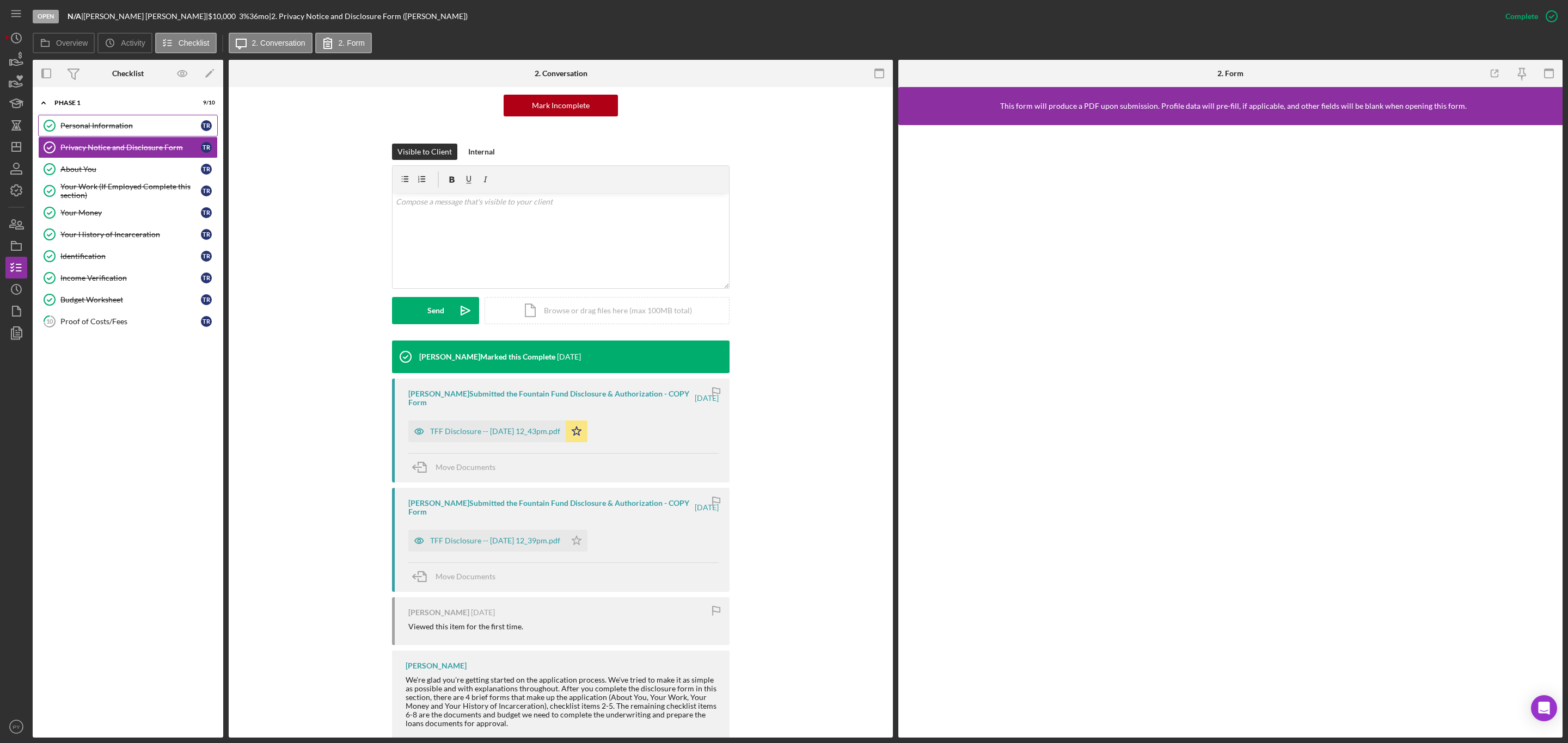
click at [106, 118] on link "Personal Information Personal Information T R" at bounding box center [127, 126] width 179 height 22
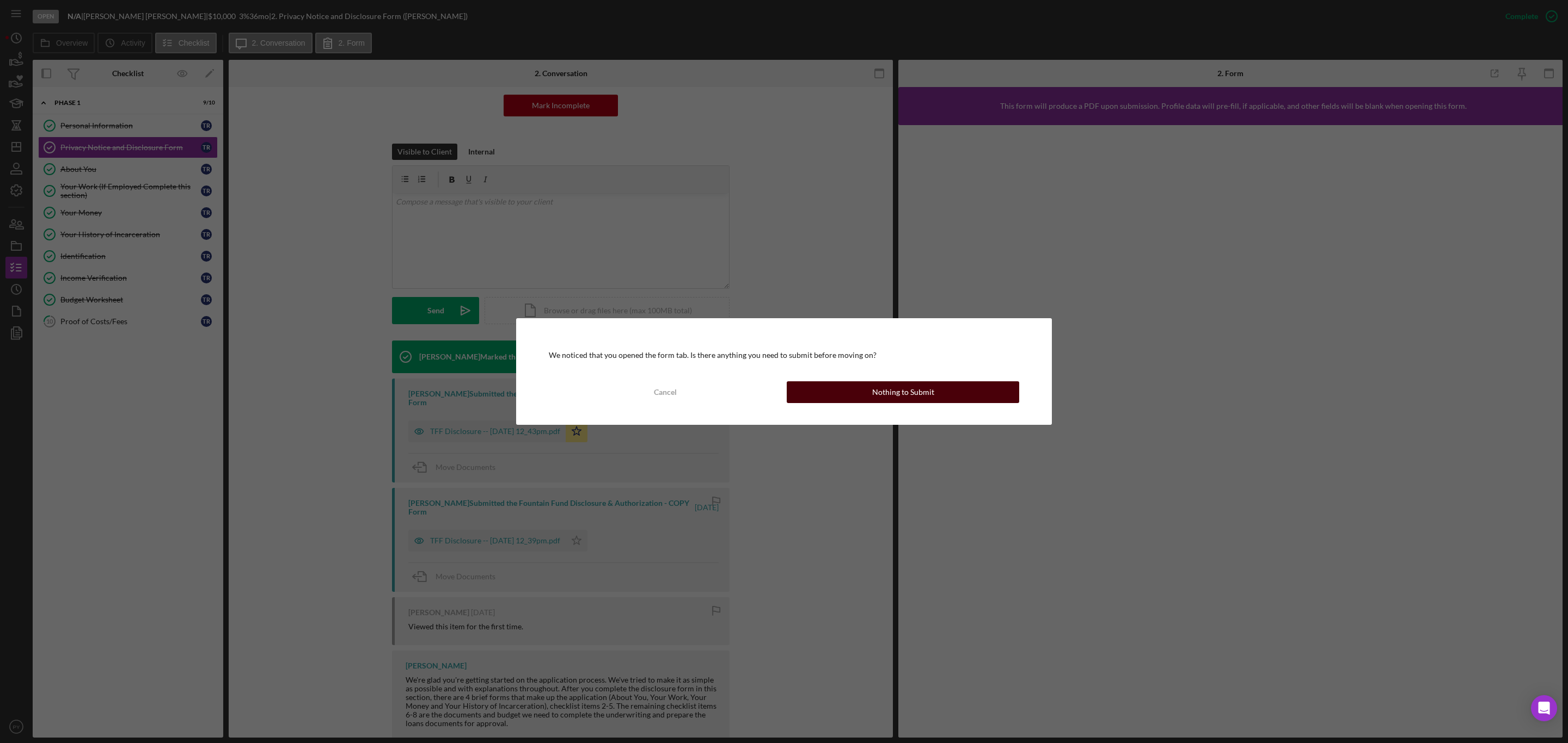
click at [856, 395] on button "Nothing to Submit" at bounding box center [902, 392] width 233 height 22
